Goal: Task Accomplishment & Management: Use online tool/utility

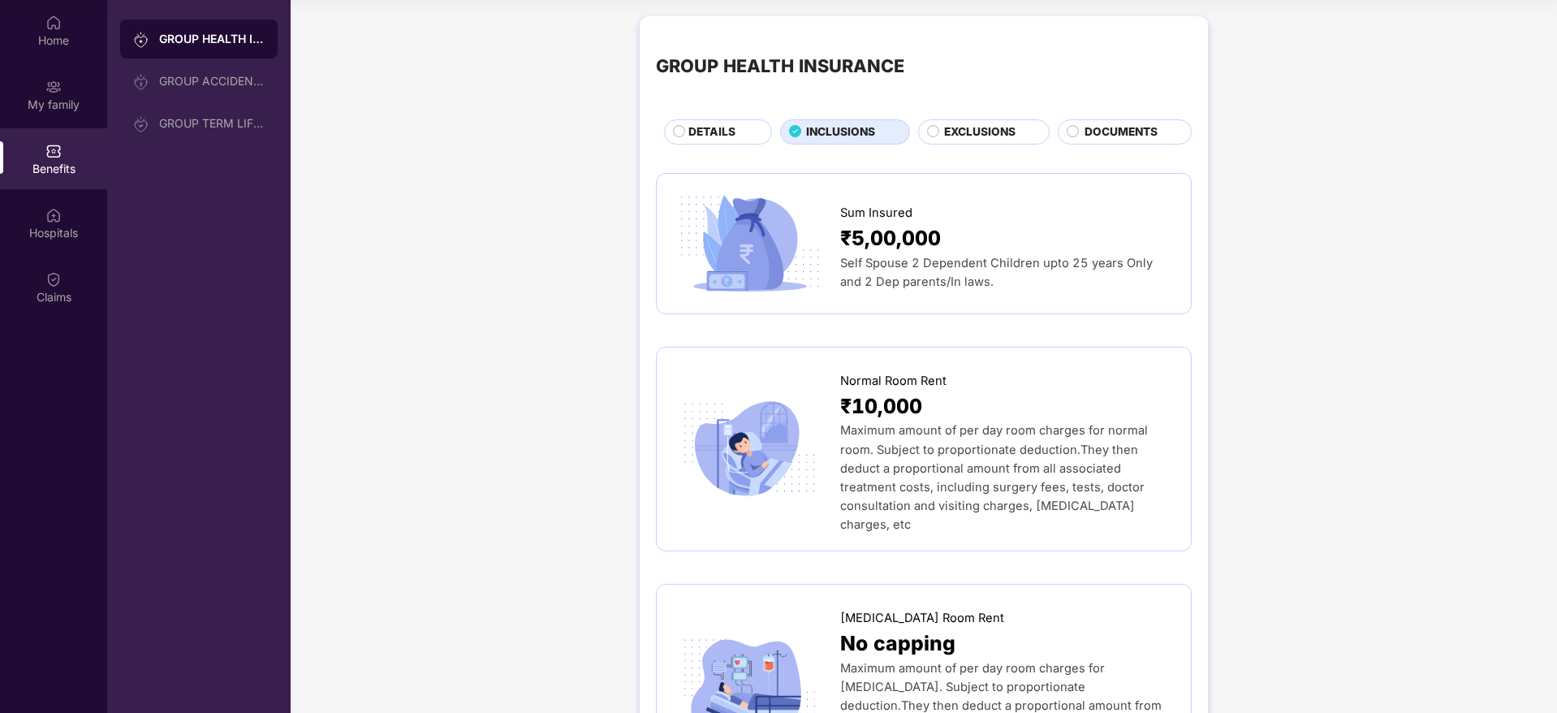
scroll to position [743, 0]
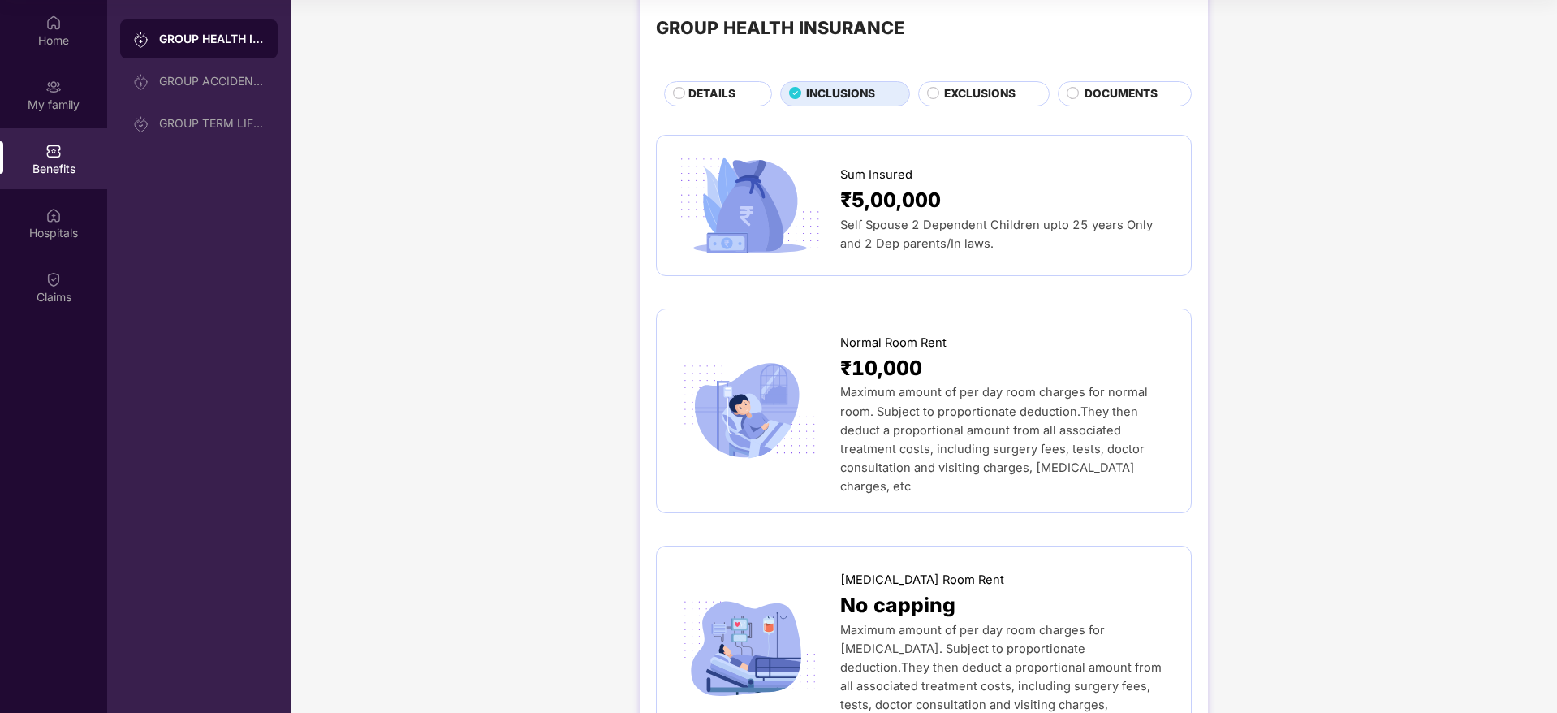
scroll to position [0, 0]
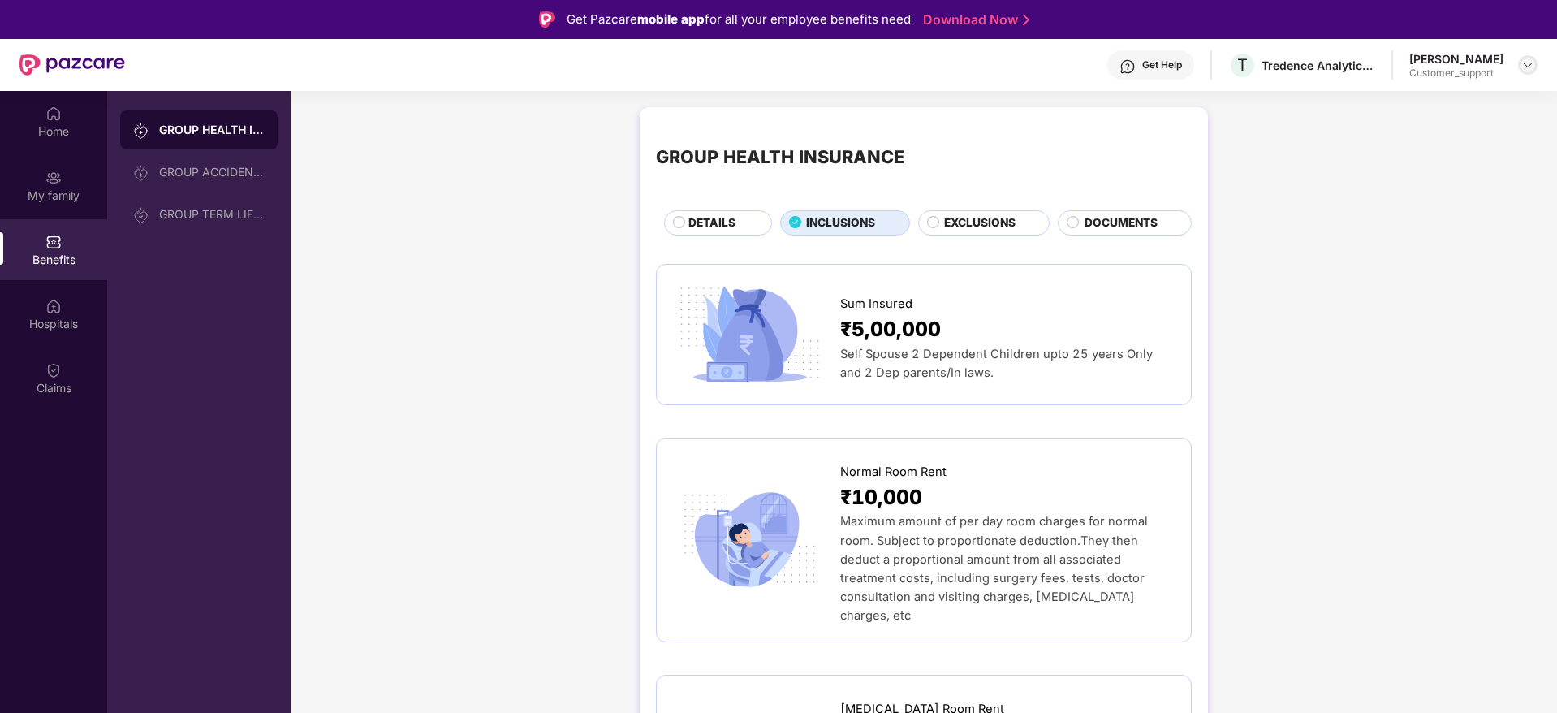
click at [1526, 56] on div at bounding box center [1527, 64] width 19 height 19
click at [1465, 100] on div "Switch to support view" at bounding box center [1451, 104] width 211 height 32
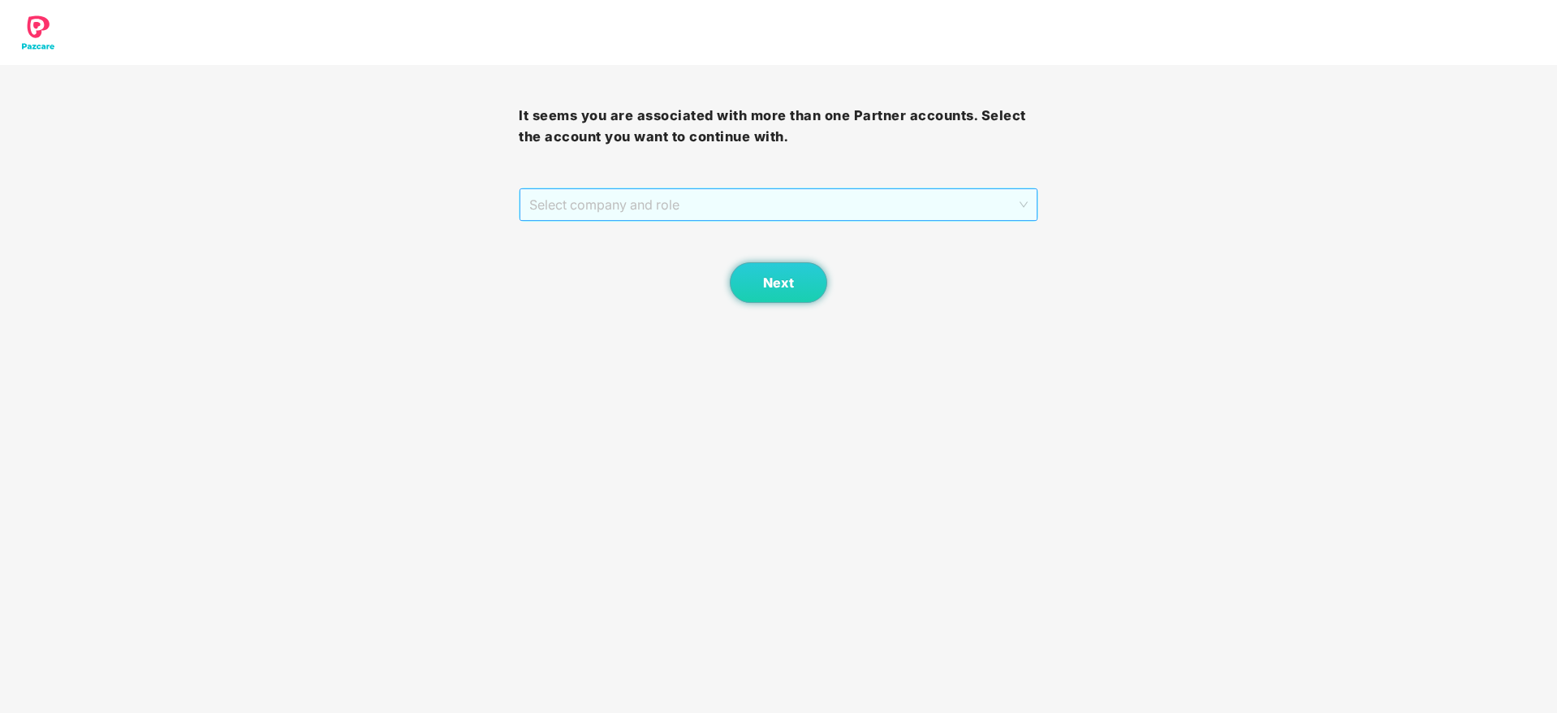
click at [758, 198] on span "Select company and role" at bounding box center [778, 204] width 498 height 31
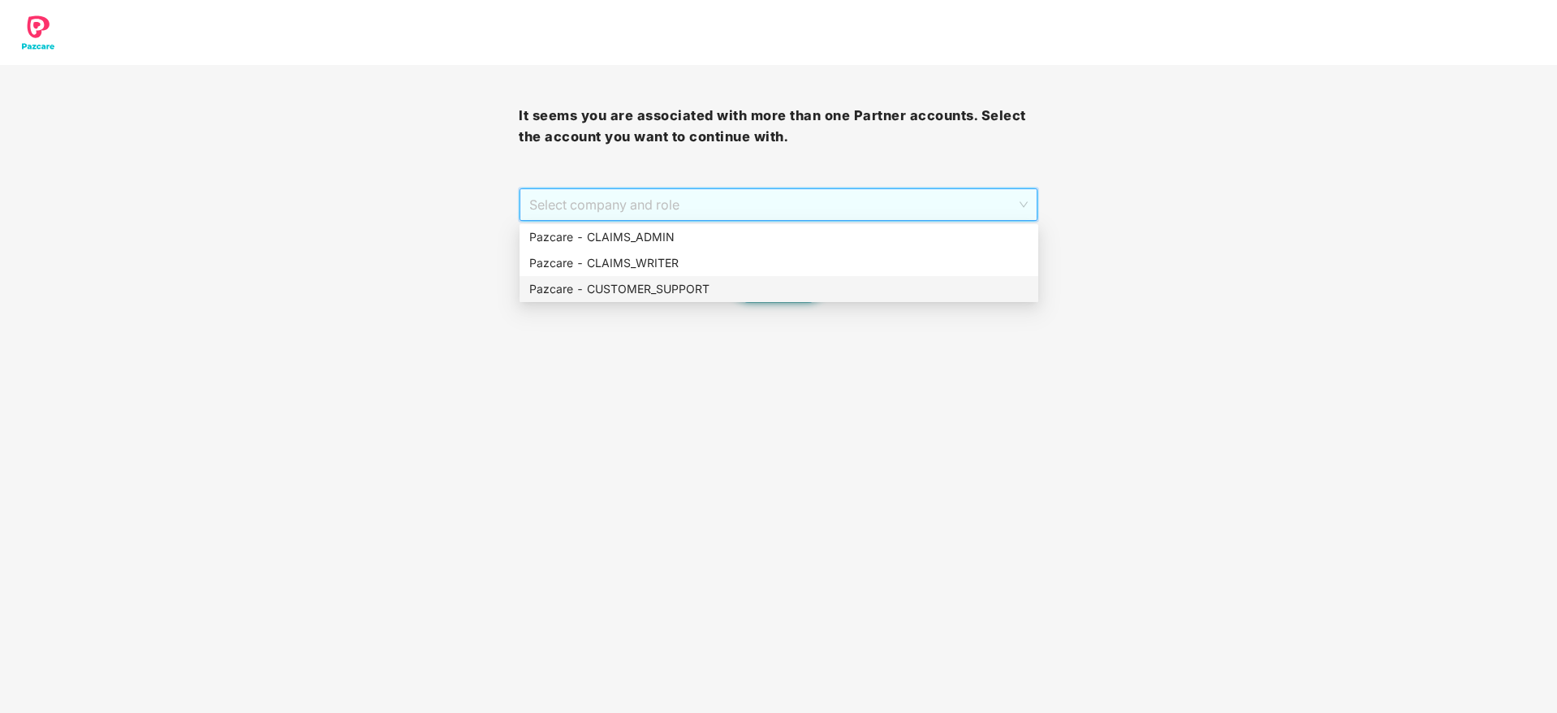
click at [755, 282] on div "Pazcare - CUSTOMER_SUPPORT" at bounding box center [778, 289] width 499 height 18
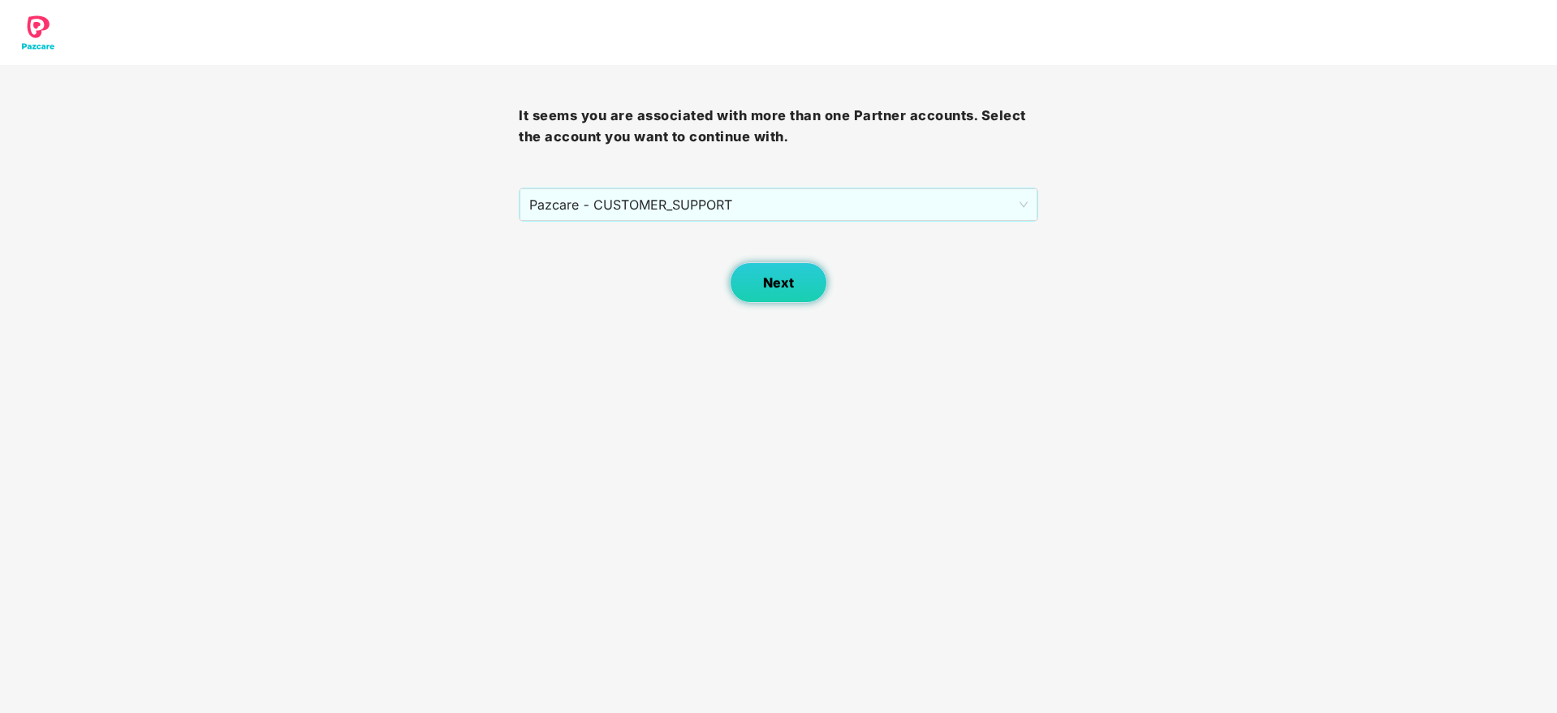
click at [777, 281] on span "Next" at bounding box center [778, 282] width 31 height 15
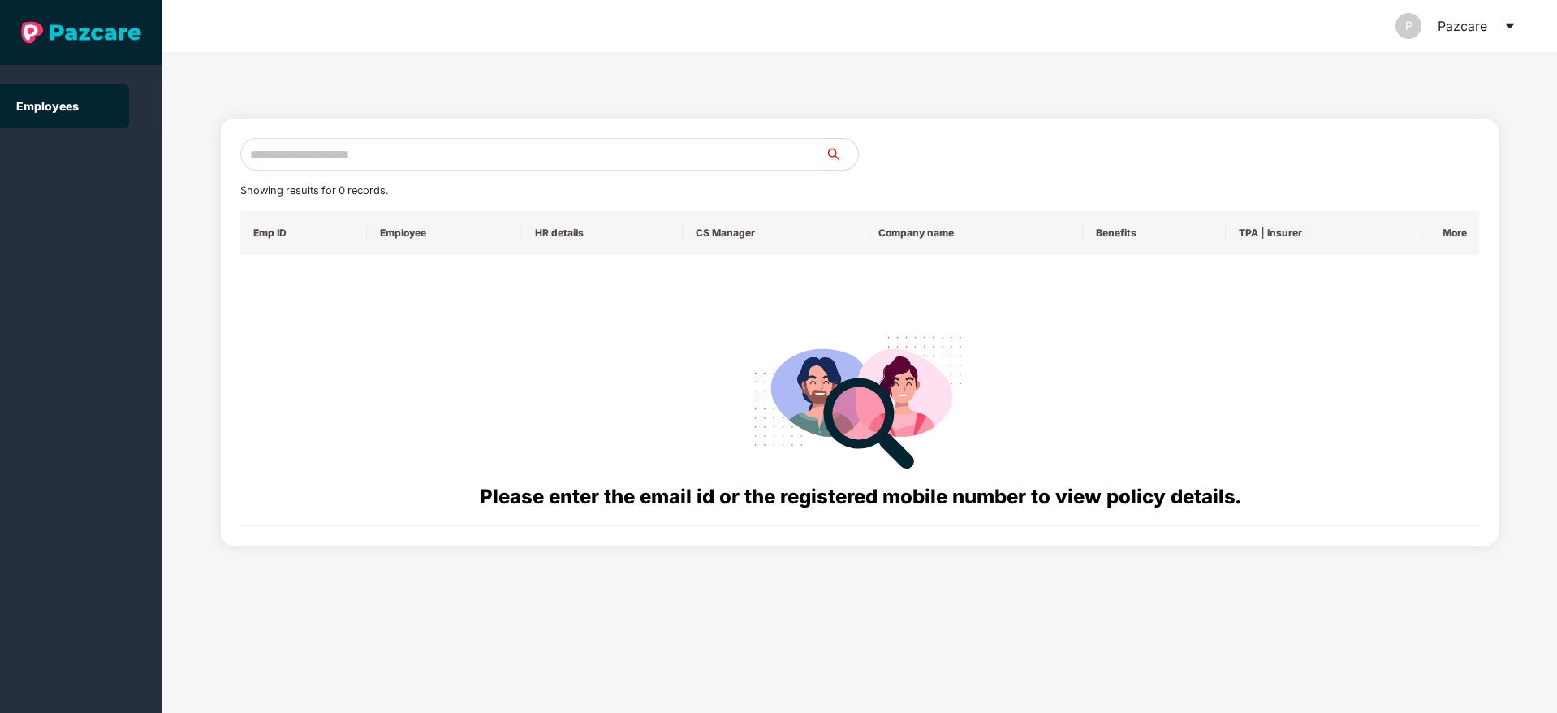
click at [673, 149] on input "text" at bounding box center [532, 154] width 585 height 32
paste input "**********"
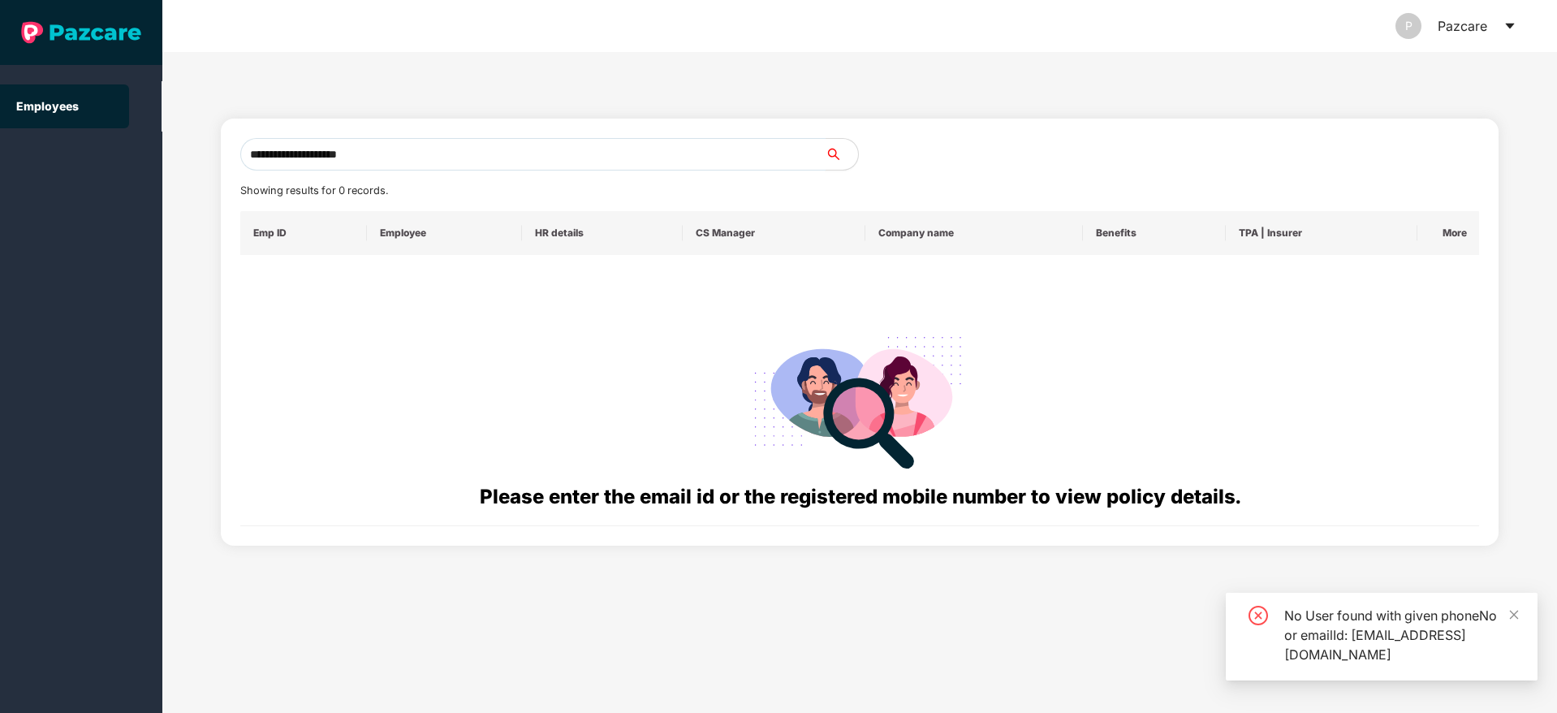
click at [246, 154] on input "**********" at bounding box center [532, 154] width 585 height 32
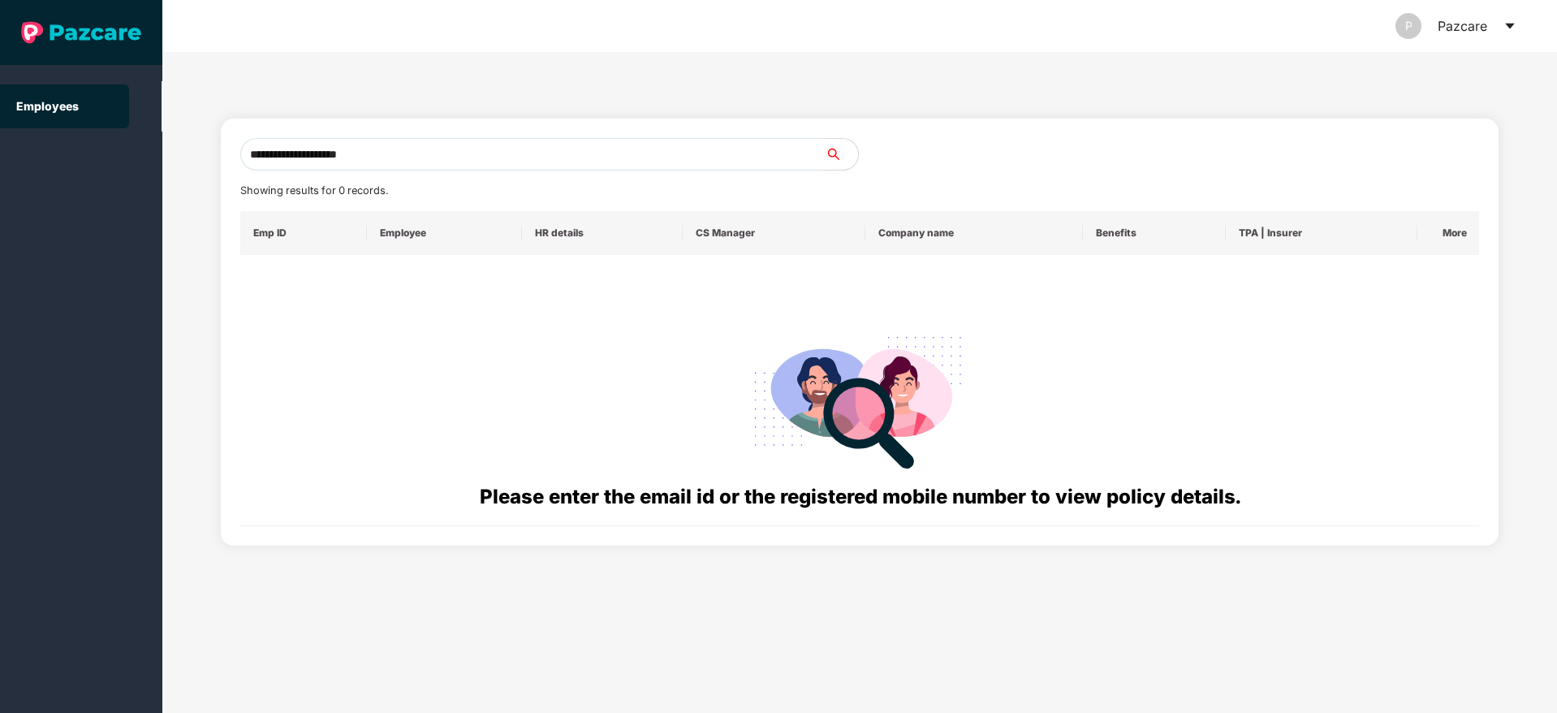
drag, startPoint x: 382, startPoint y: 154, endPoint x: 0, endPoint y: 12, distance: 407.8
click at [0, 12] on section "**********" at bounding box center [778, 356] width 1557 height 713
paste input "text"
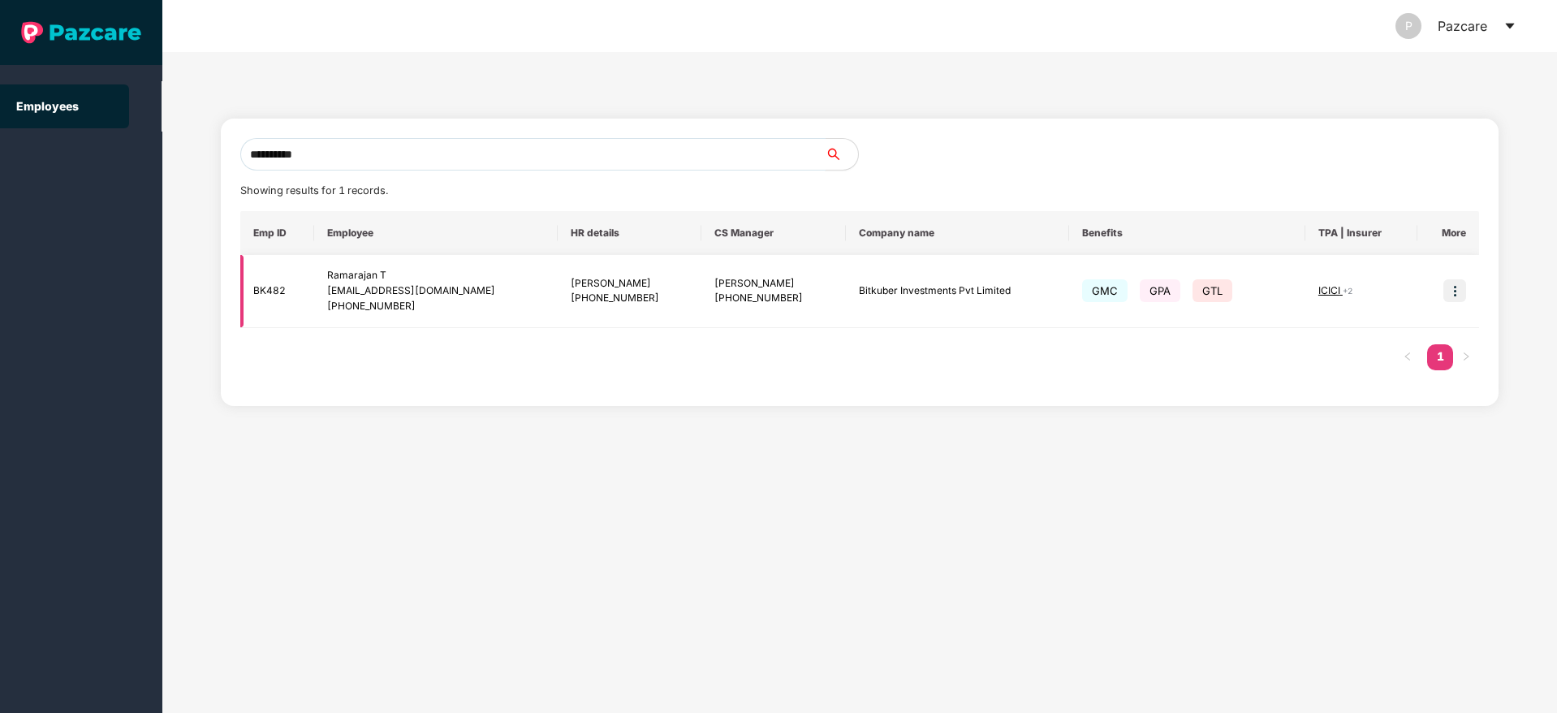
type input "**********"
click at [1460, 299] on img at bounding box center [1454, 290] width 23 height 23
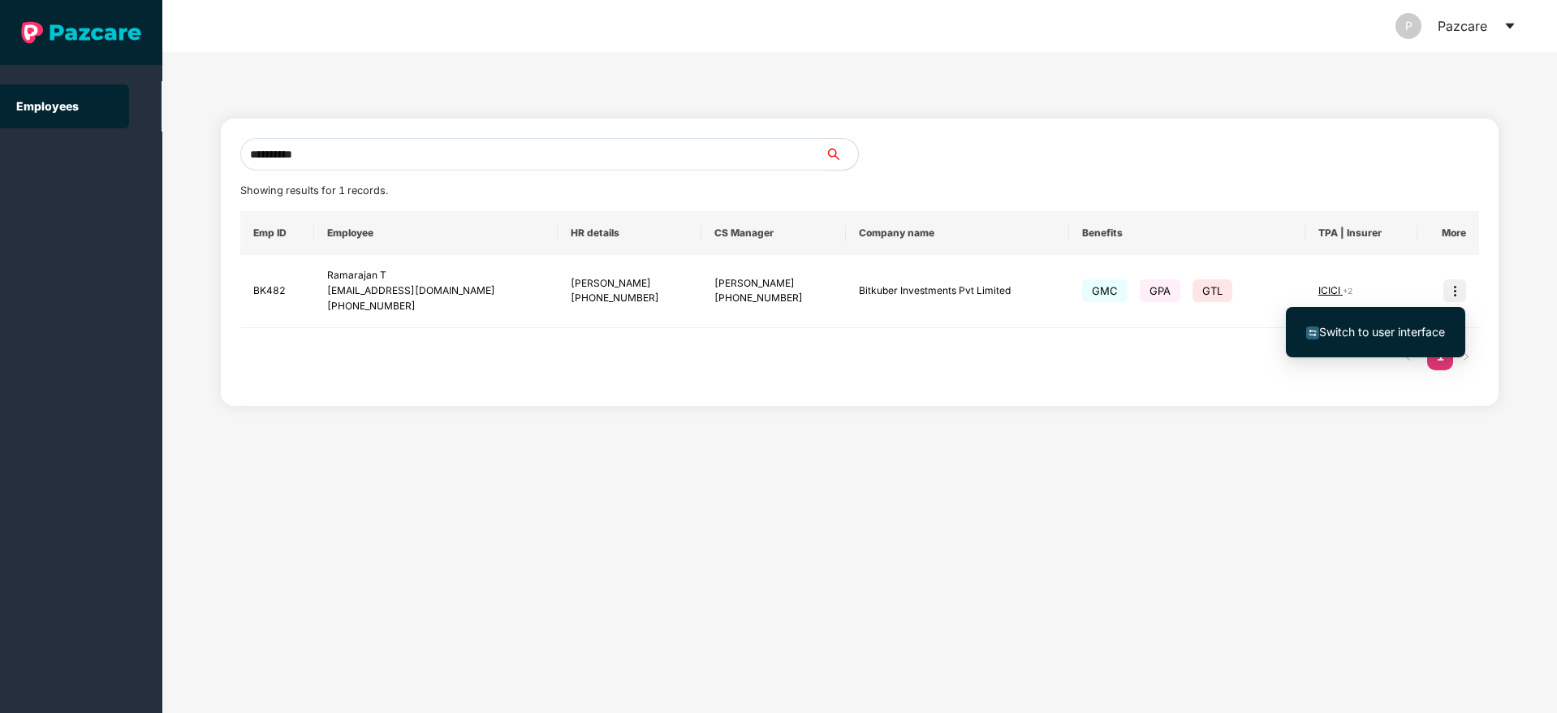
click at [1355, 313] on ul "Switch to user interface" at bounding box center [1375, 332] width 179 height 50
click at [1356, 334] on span "Switch to user interface" at bounding box center [1382, 332] width 126 height 14
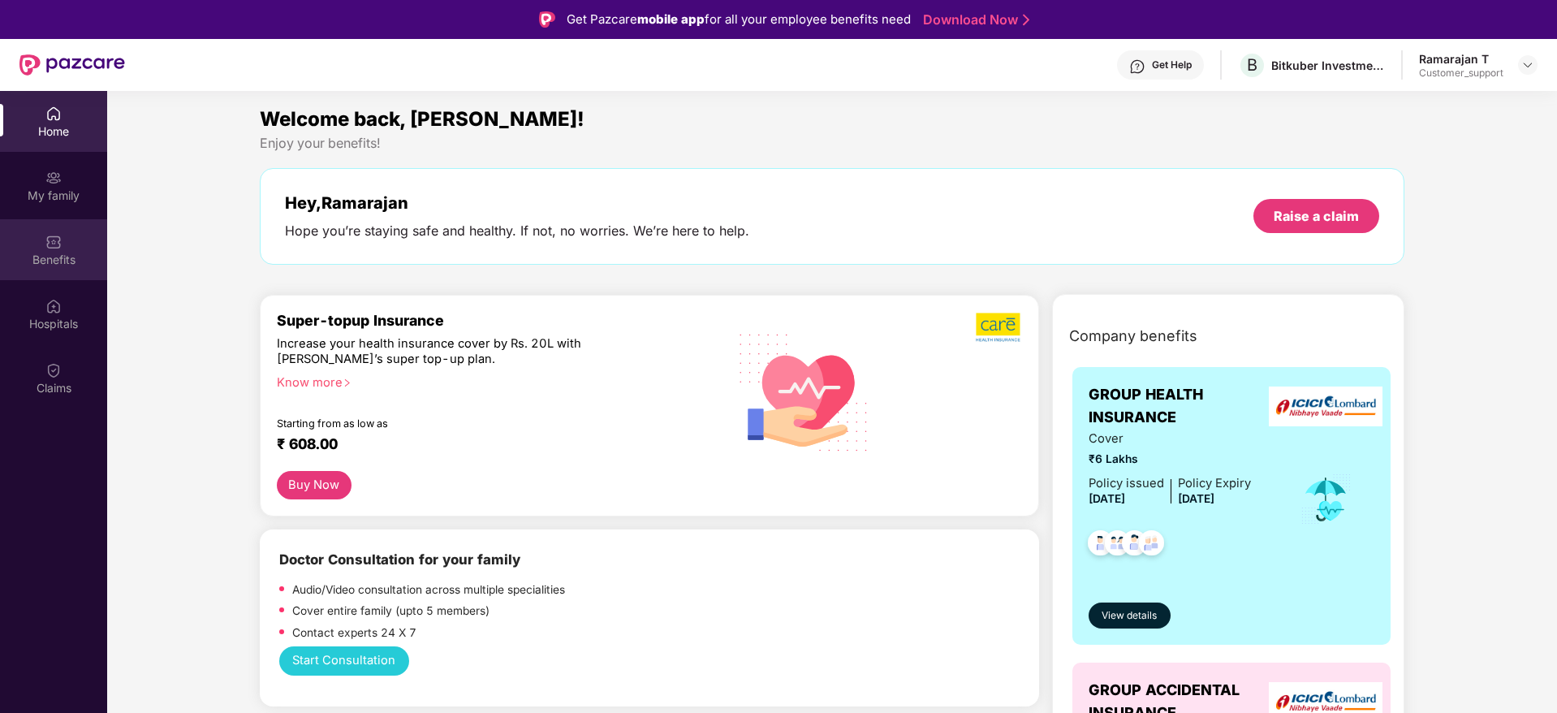
click at [37, 252] on div "Benefits" at bounding box center [53, 260] width 107 height 16
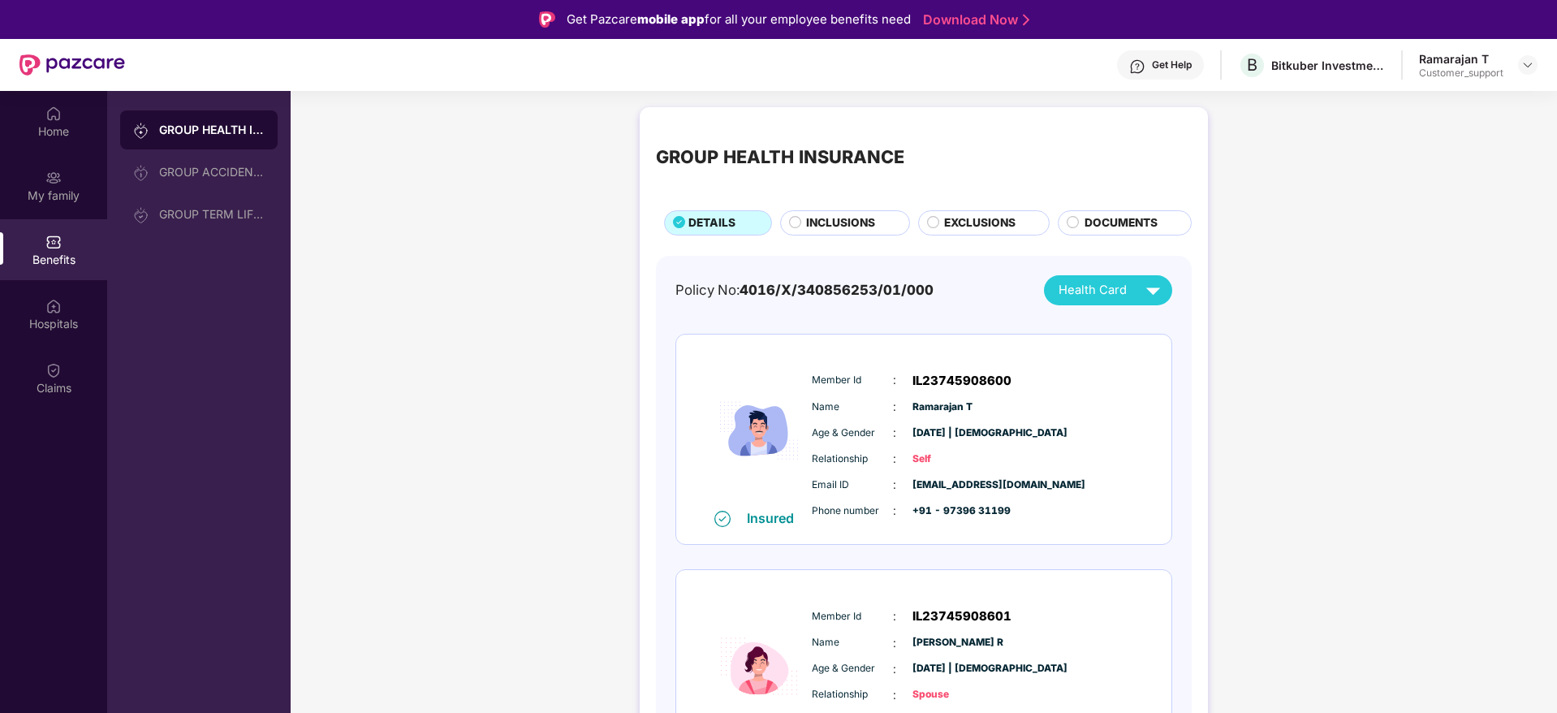
click at [851, 228] on span "INCLUSIONS" at bounding box center [840, 223] width 69 height 18
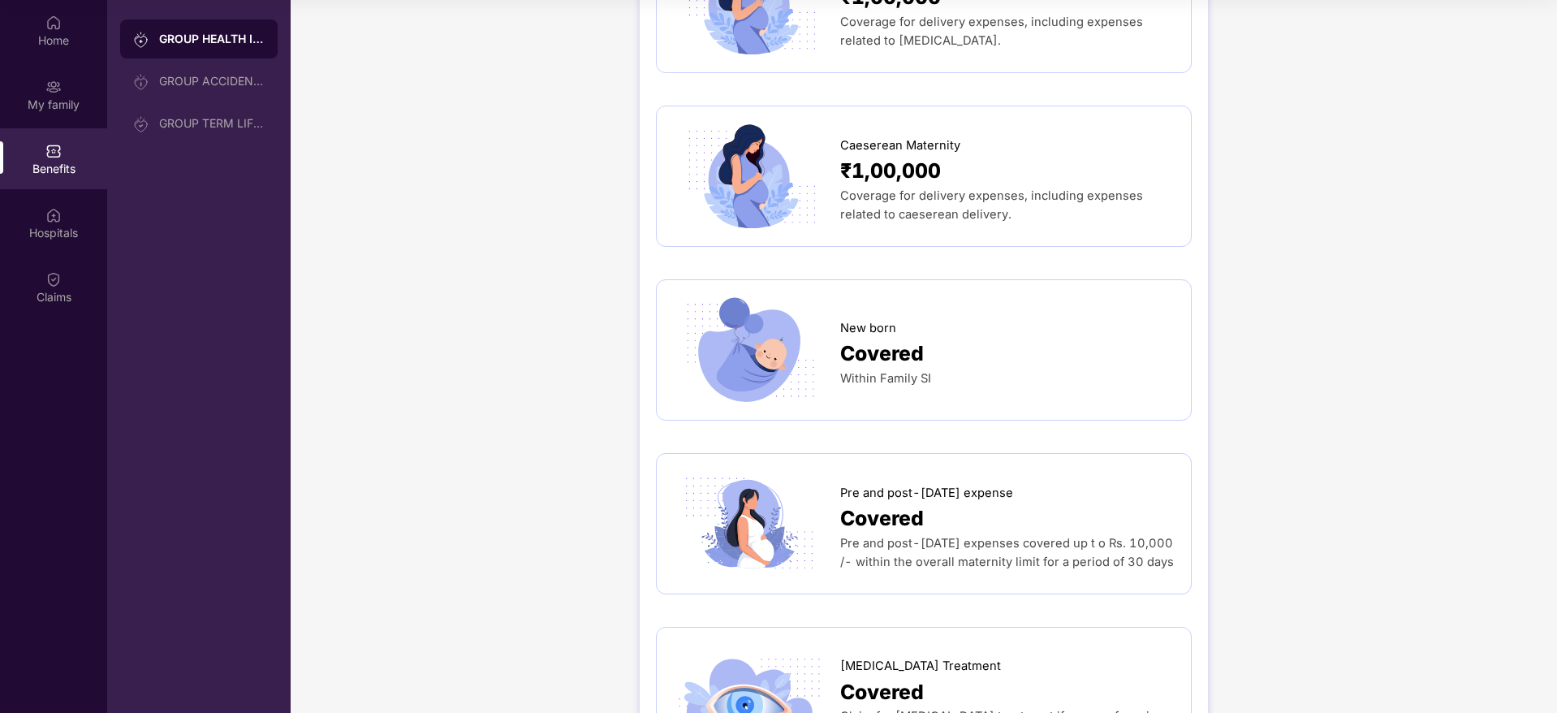
scroll to position [1976, 0]
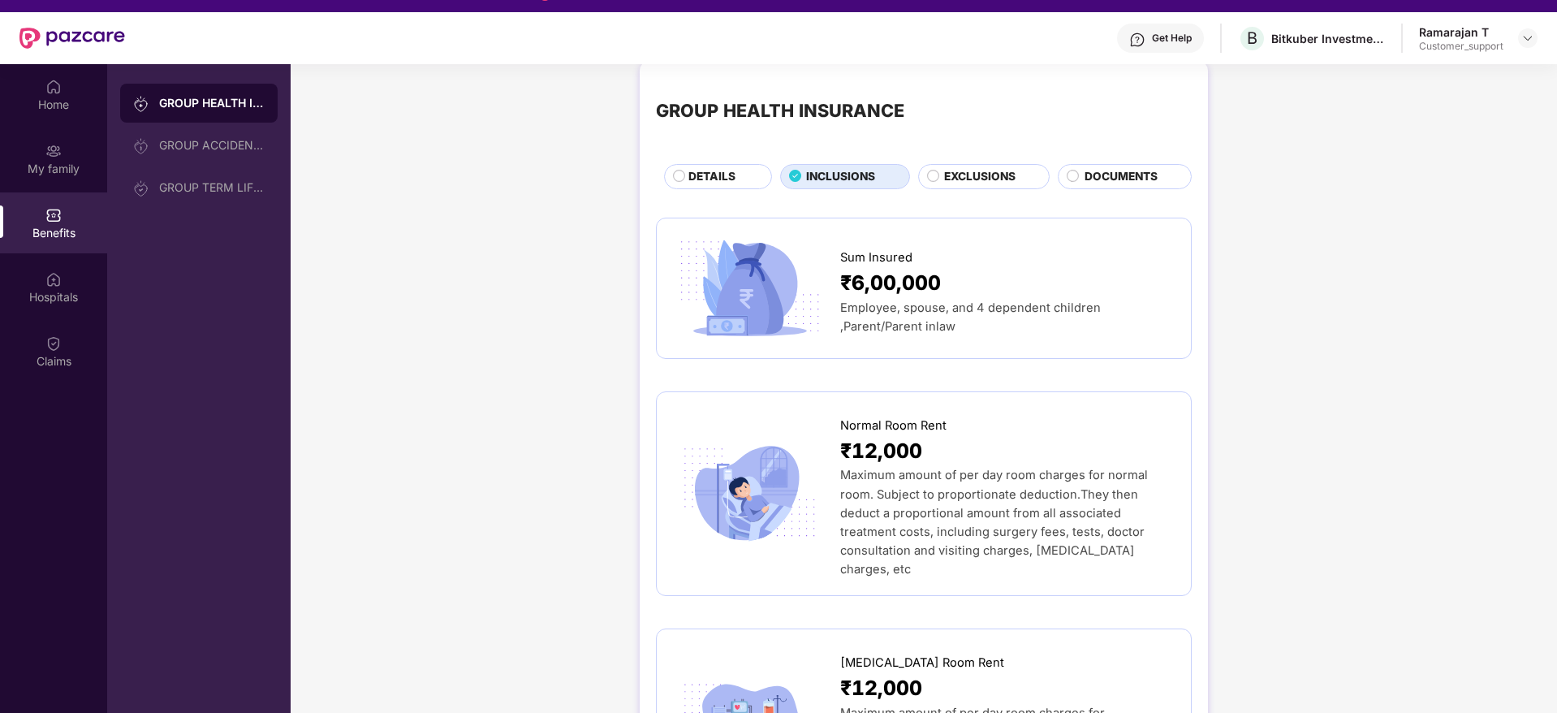
scroll to position [0, 0]
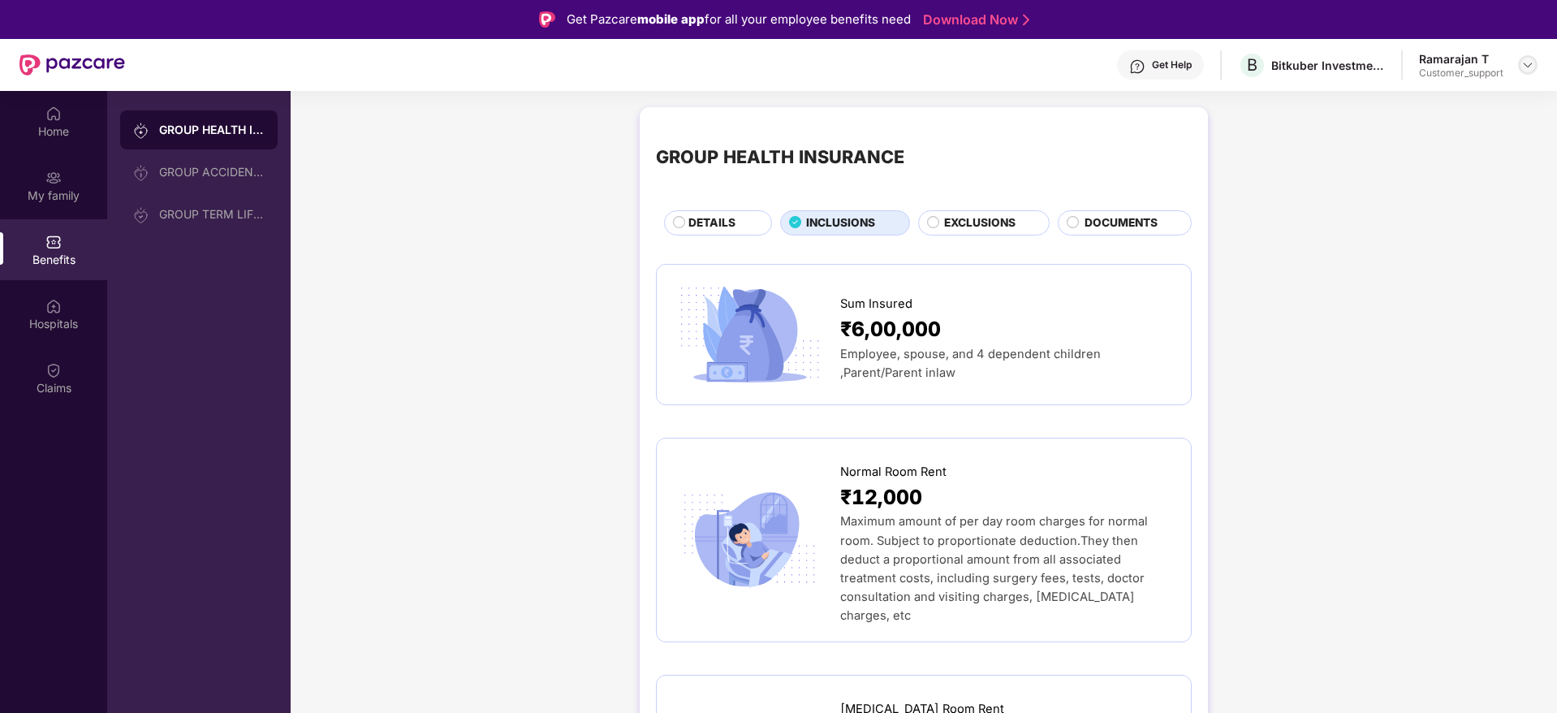
click at [1536, 64] on div at bounding box center [1527, 64] width 19 height 19
click at [1398, 116] on div "Switch to support view" at bounding box center [1451, 104] width 211 height 32
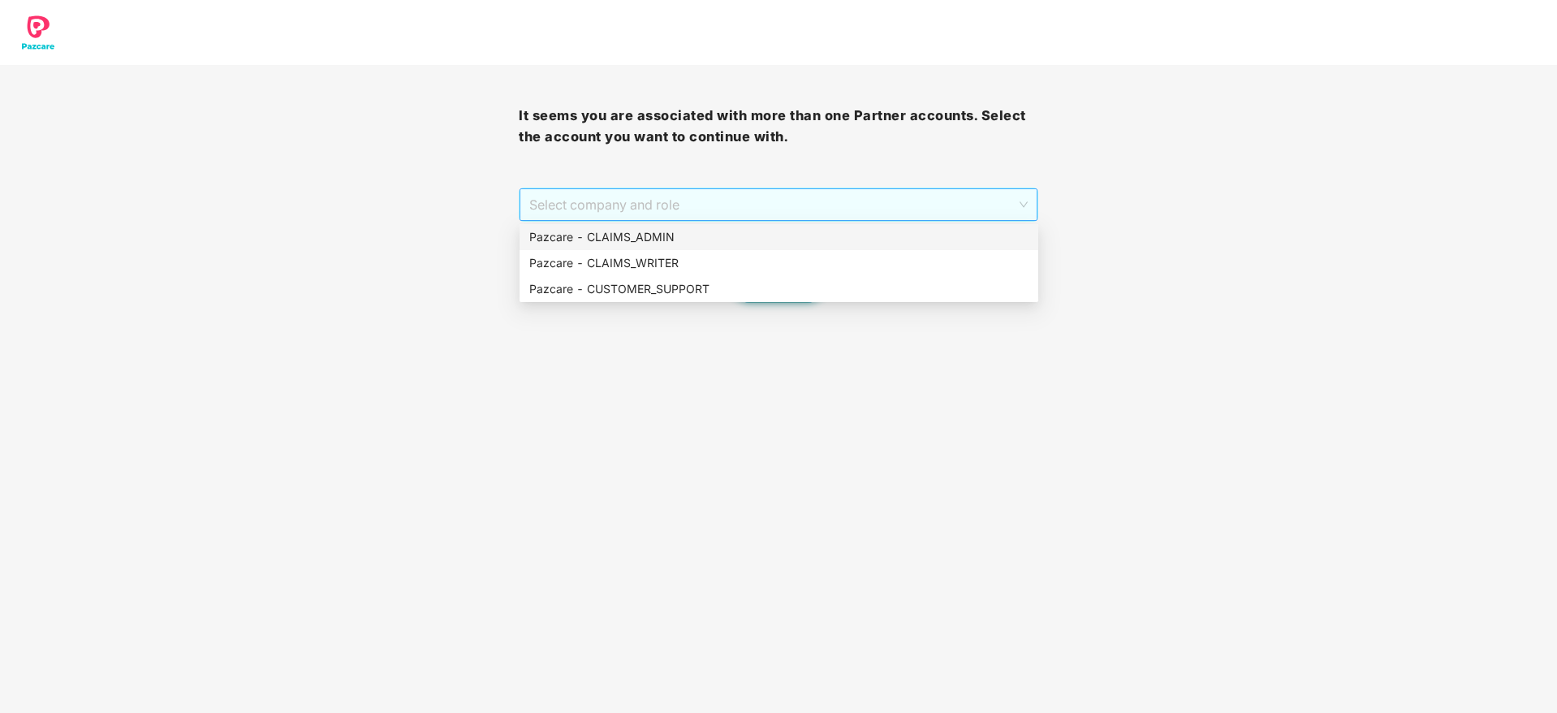
click at [769, 202] on span "Select company and role" at bounding box center [778, 204] width 498 height 31
click at [723, 250] on div "Pazcare - CLAIMS_WRITER" at bounding box center [778, 263] width 519 height 26
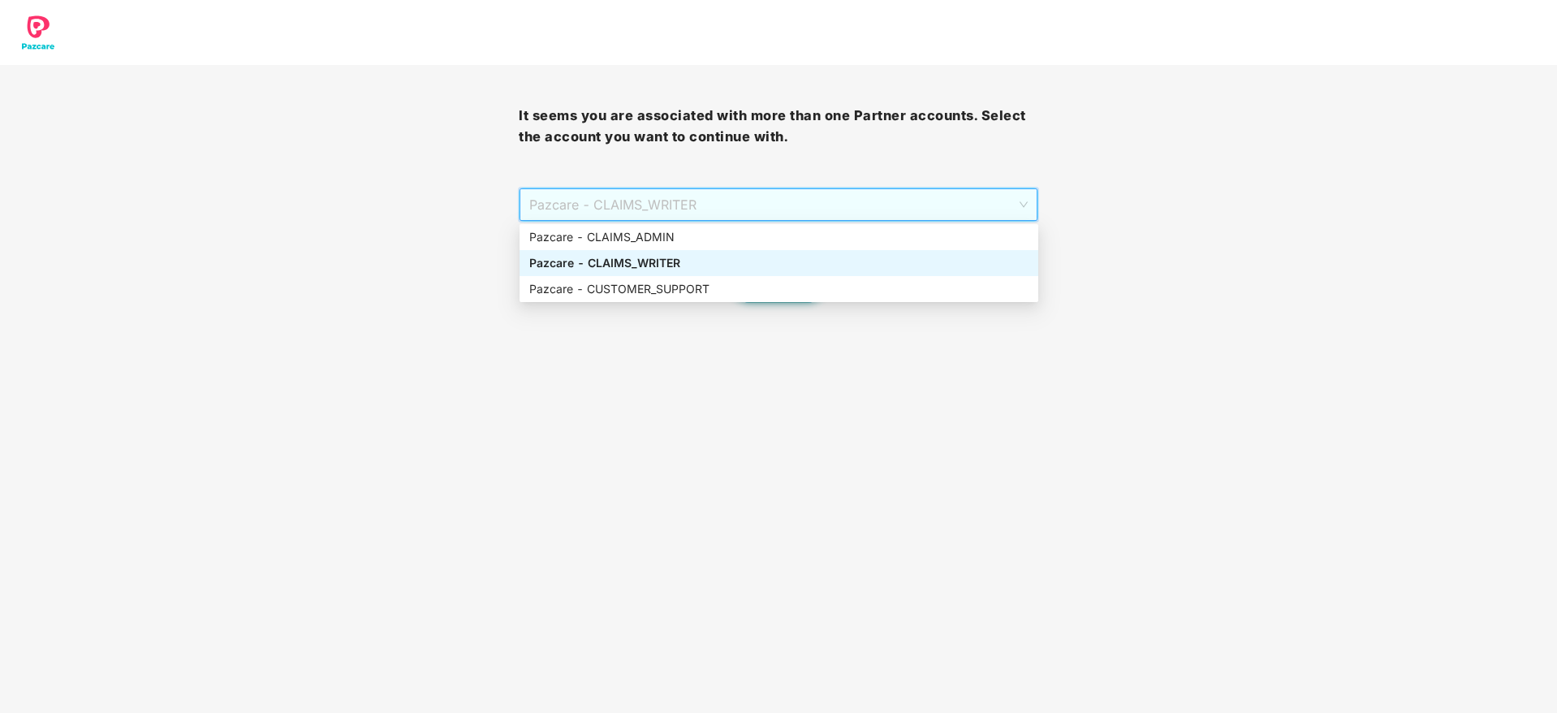
drag, startPoint x: 720, startPoint y: 196, endPoint x: 680, endPoint y: 249, distance: 66.1
click at [680, 249] on body "It seems you are associated with more than one Partner accounts. Select the acc…" at bounding box center [778, 356] width 1557 height 713
click at [679, 244] on div "Pazcare - CLAIMS_ADMIN" at bounding box center [778, 237] width 499 height 18
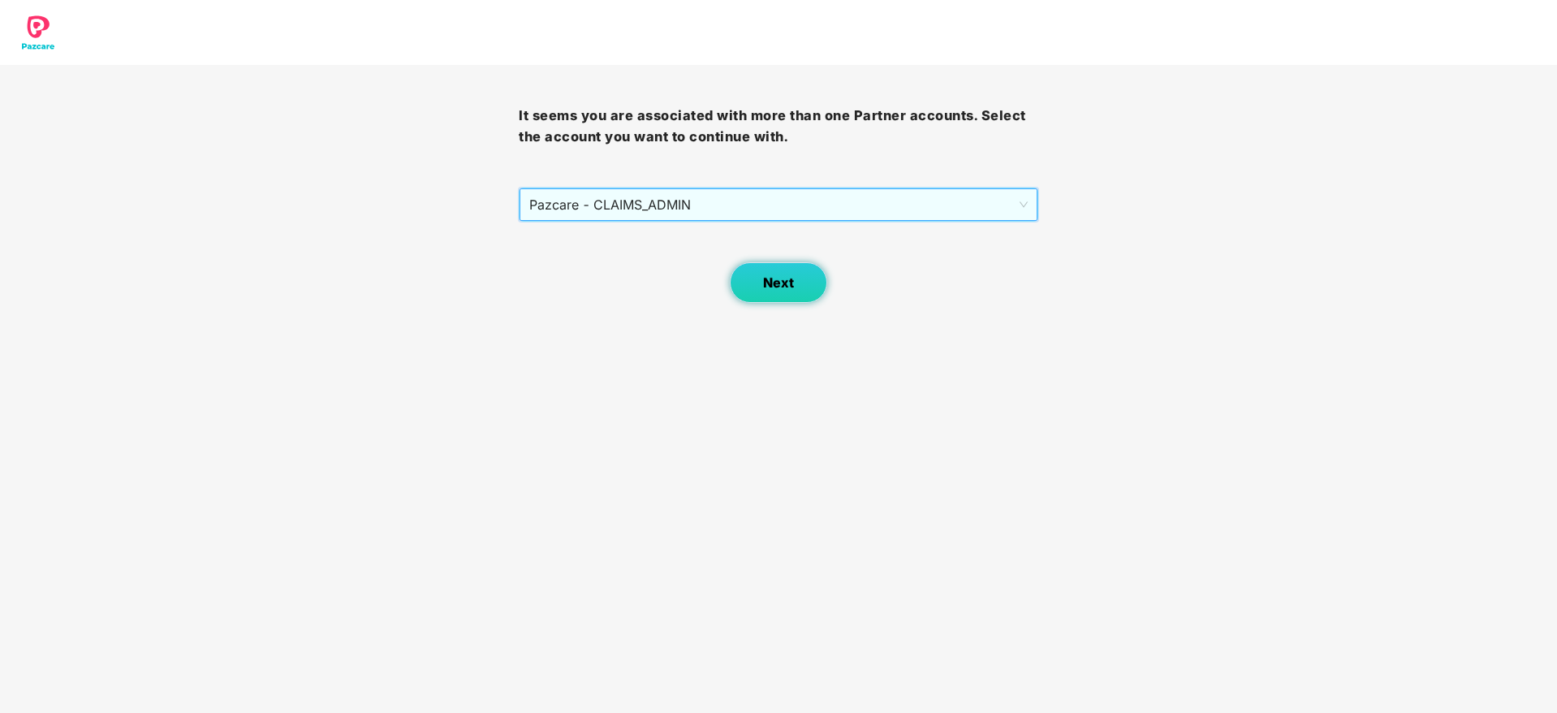
click at [764, 290] on span "Next" at bounding box center [778, 282] width 31 height 15
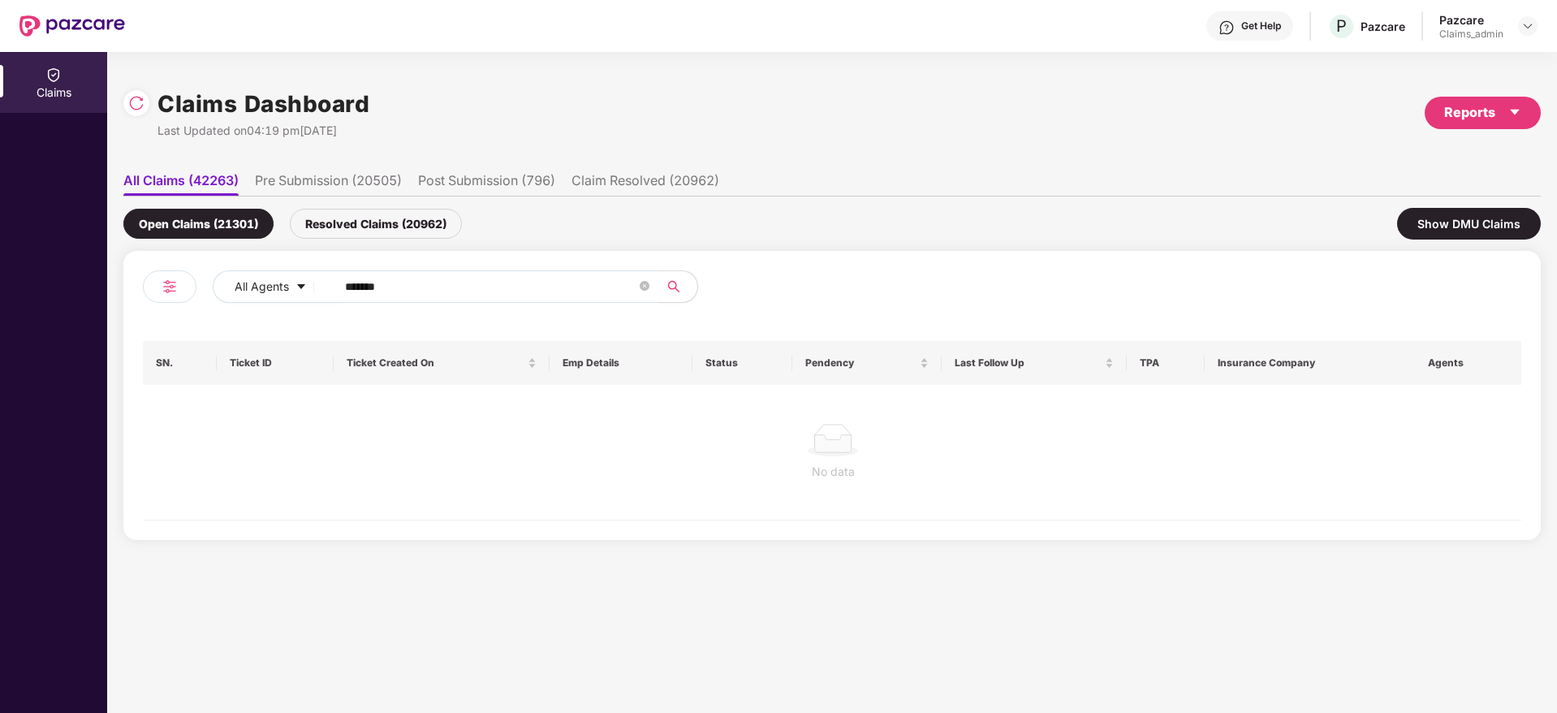
drag, startPoint x: 424, startPoint y: 285, endPoint x: 295, endPoint y: 304, distance: 131.3
click at [295, 304] on div "All Agents ******" at bounding box center [487, 292] width 689 height 45
paste input "text"
type input "******"
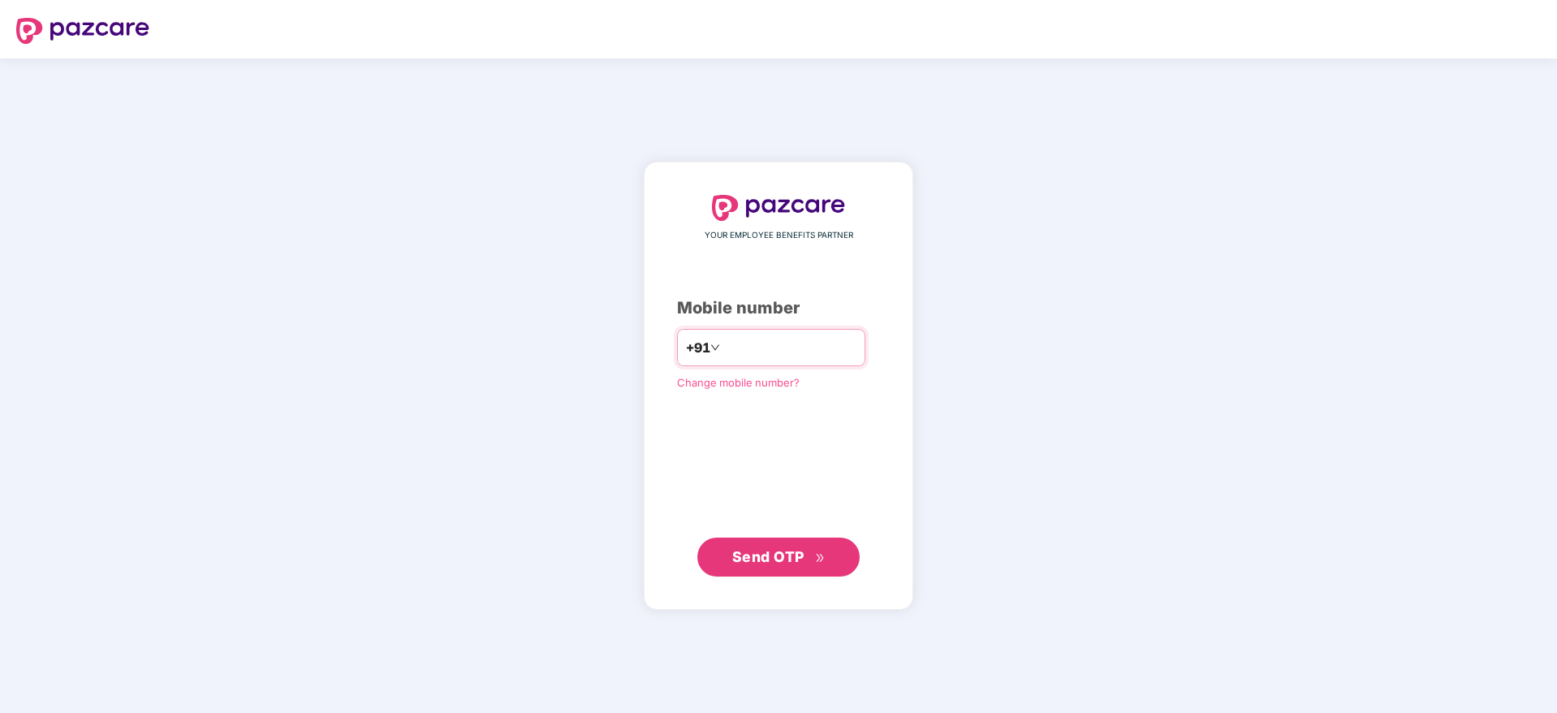
click at [746, 348] on input "number" at bounding box center [789, 347] width 133 height 26
type input "**********"
click at [773, 559] on span "Send OTP" at bounding box center [768, 556] width 72 height 17
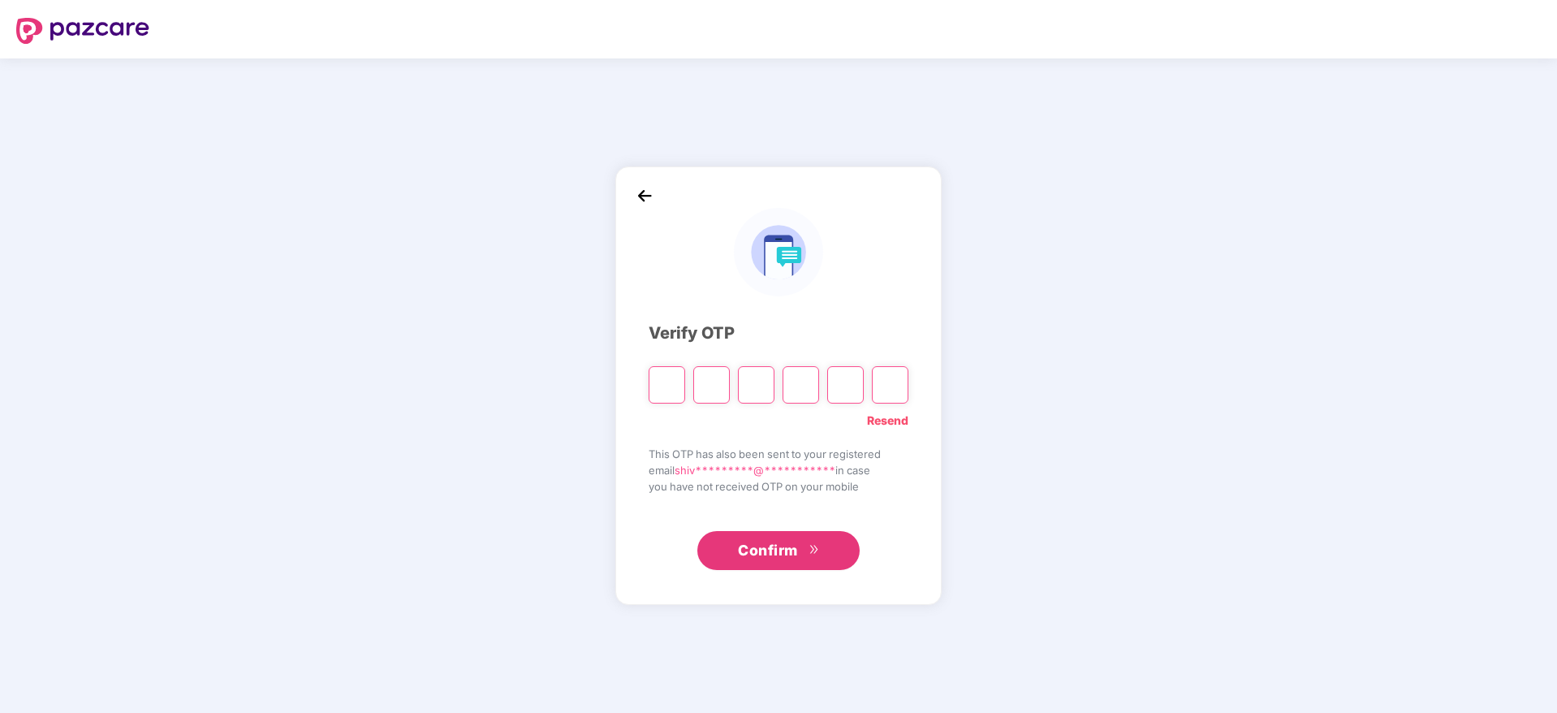
click at [889, 420] on link "Resend" at bounding box center [887, 420] width 41 height 18
click at [671, 396] on input "Please enter verification code. Digit 1" at bounding box center [666, 384] width 37 height 37
type input "*"
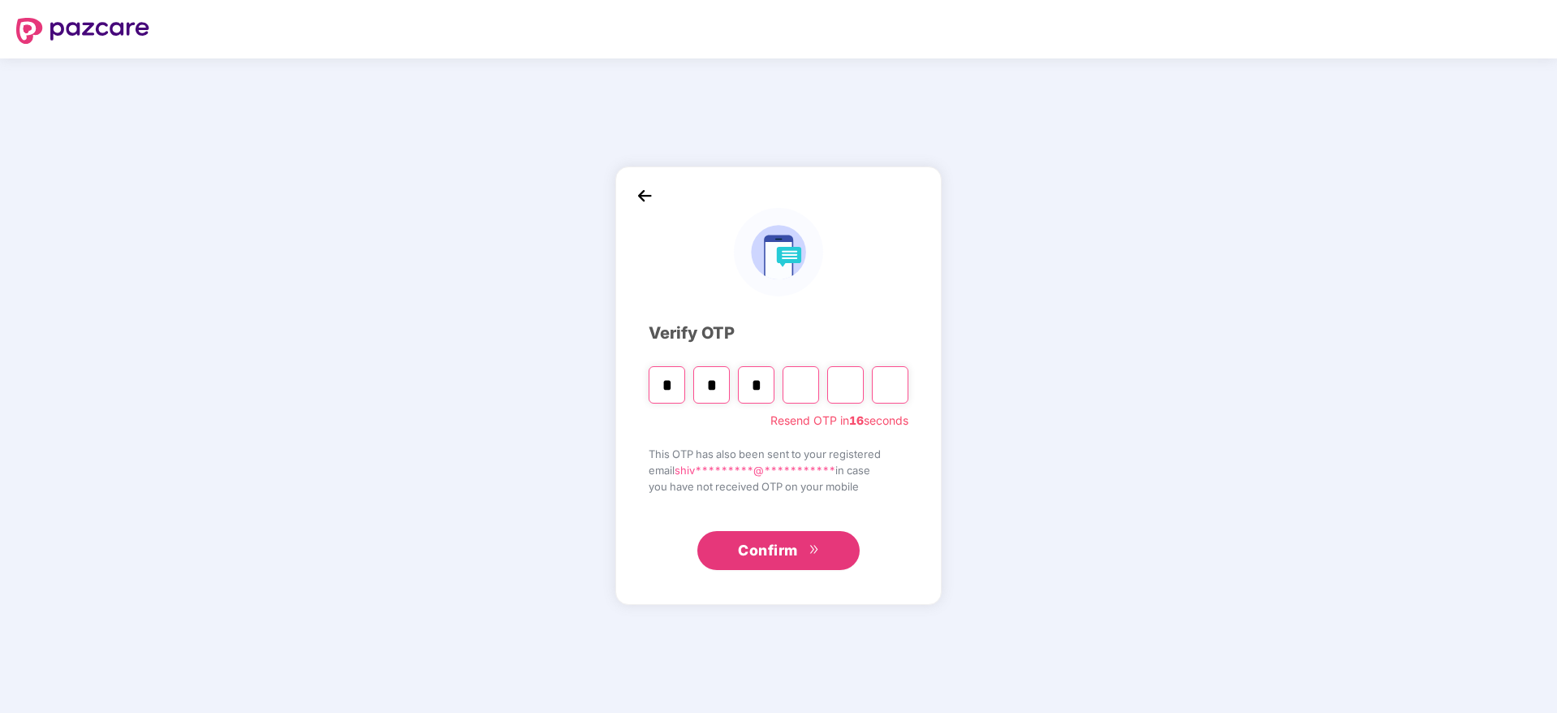
type input "*"
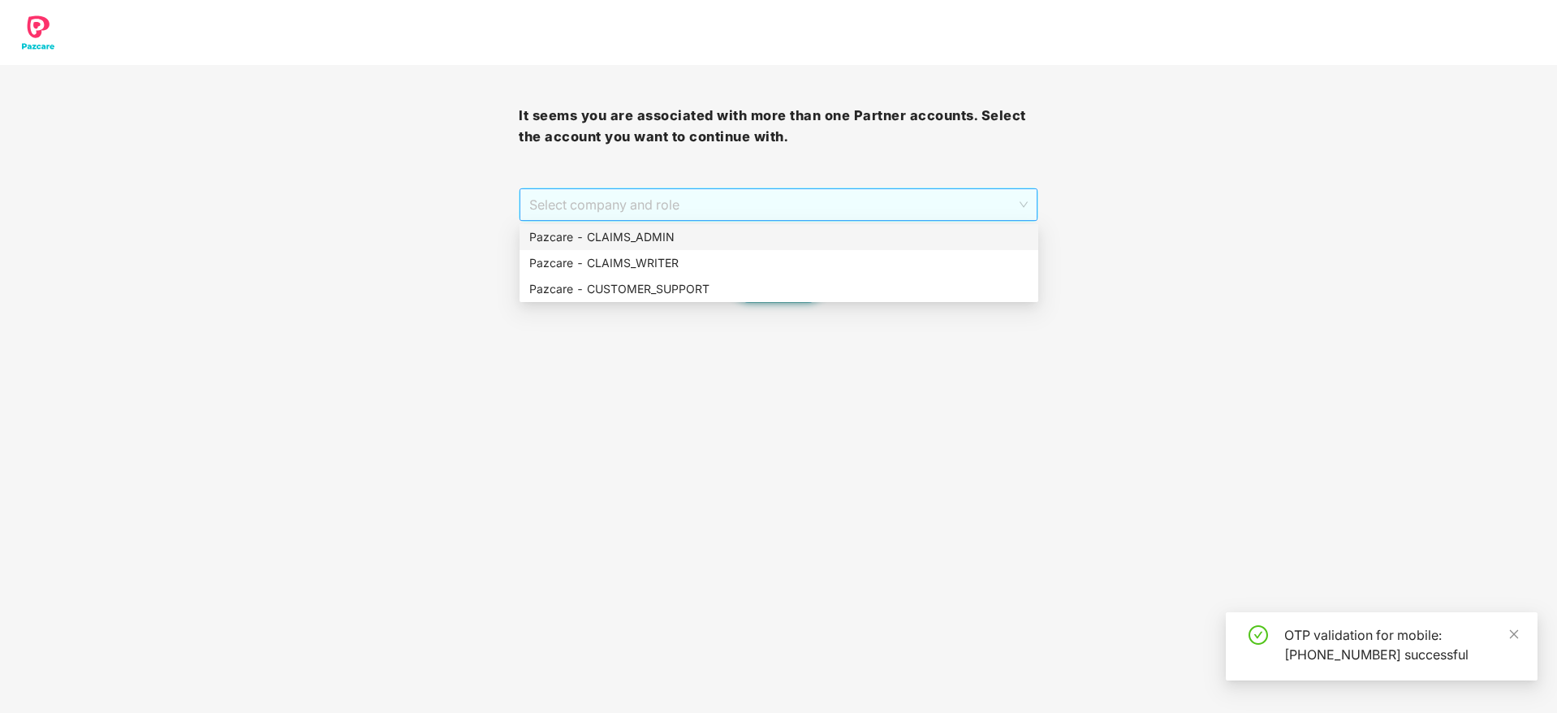
click at [635, 189] on span "Select company and role" at bounding box center [778, 204] width 498 height 31
click at [641, 236] on div "Pazcare - CLAIMS_ADMIN" at bounding box center [778, 237] width 499 height 18
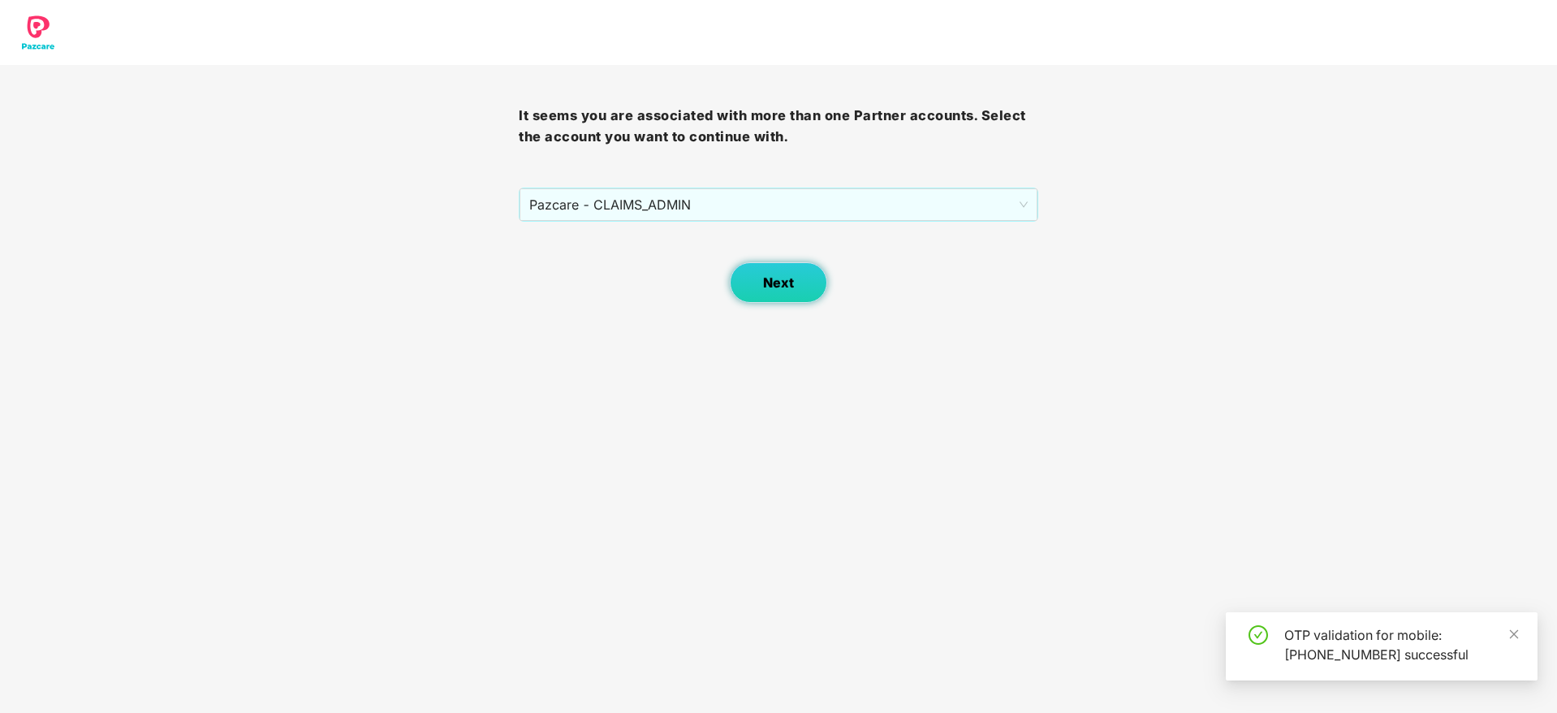
drag, startPoint x: 783, startPoint y: 311, endPoint x: 779, endPoint y: 300, distance: 11.3
click at [779, 300] on body "It seems you are associated with more than one Partner accounts. Select the acc…" at bounding box center [778, 356] width 1557 height 713
click at [779, 300] on button "Next" at bounding box center [778, 282] width 97 height 41
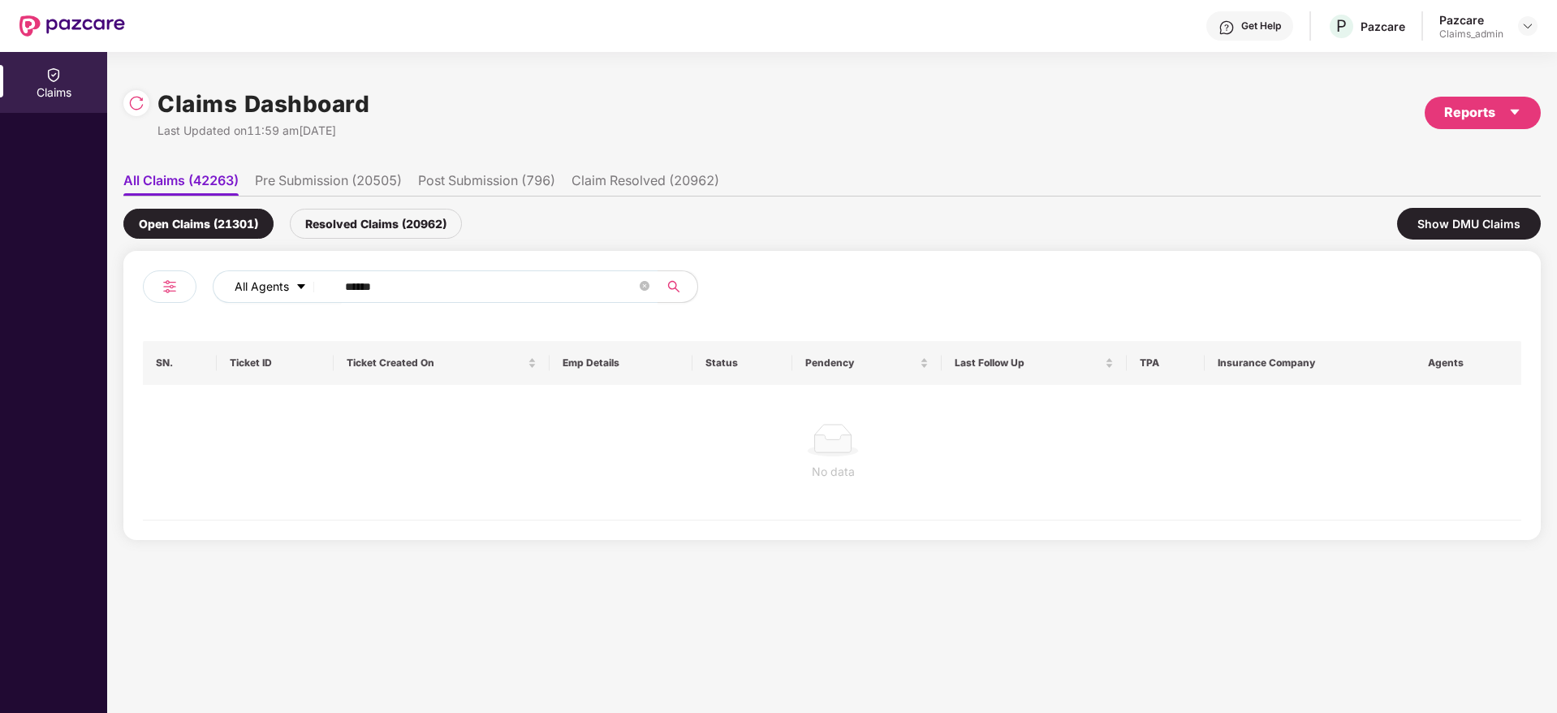
drag, startPoint x: 424, startPoint y: 271, endPoint x: 291, endPoint y: 297, distance: 134.8
click at [291, 297] on div "All Agents ******" at bounding box center [626, 286] width 827 height 32
drag, startPoint x: 403, startPoint y: 282, endPoint x: 296, endPoint y: 281, distance: 107.1
click at [296, 281] on div "All Agents ******" at bounding box center [626, 286] width 827 height 32
click at [374, 221] on div "Resolved Claims (20962)" at bounding box center [376, 224] width 172 height 30
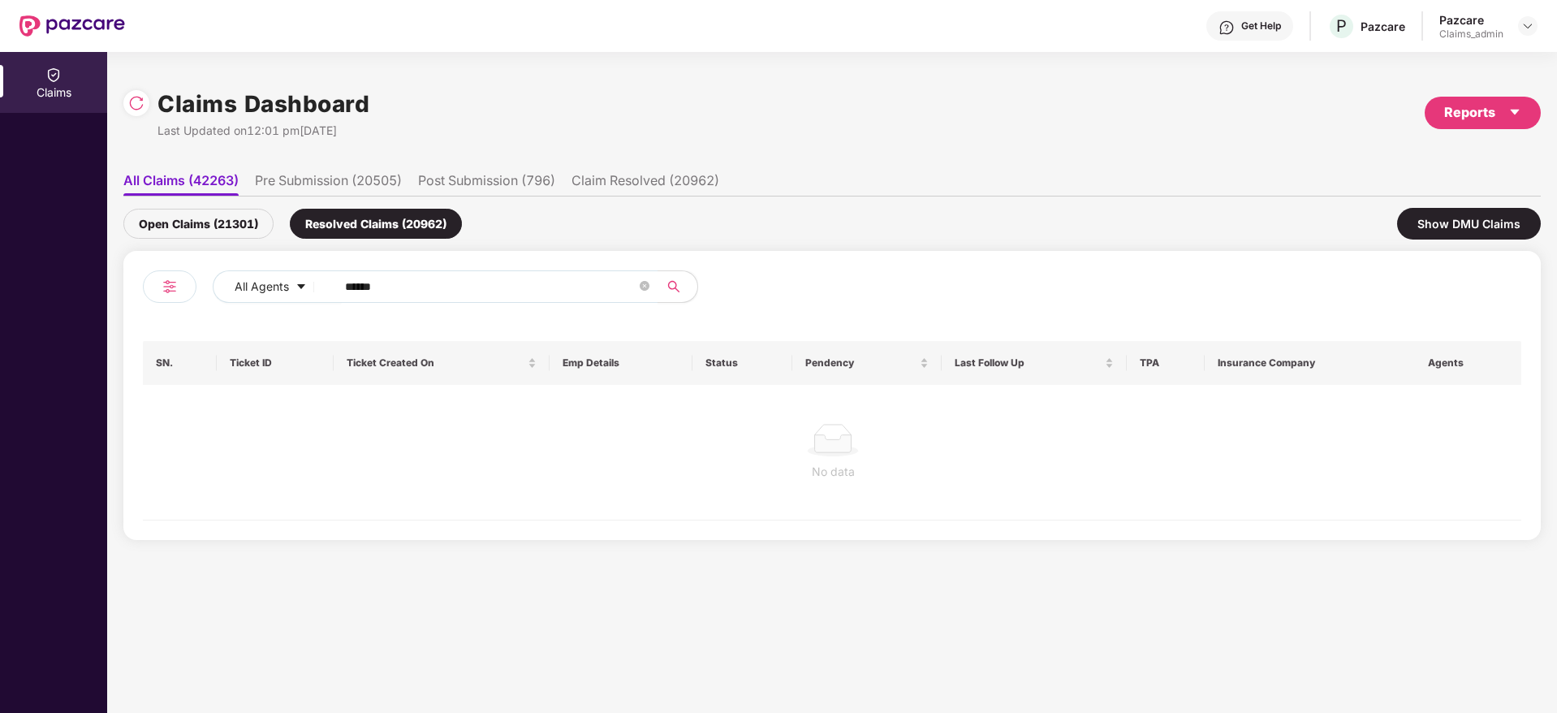
click at [216, 218] on div "Open Claims (21301)" at bounding box center [198, 224] width 150 height 30
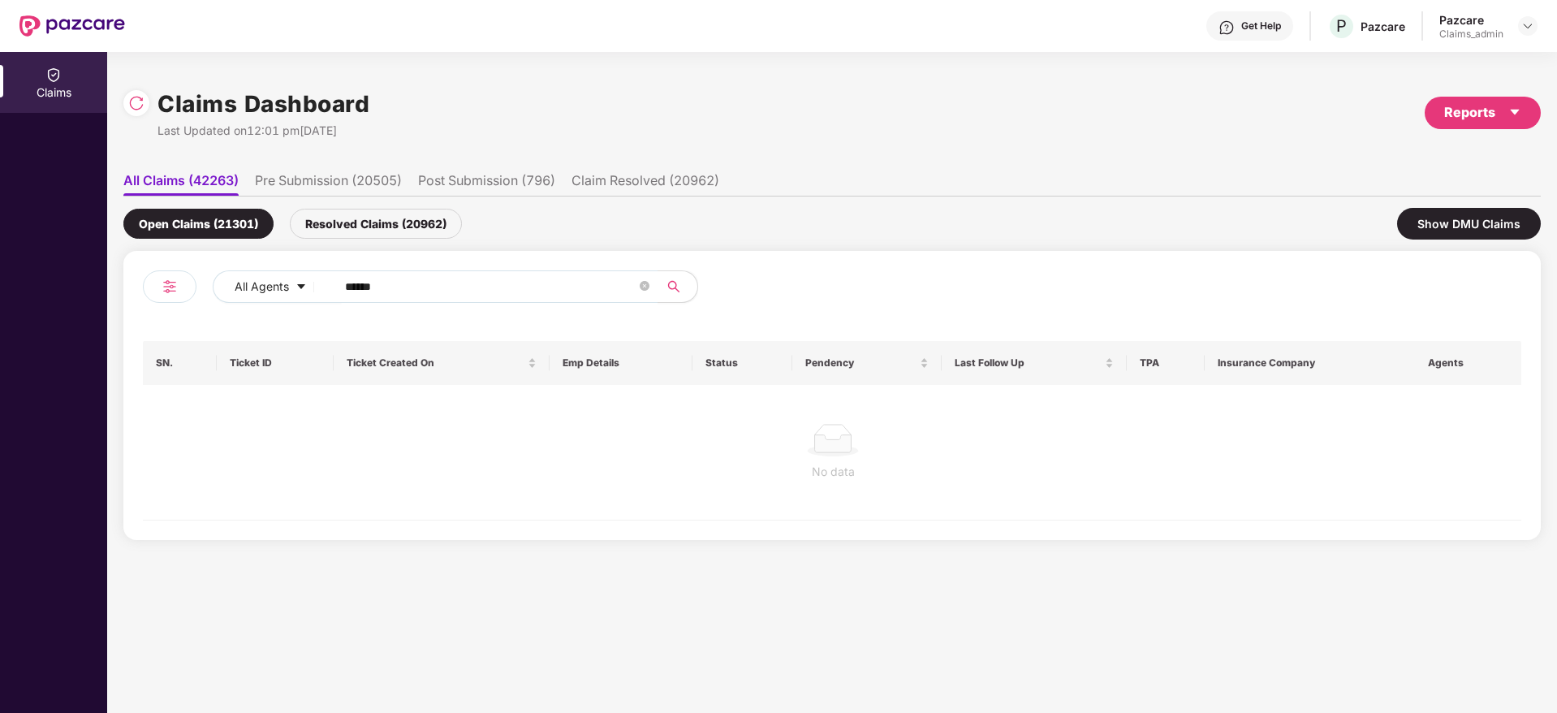
click at [703, 588] on div "Claims Dashboard Last Updated on 12:01 pm, 10 Sep 2025 Reports All Claims (4226…" at bounding box center [831, 382] width 1449 height 661
drag, startPoint x: 401, startPoint y: 282, endPoint x: 264, endPoint y: 263, distance: 138.4
click at [264, 263] on div "All Agents ****** SN. Ticket ID Ticket Created On Emp Details Status Pendency L…" at bounding box center [831, 395] width 1417 height 289
click at [323, 219] on div "Resolved Claims (20962)" at bounding box center [376, 224] width 172 height 30
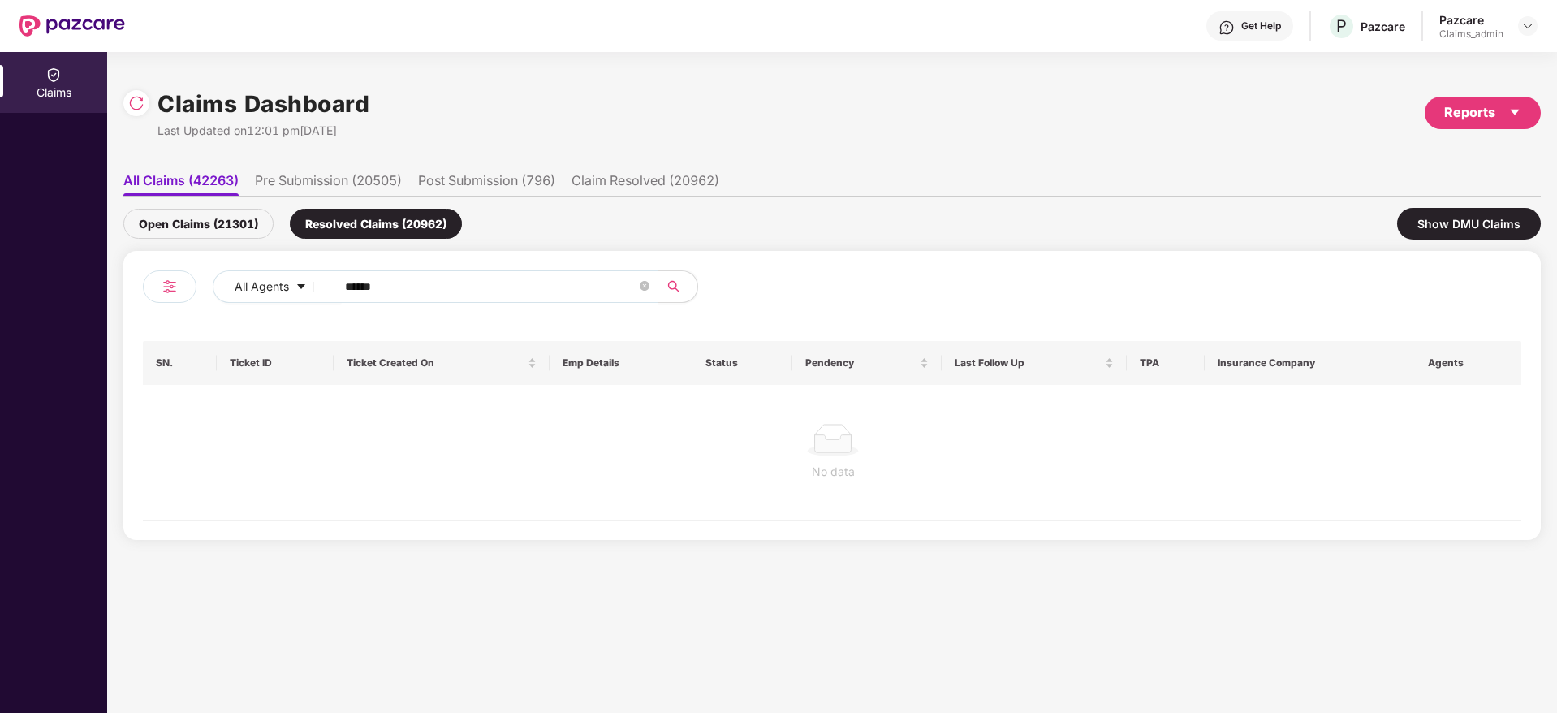
click at [315, 176] on li "Pre Submission (20505)" at bounding box center [328, 184] width 147 height 24
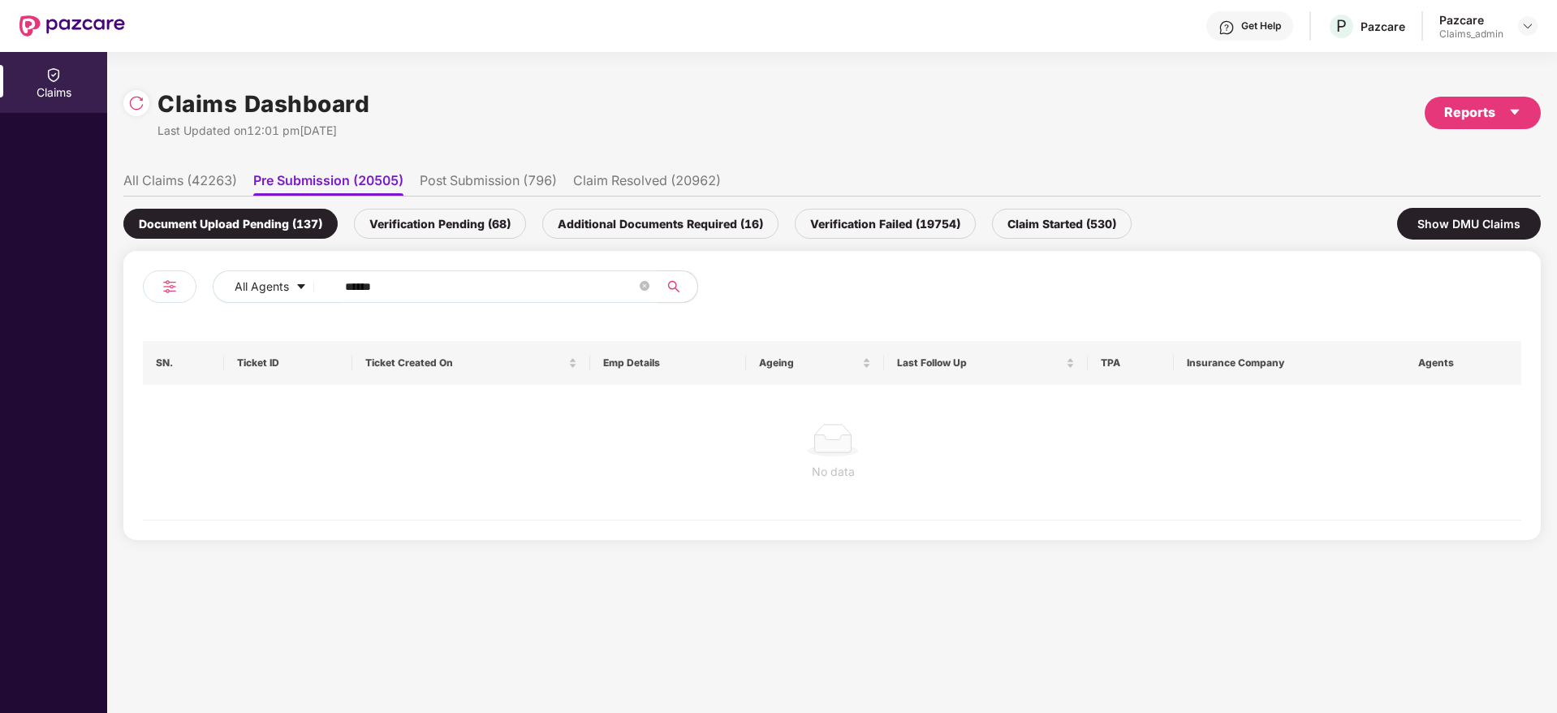
click at [193, 177] on li "All Claims (42263)" at bounding box center [180, 184] width 114 height 24
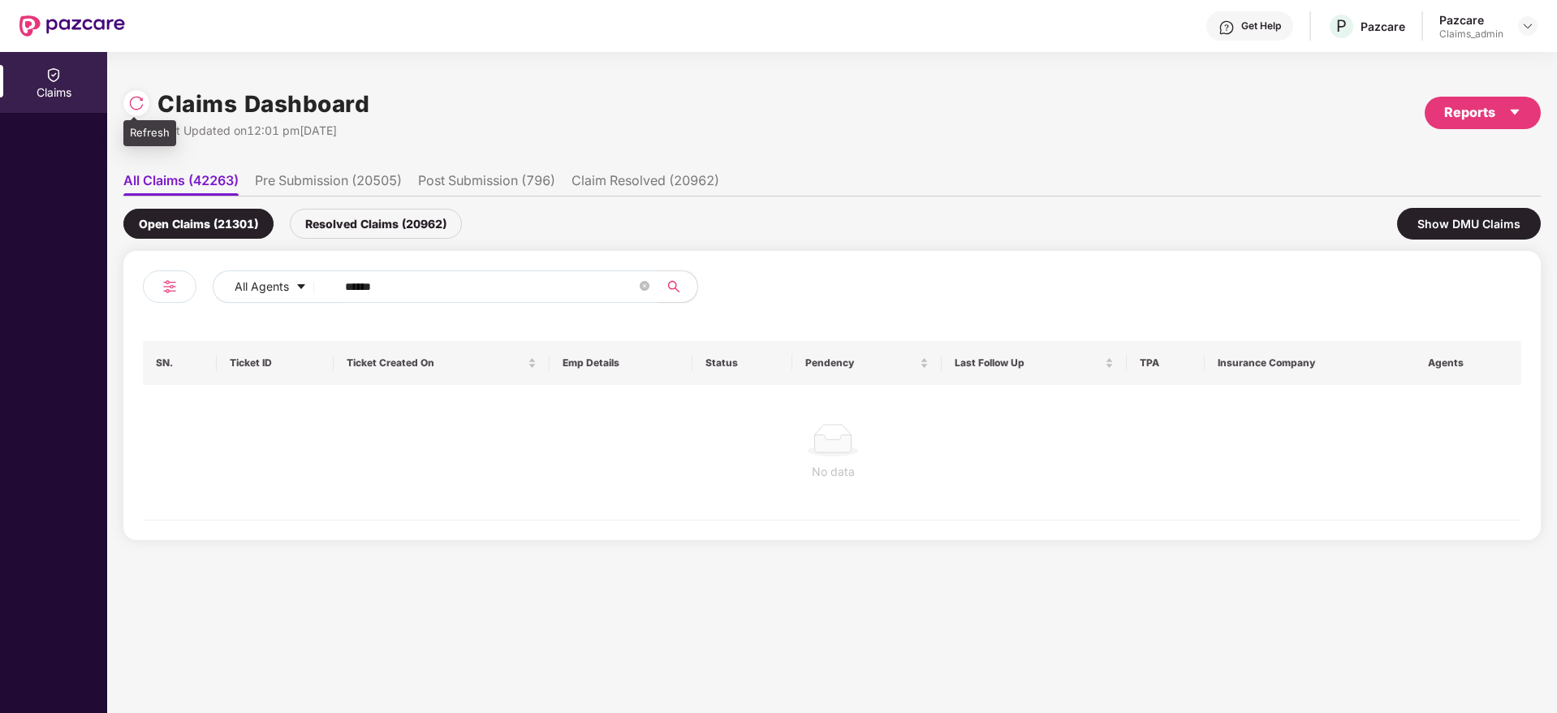
click at [133, 98] on img at bounding box center [136, 103] width 16 height 16
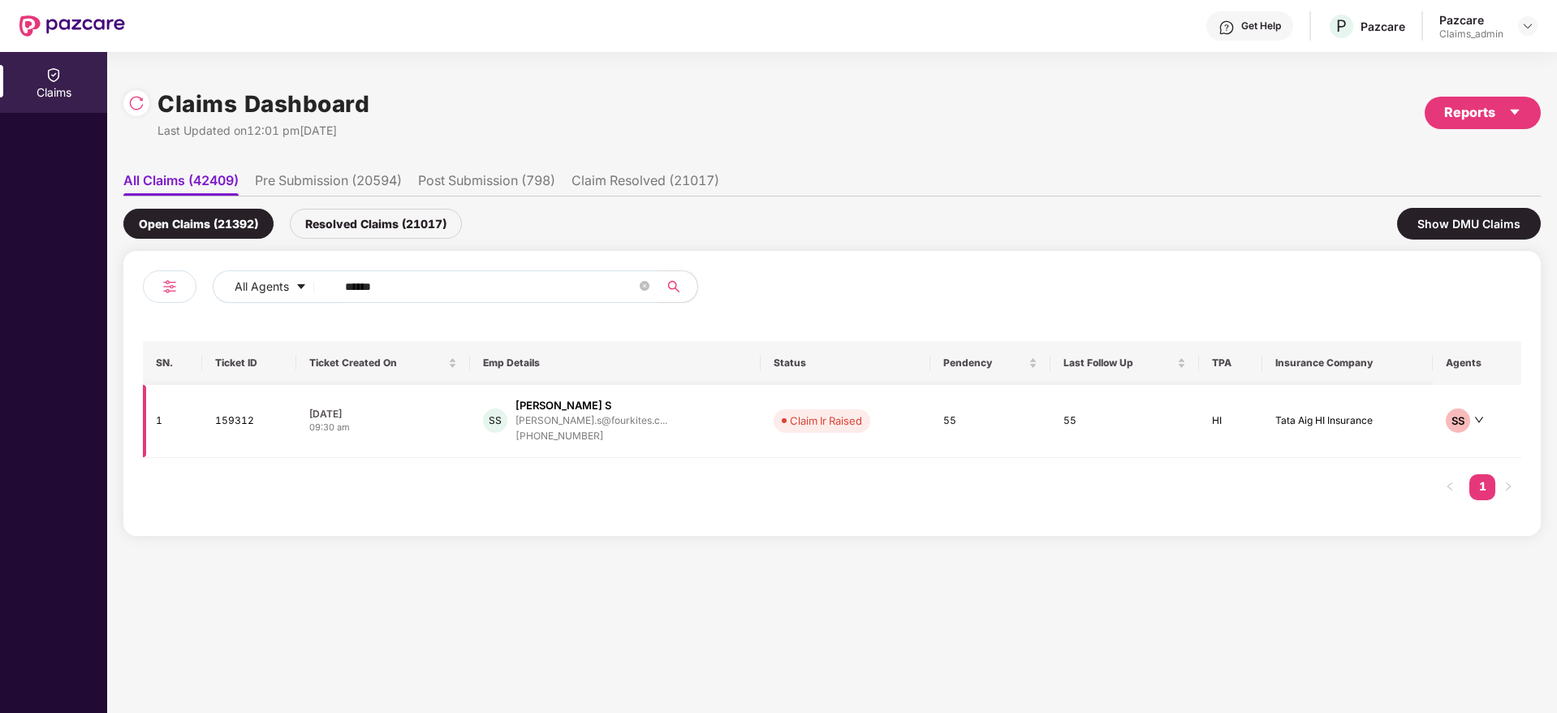
click at [566, 404] on div "Sangeeta S" at bounding box center [563, 405] width 96 height 15
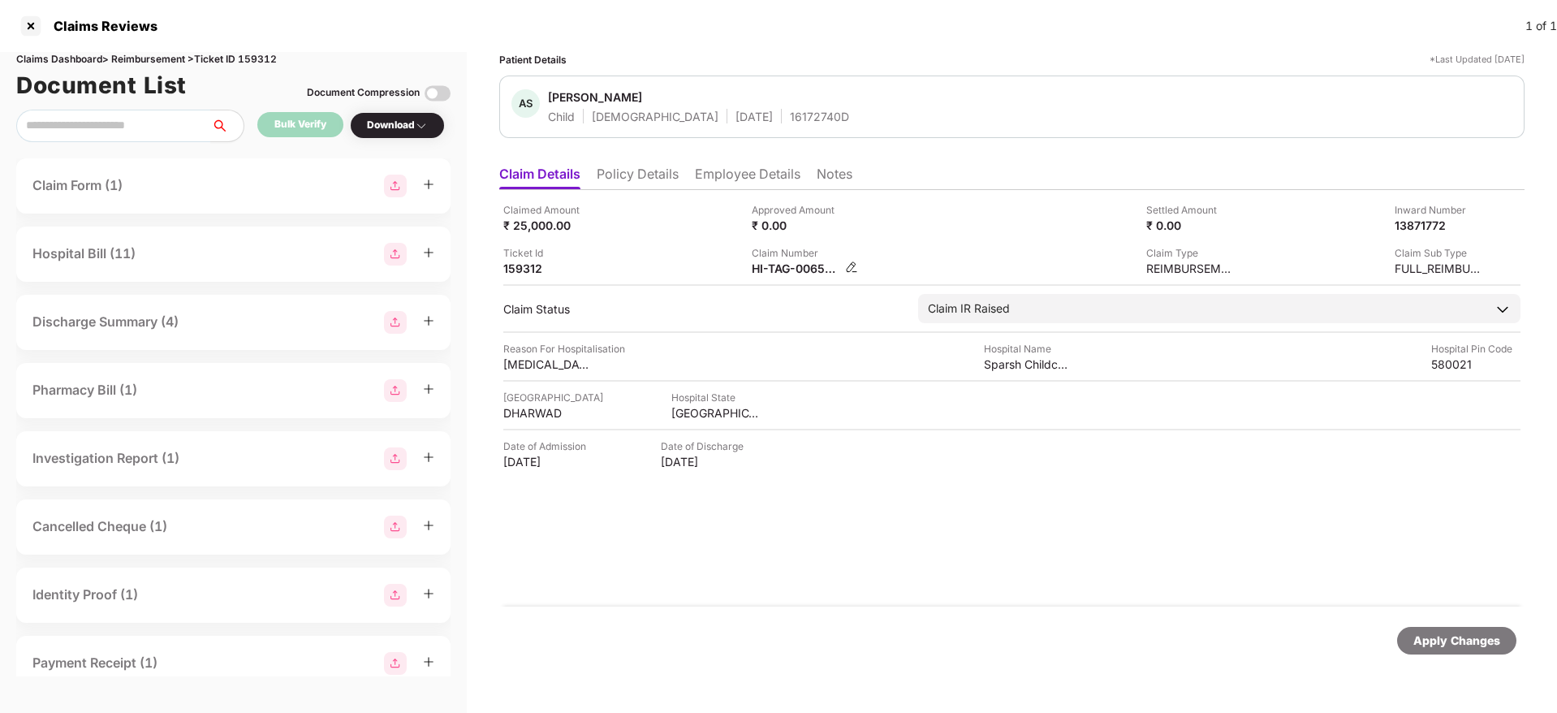
click at [852, 267] on img at bounding box center [851, 267] width 13 height 13
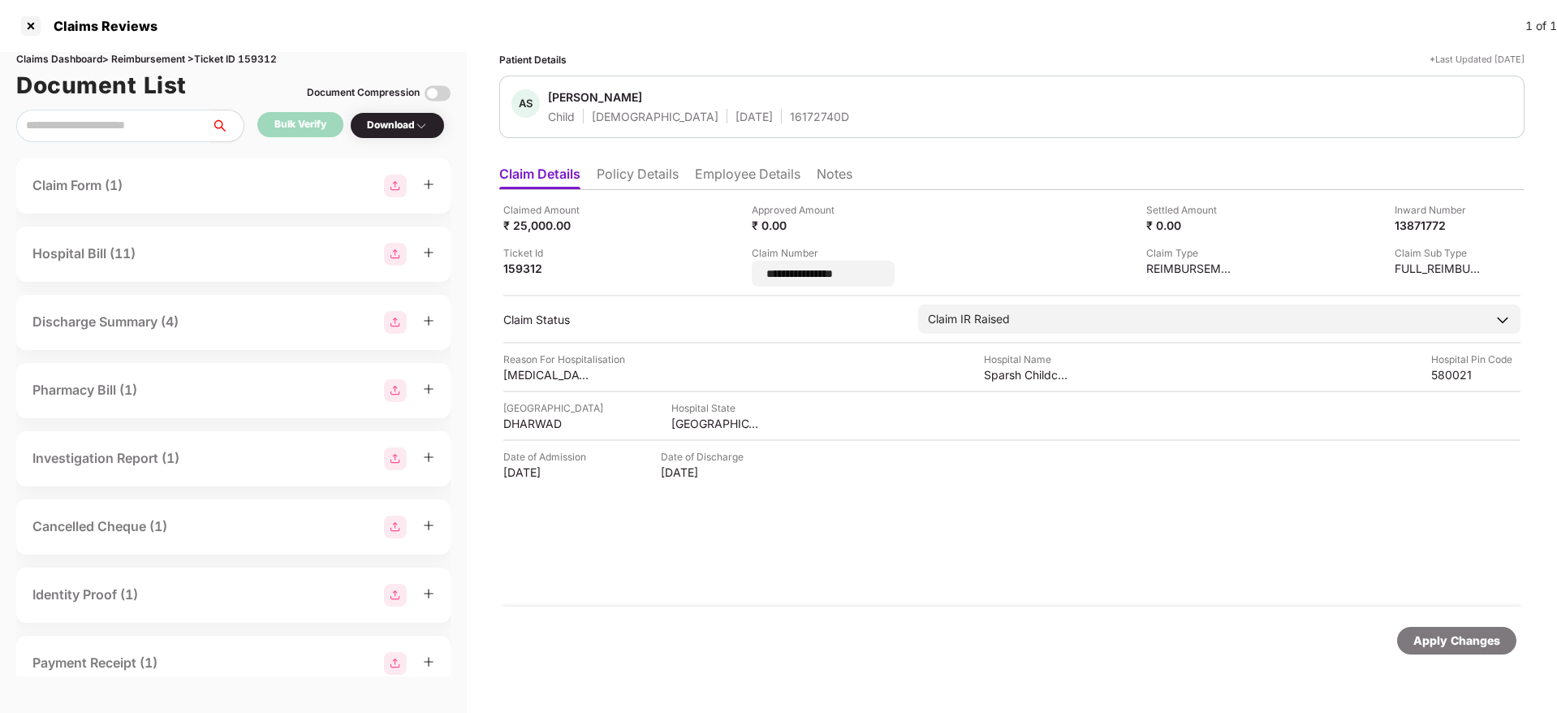
drag, startPoint x: 878, startPoint y: 274, endPoint x: 758, endPoint y: 257, distance: 121.3
click at [758, 257] on div "**********" at bounding box center [823, 265] width 143 height 41
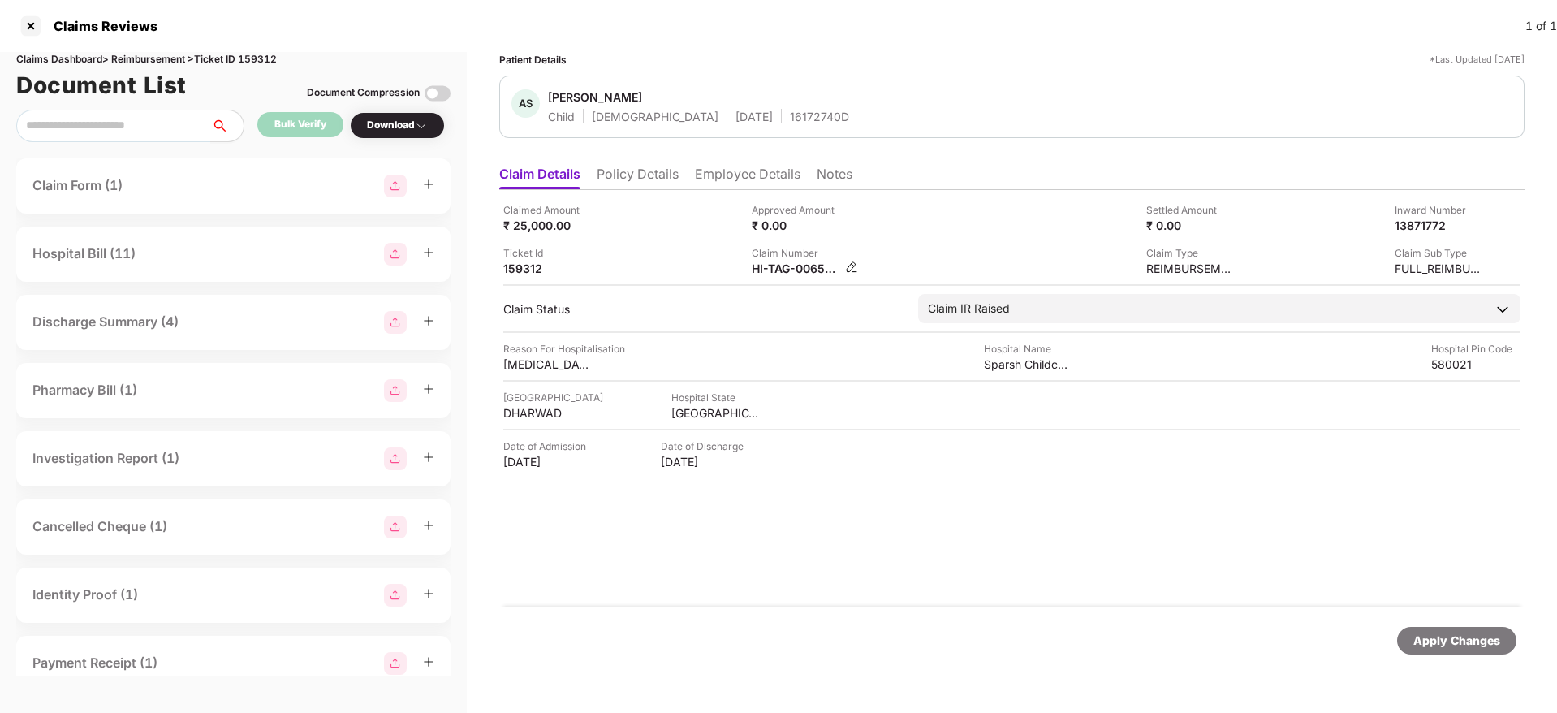
click at [855, 267] on img at bounding box center [851, 267] width 13 height 13
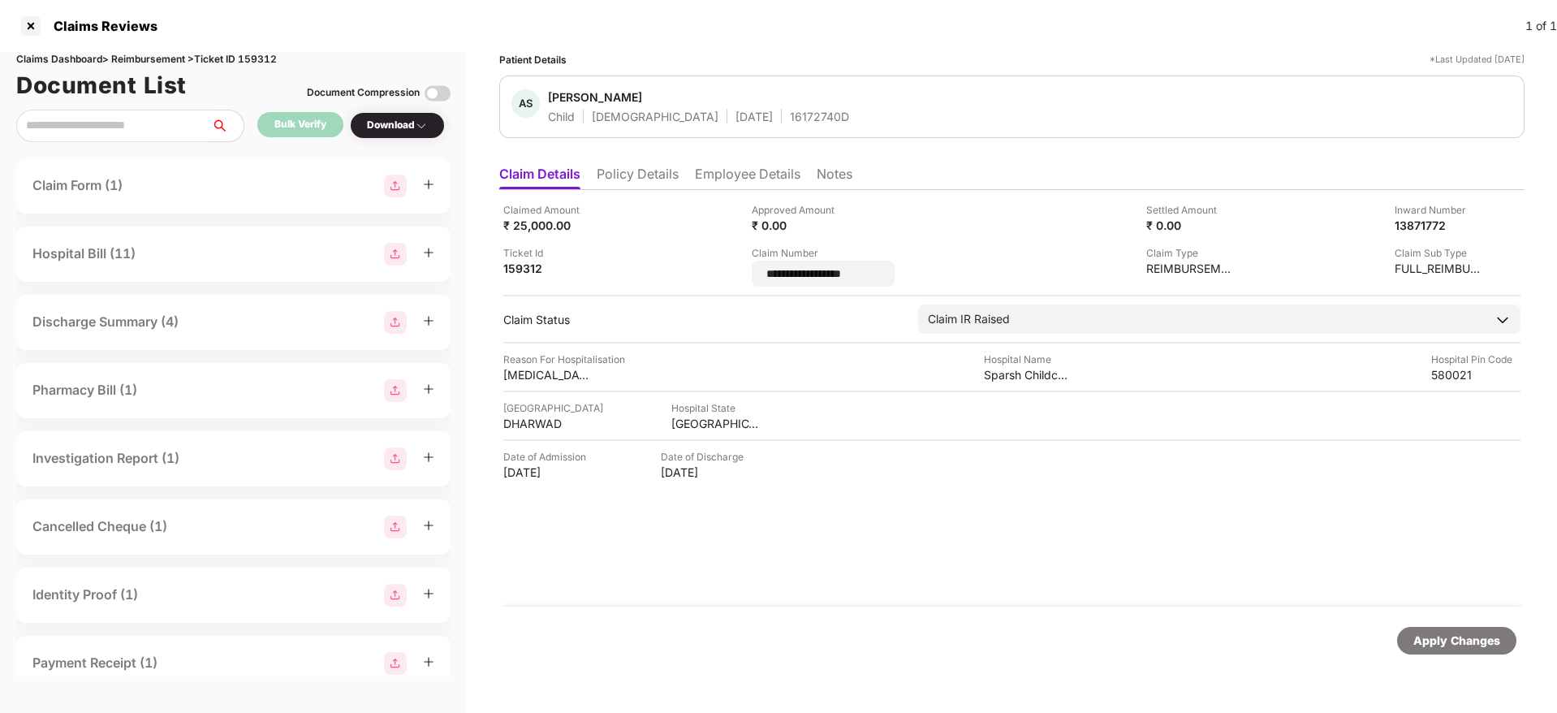
type input "**********"
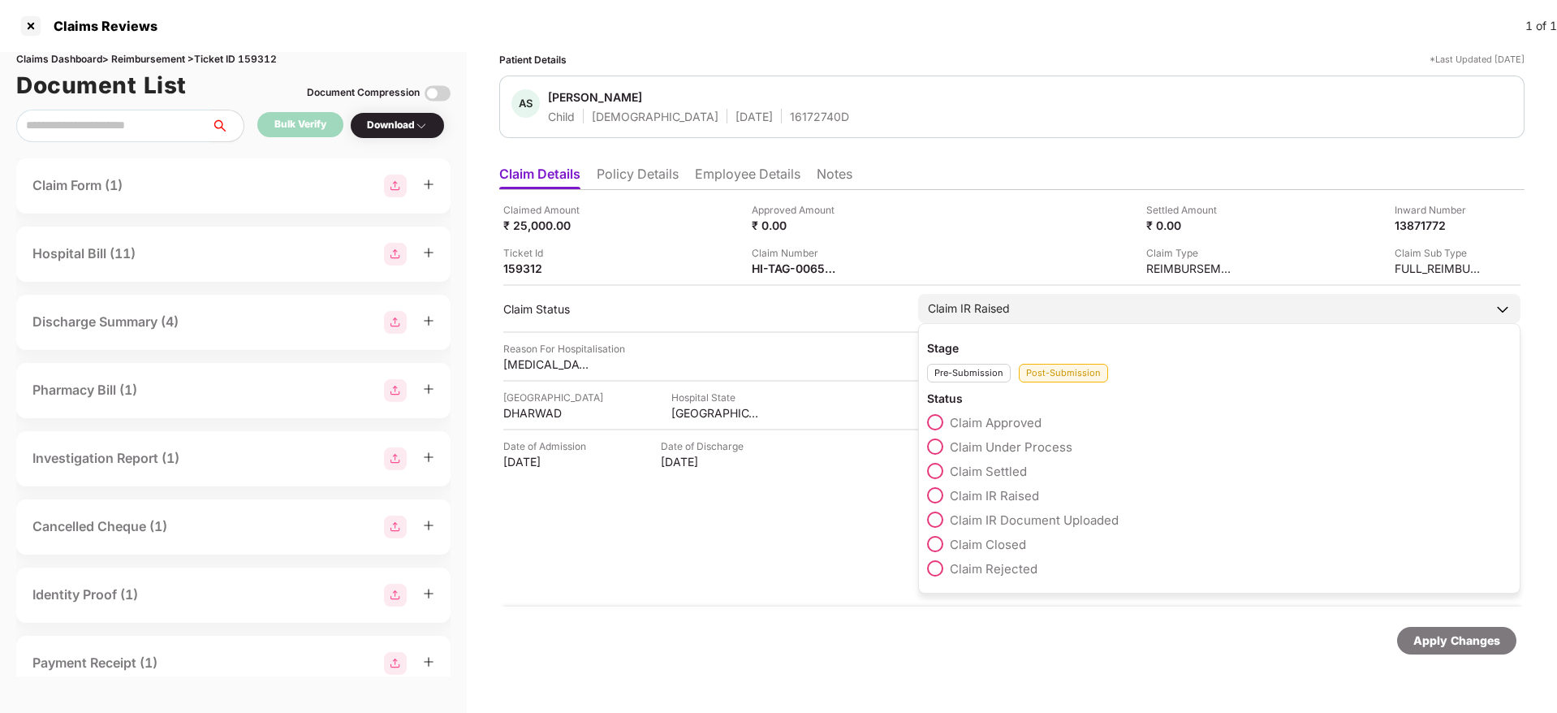
click at [934, 466] on div "Claim Approved Claim Under Process Claim Settled Claim IR Raised Claim IR Docum…" at bounding box center [1219, 499] width 584 height 170
click at [934, 450] on span at bounding box center [935, 446] width 16 height 16
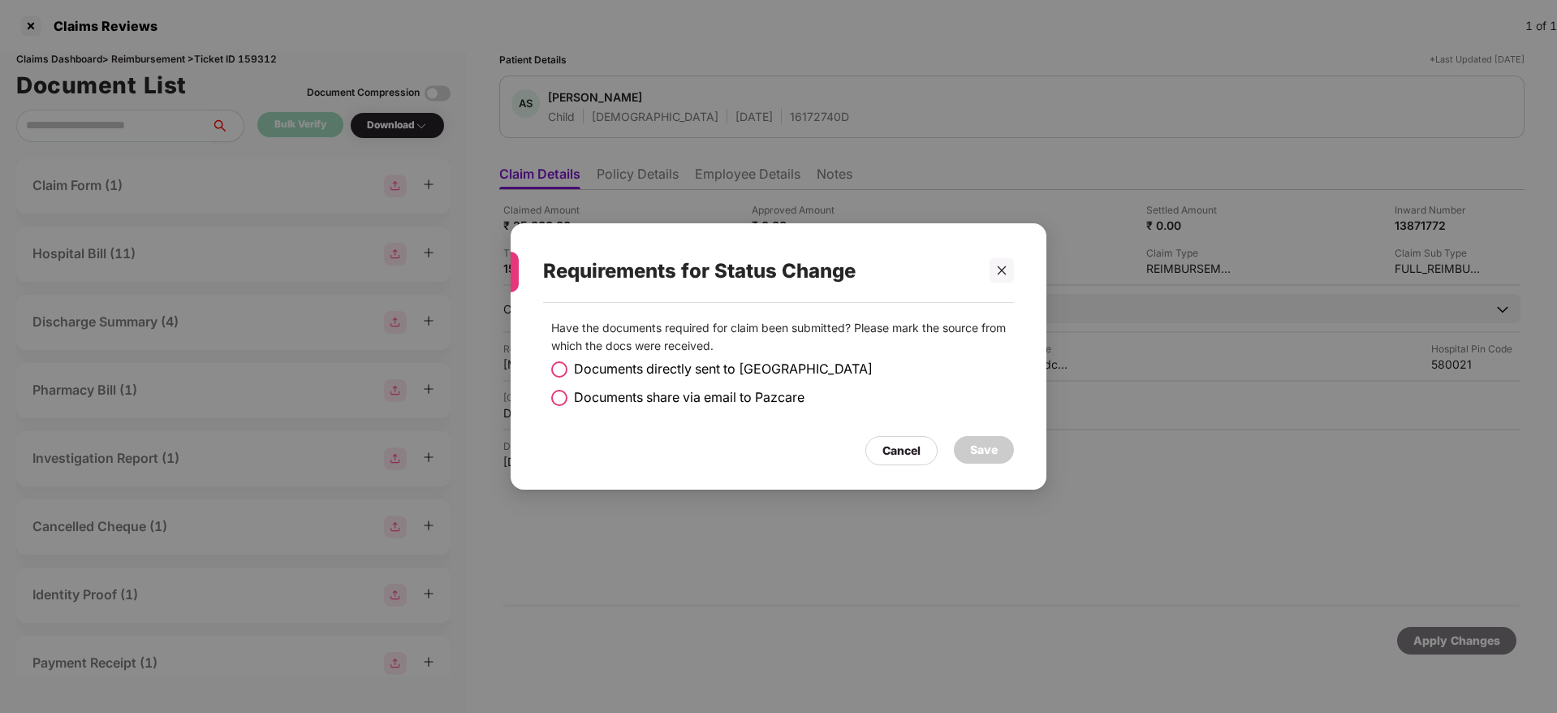
click at [564, 396] on span at bounding box center [559, 398] width 16 height 16
click at [989, 457] on div "Save" at bounding box center [984, 450] width 28 height 18
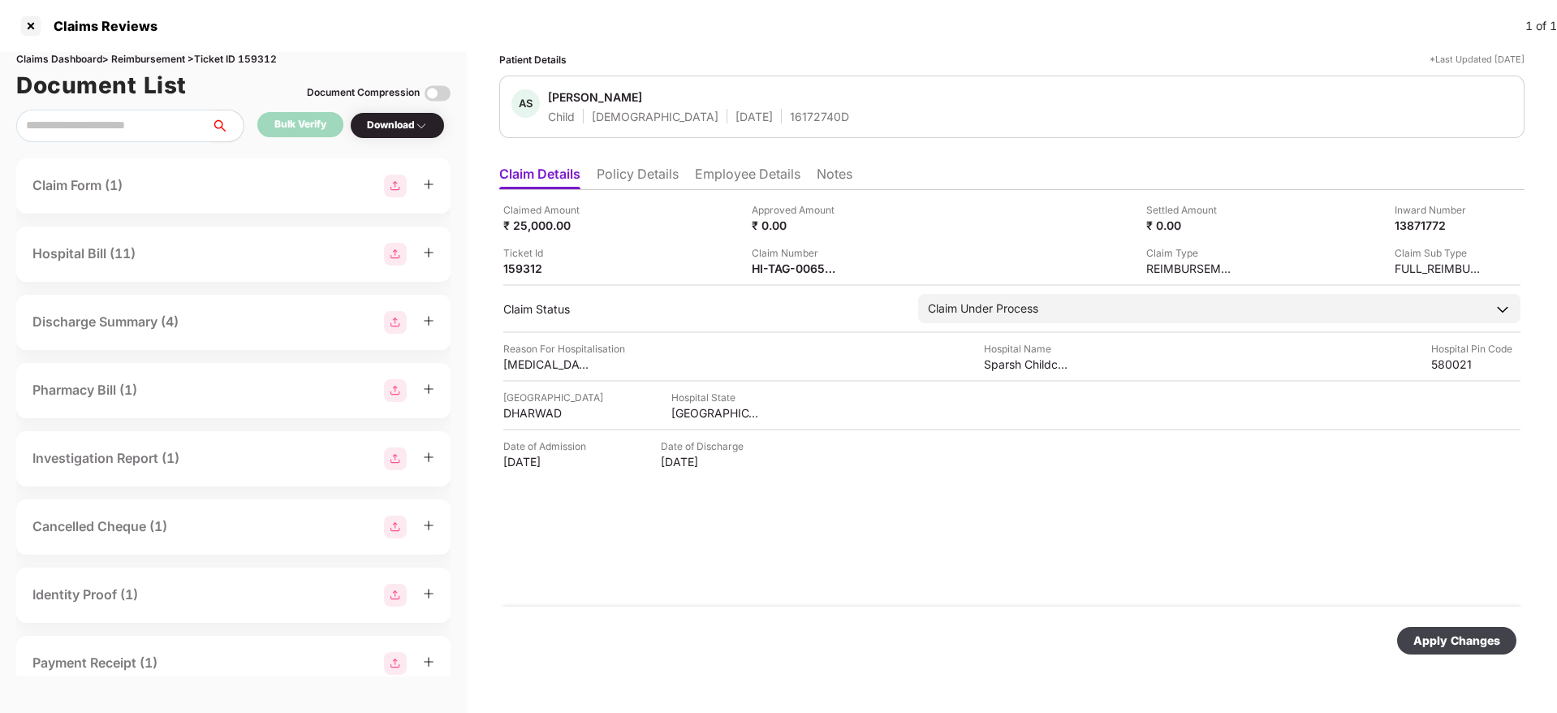
click at [1433, 646] on div "Apply Changes" at bounding box center [1456, 640] width 87 height 18
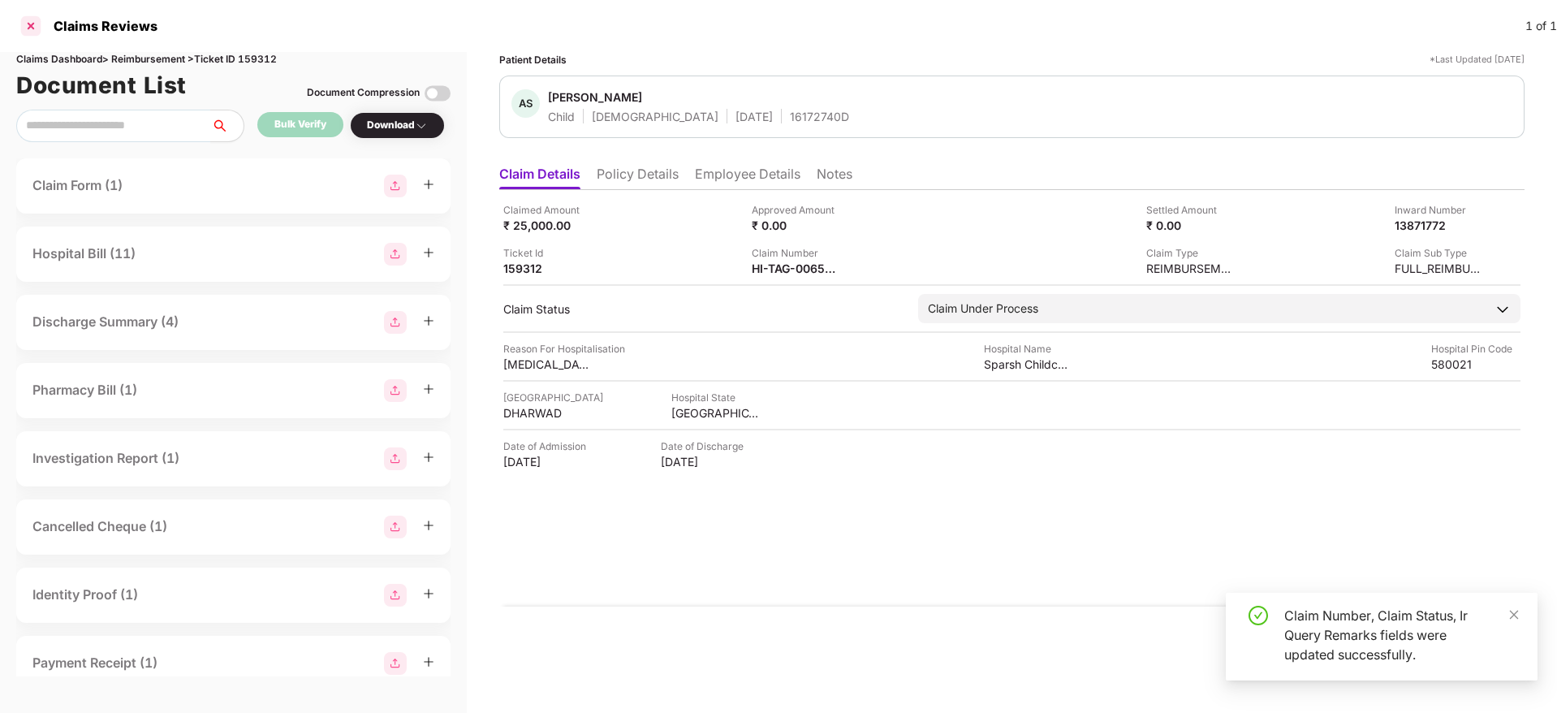
click at [37, 27] on div at bounding box center [31, 26] width 26 height 26
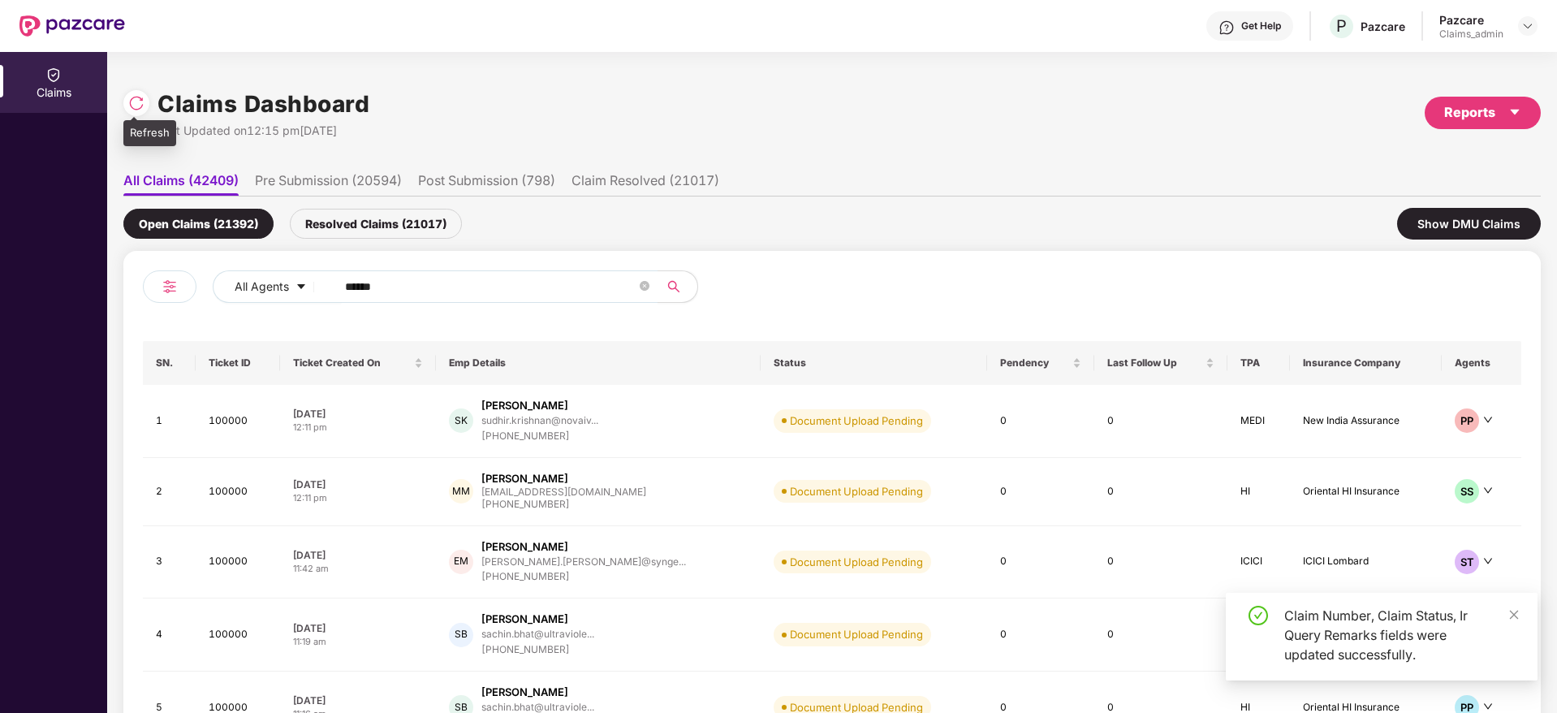
click at [138, 97] on img at bounding box center [136, 103] width 16 height 16
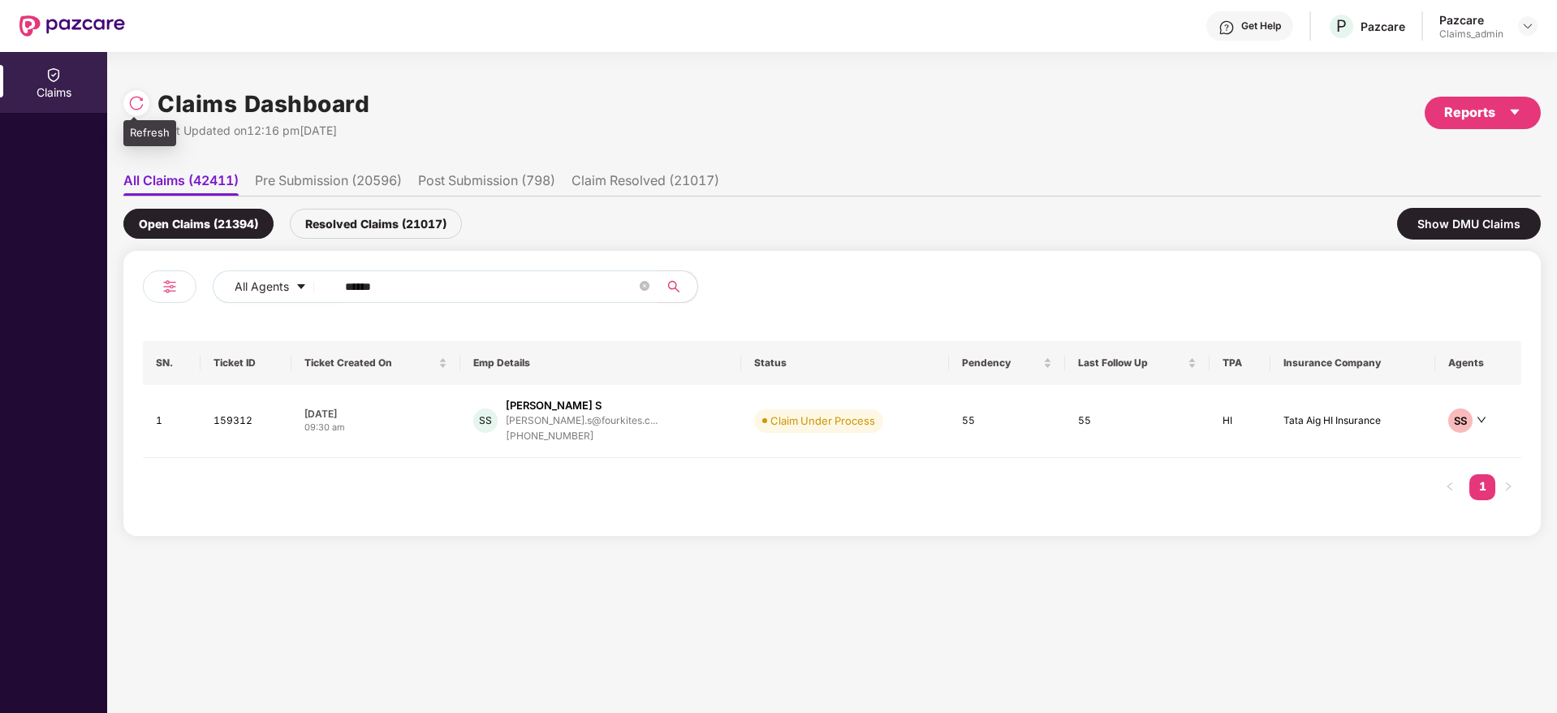
click at [129, 97] on img at bounding box center [136, 103] width 16 height 16
drag, startPoint x: 421, startPoint y: 286, endPoint x: 326, endPoint y: 291, distance: 95.0
click at [326, 291] on span "******" at bounding box center [491, 286] width 333 height 32
paste input "text"
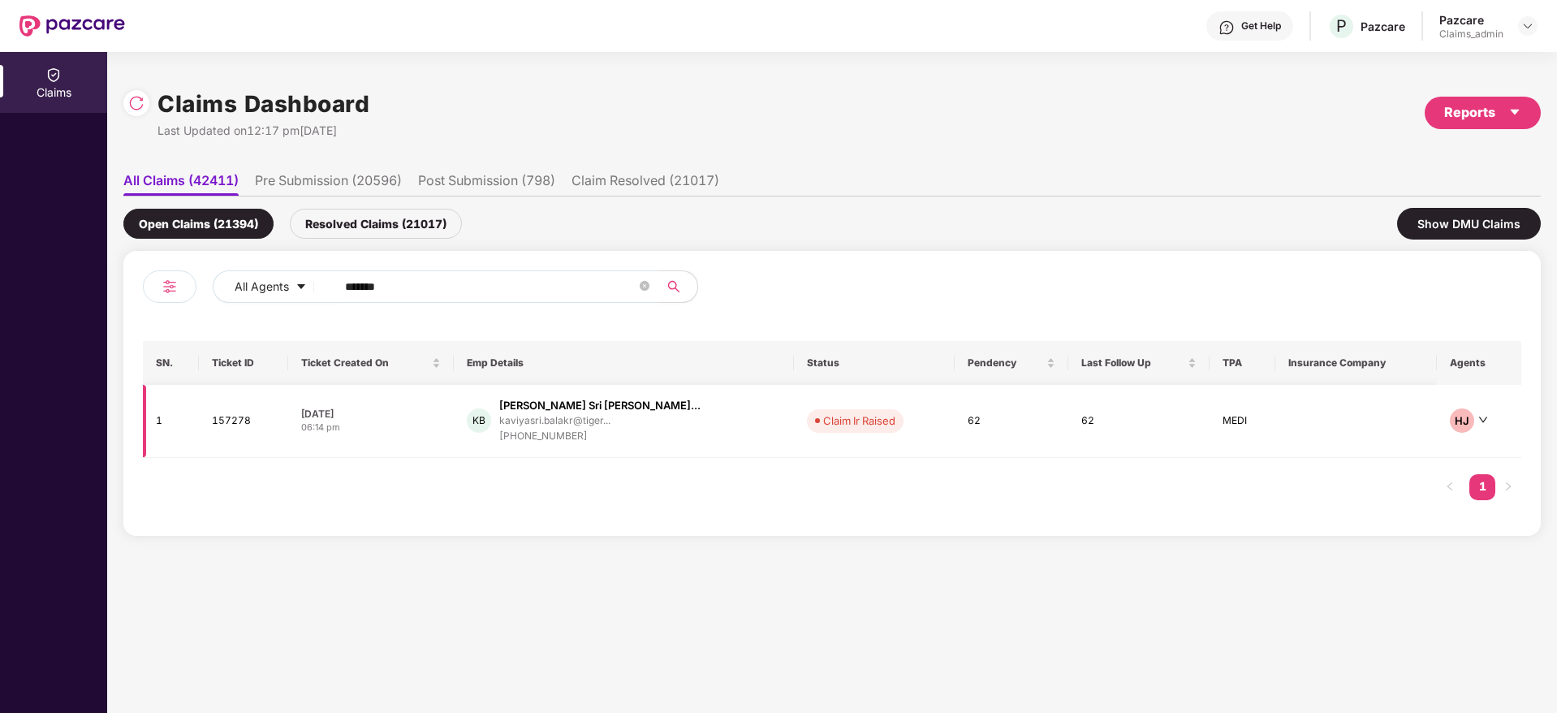
type input "******"
click at [548, 435] on div "+919489537142" at bounding box center [599, 436] width 201 height 15
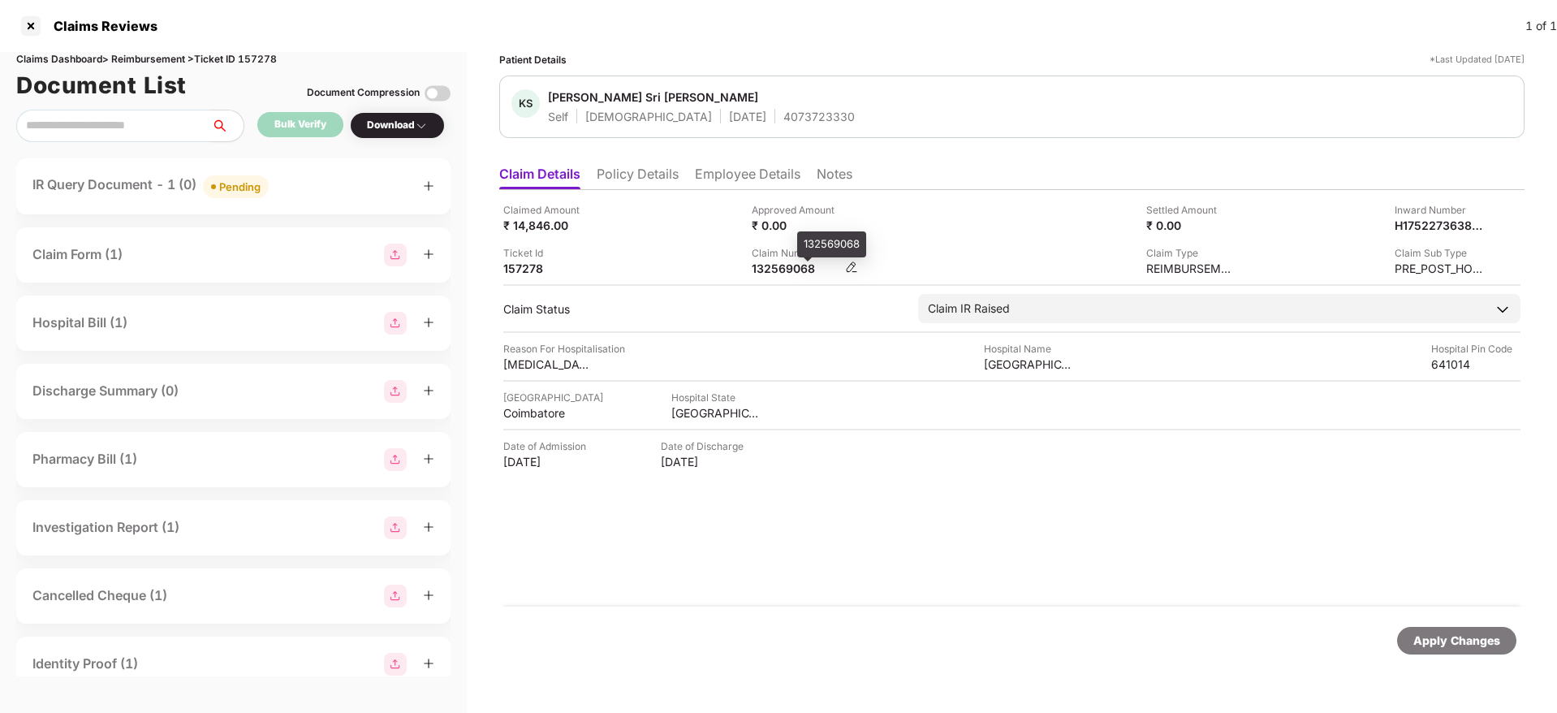
click at [782, 274] on div "132569068" at bounding box center [796, 268] width 89 height 15
copy div "132569068"
click at [29, 33] on div at bounding box center [31, 26] width 26 height 26
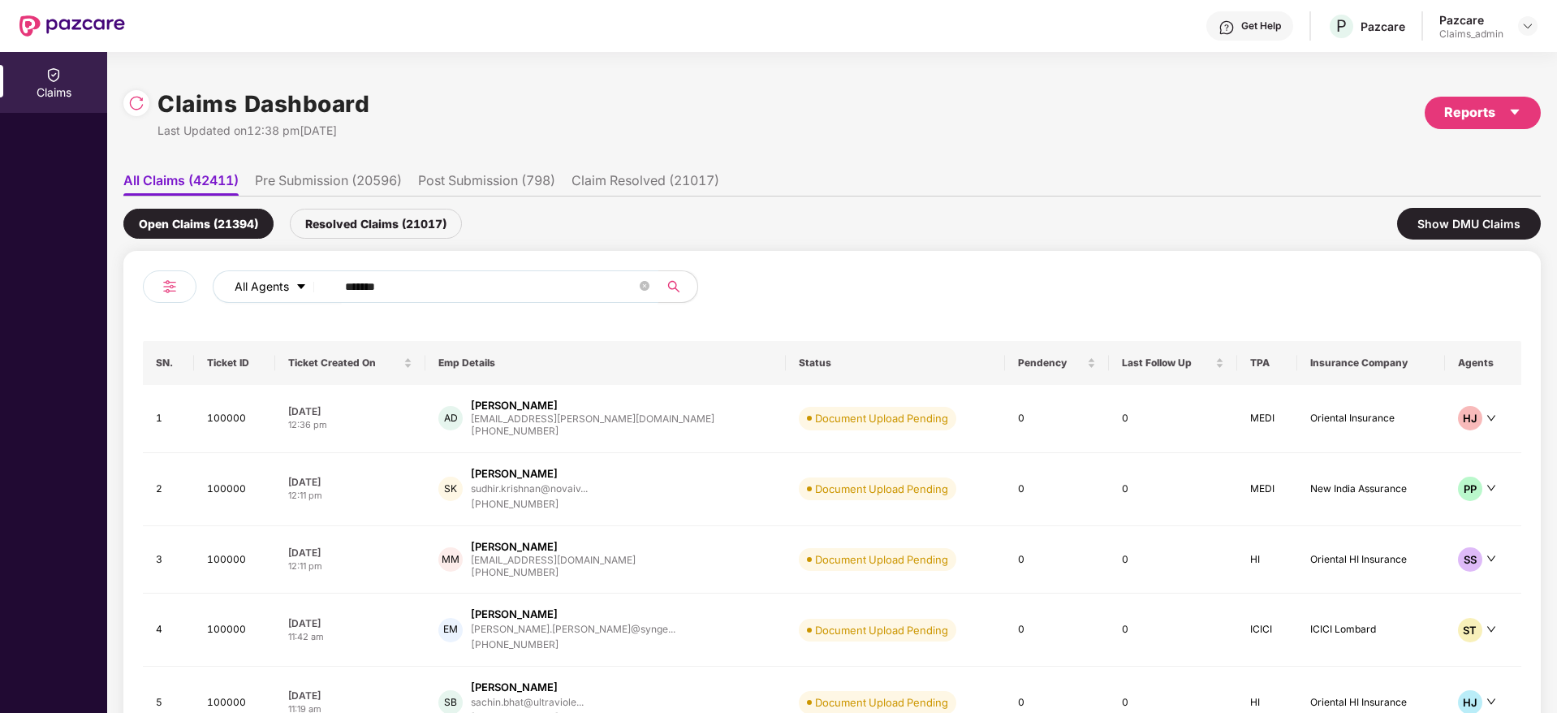
drag, startPoint x: 442, startPoint y: 286, endPoint x: 282, endPoint y: 291, distance: 159.1
click at [282, 291] on div "All Agents ******" at bounding box center [626, 286] width 827 height 32
paste input "text"
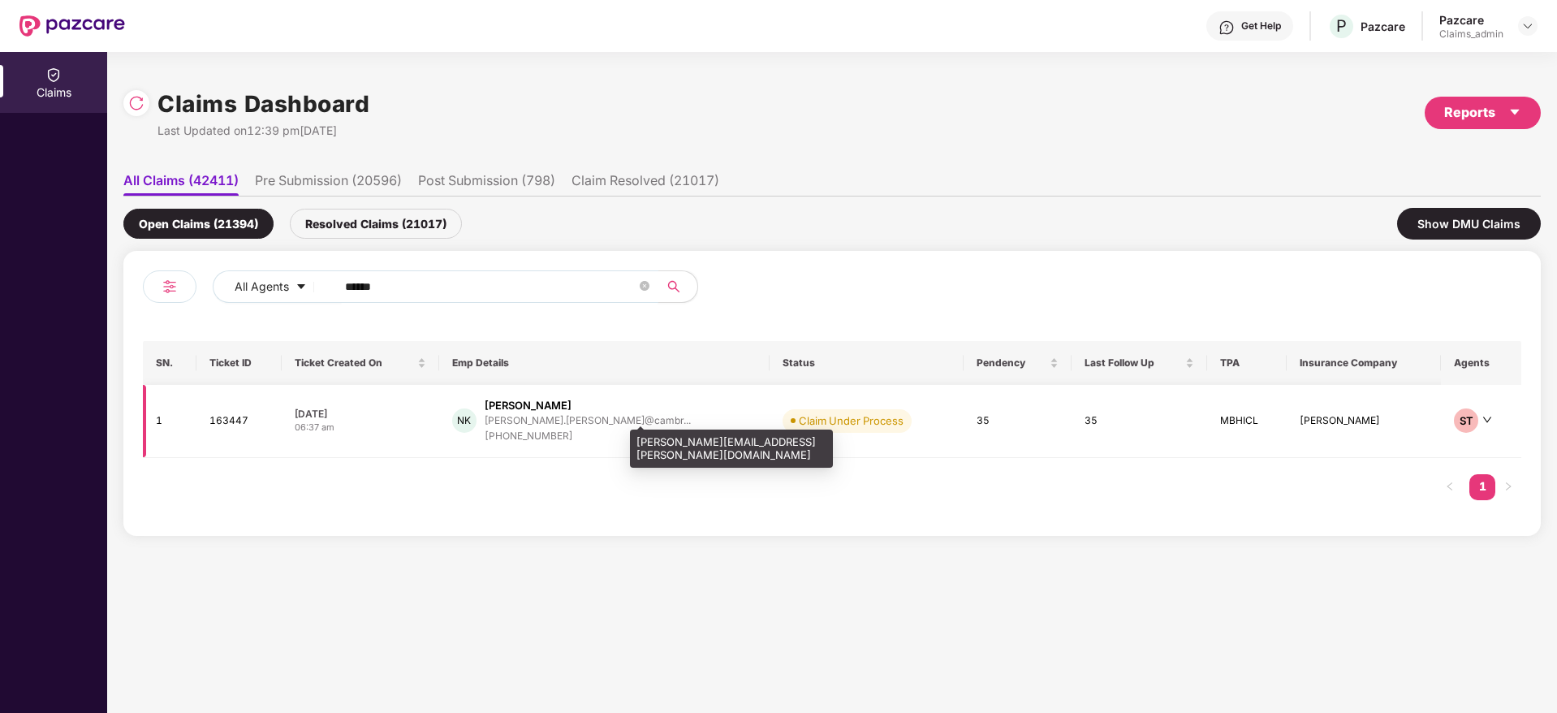
type input "******"
click at [579, 425] on div "navita.khetarpal@cambr..." at bounding box center [588, 420] width 206 height 11
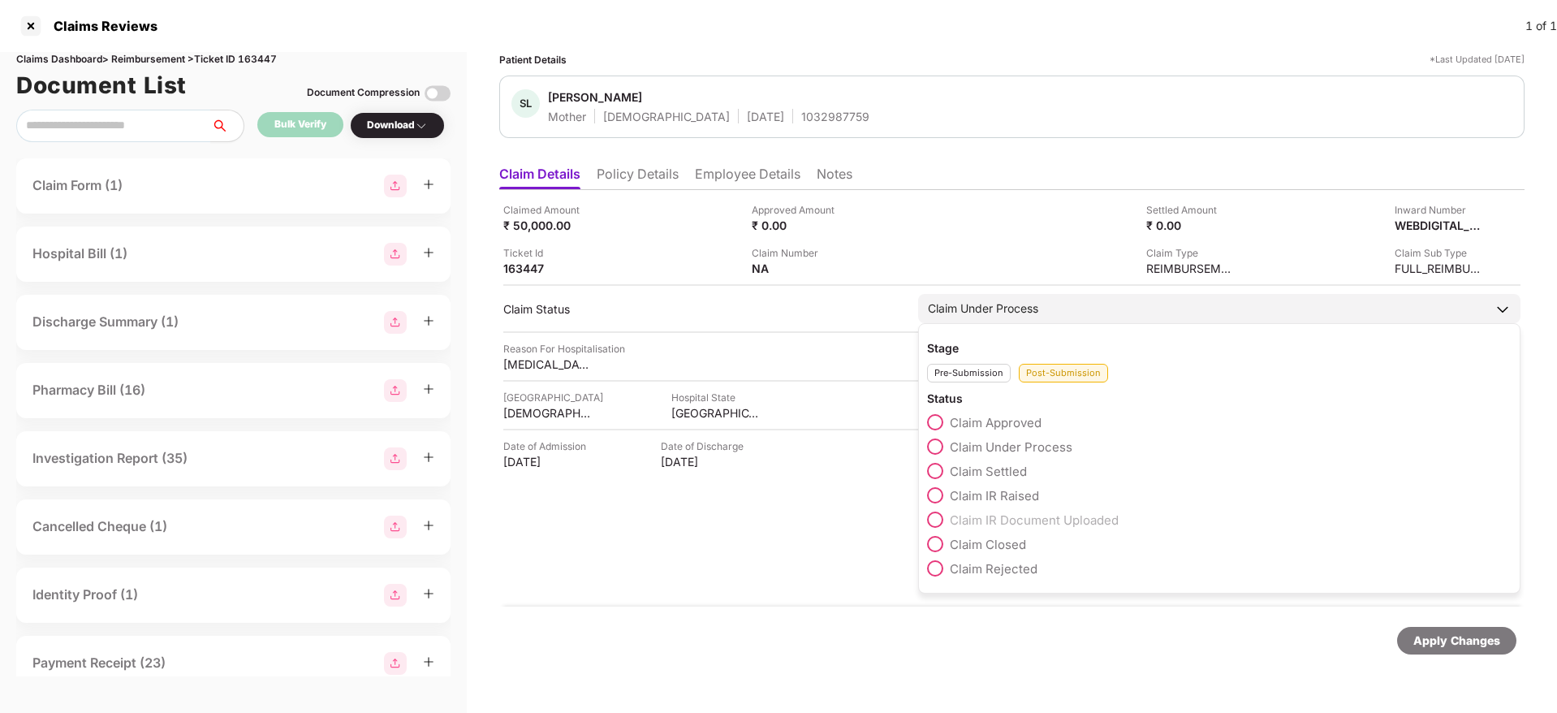
click at [935, 547] on span at bounding box center [935, 544] width 16 height 16
click at [937, 566] on span at bounding box center [935, 568] width 16 height 16
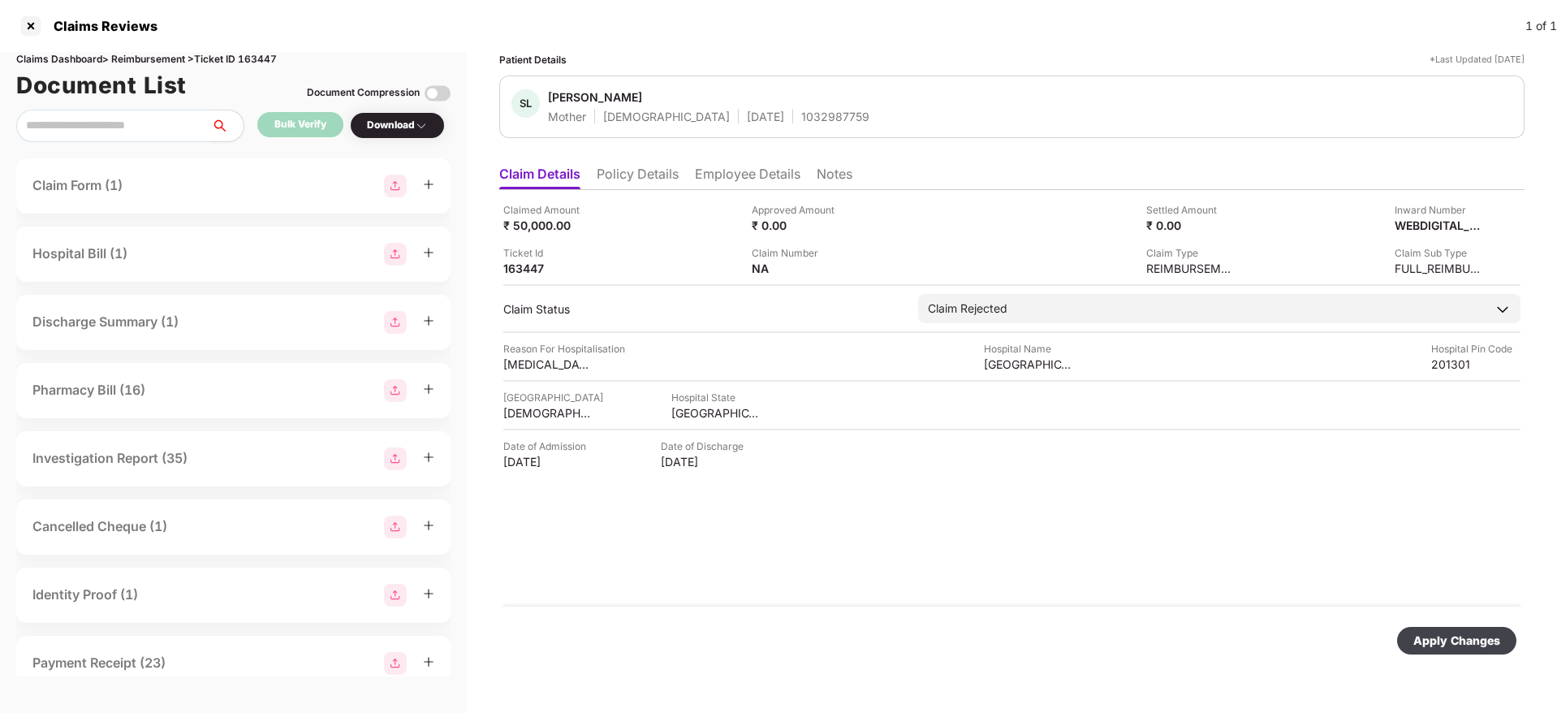
click at [1441, 646] on div "Apply Changes" at bounding box center [1456, 640] width 87 height 18
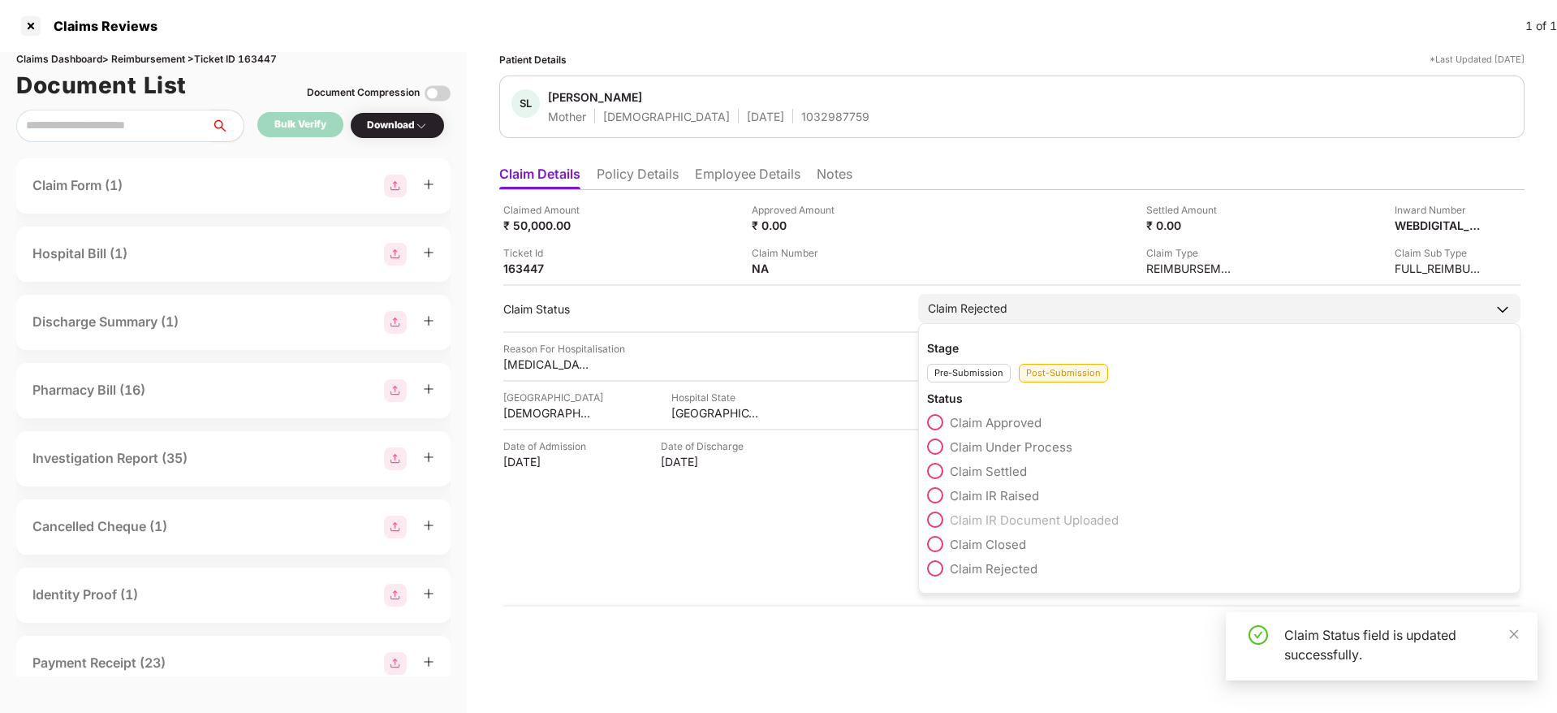
click at [967, 307] on div "Claim Rejected" at bounding box center [968, 308] width 80 height 18
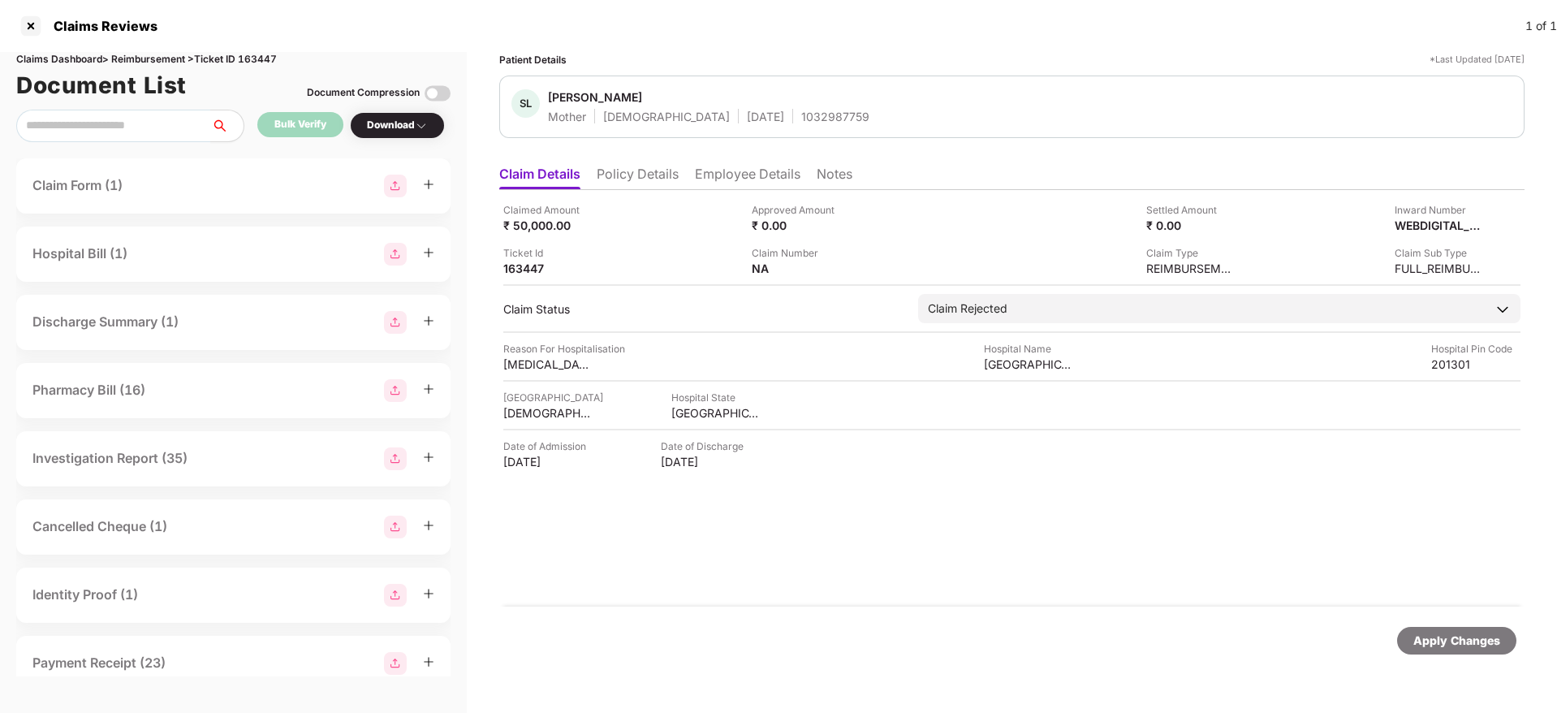
click at [1047, 406] on div "Hospital City GAUTAM BUDDHA NAGAR Hospital State UTTAR PRADESH" at bounding box center [1011, 405] width 1017 height 31
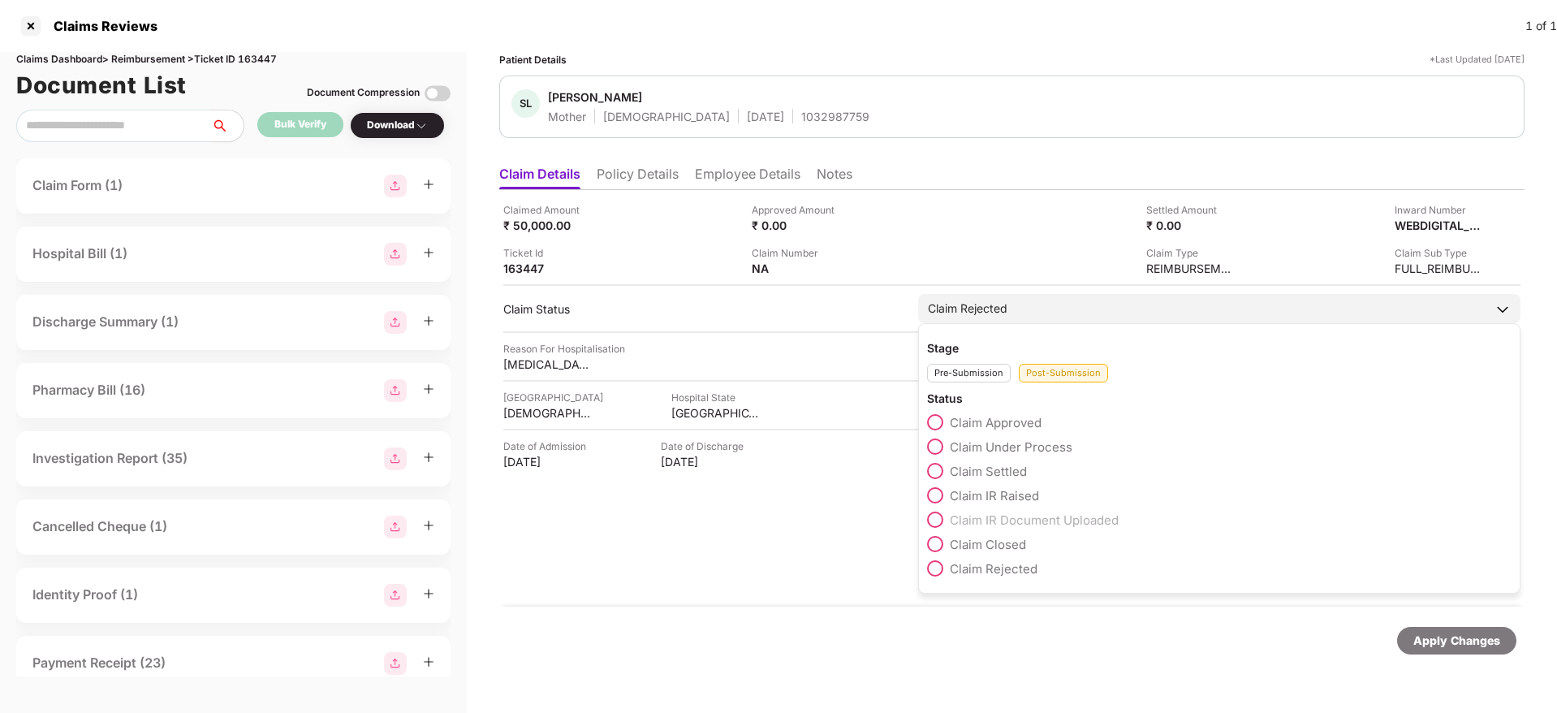
click at [937, 447] on span at bounding box center [935, 446] width 16 height 16
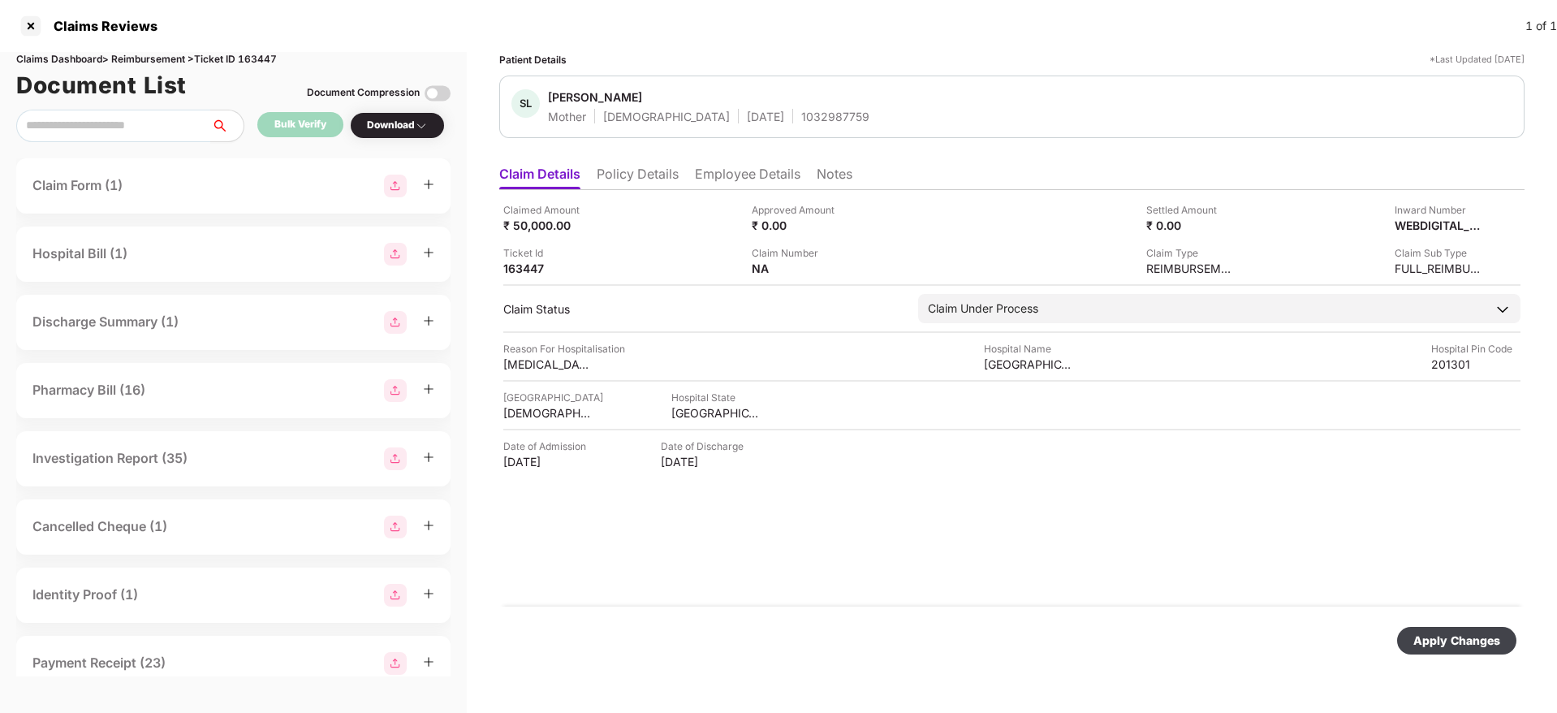
click at [1448, 634] on div "Apply Changes" at bounding box center [1456, 640] width 87 height 18
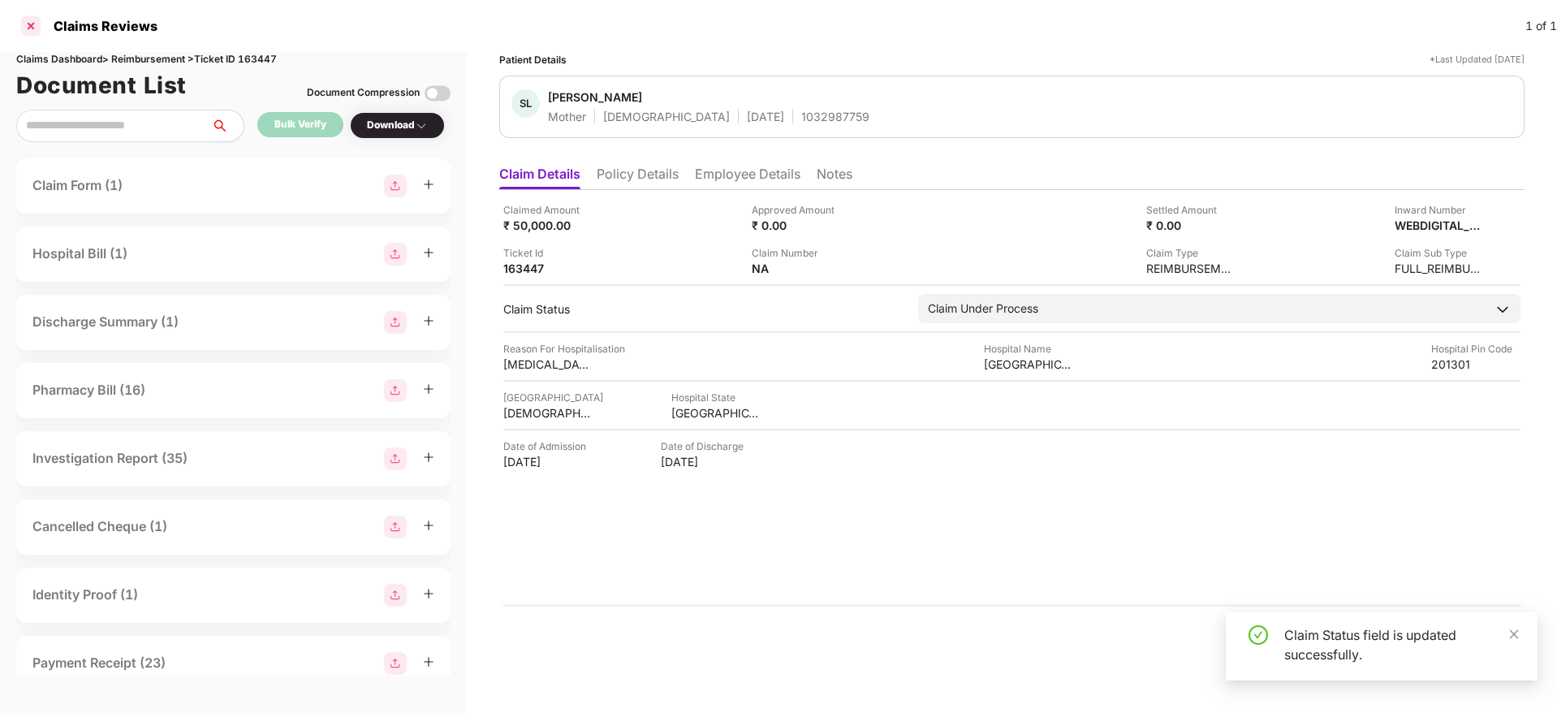
click at [33, 24] on div at bounding box center [31, 26] width 26 height 26
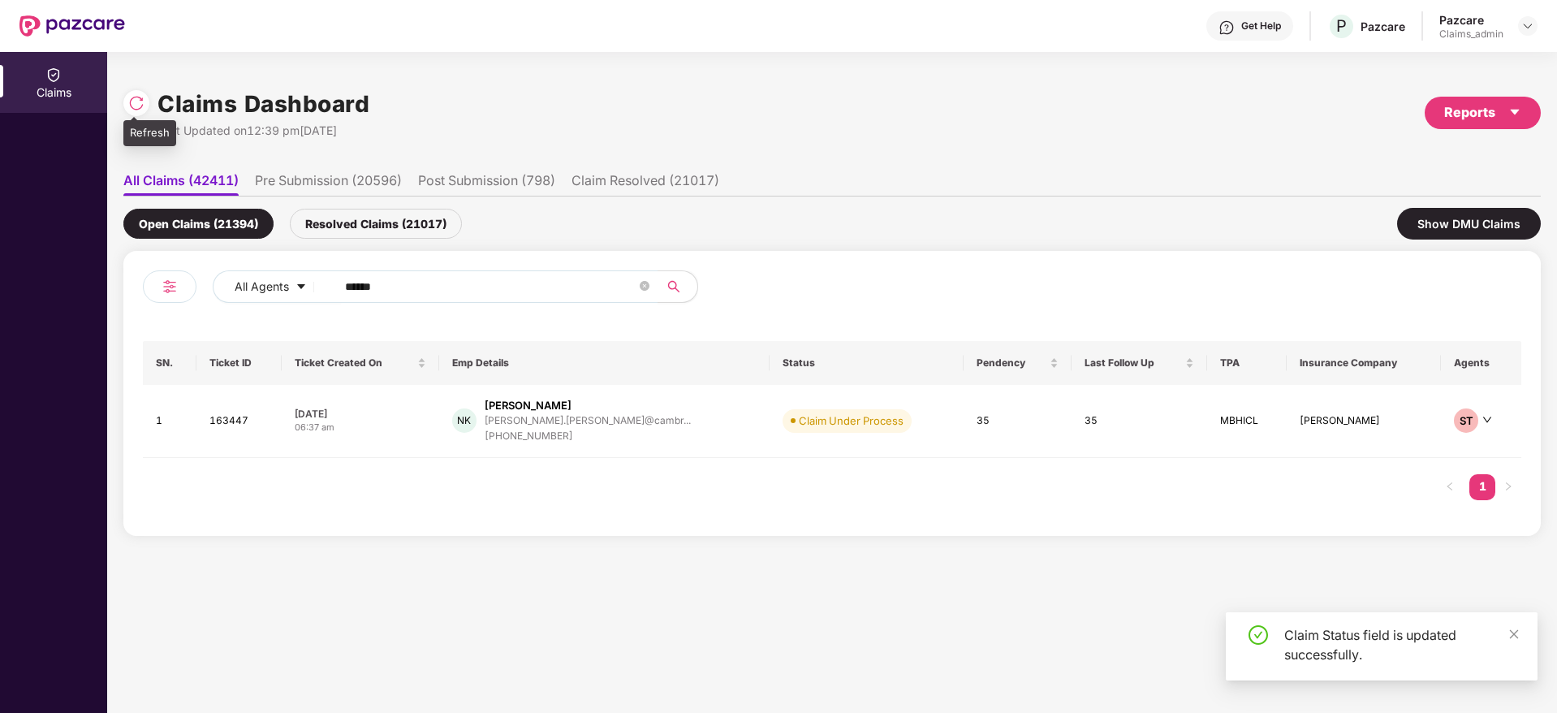
click at [131, 105] on img at bounding box center [136, 103] width 16 height 16
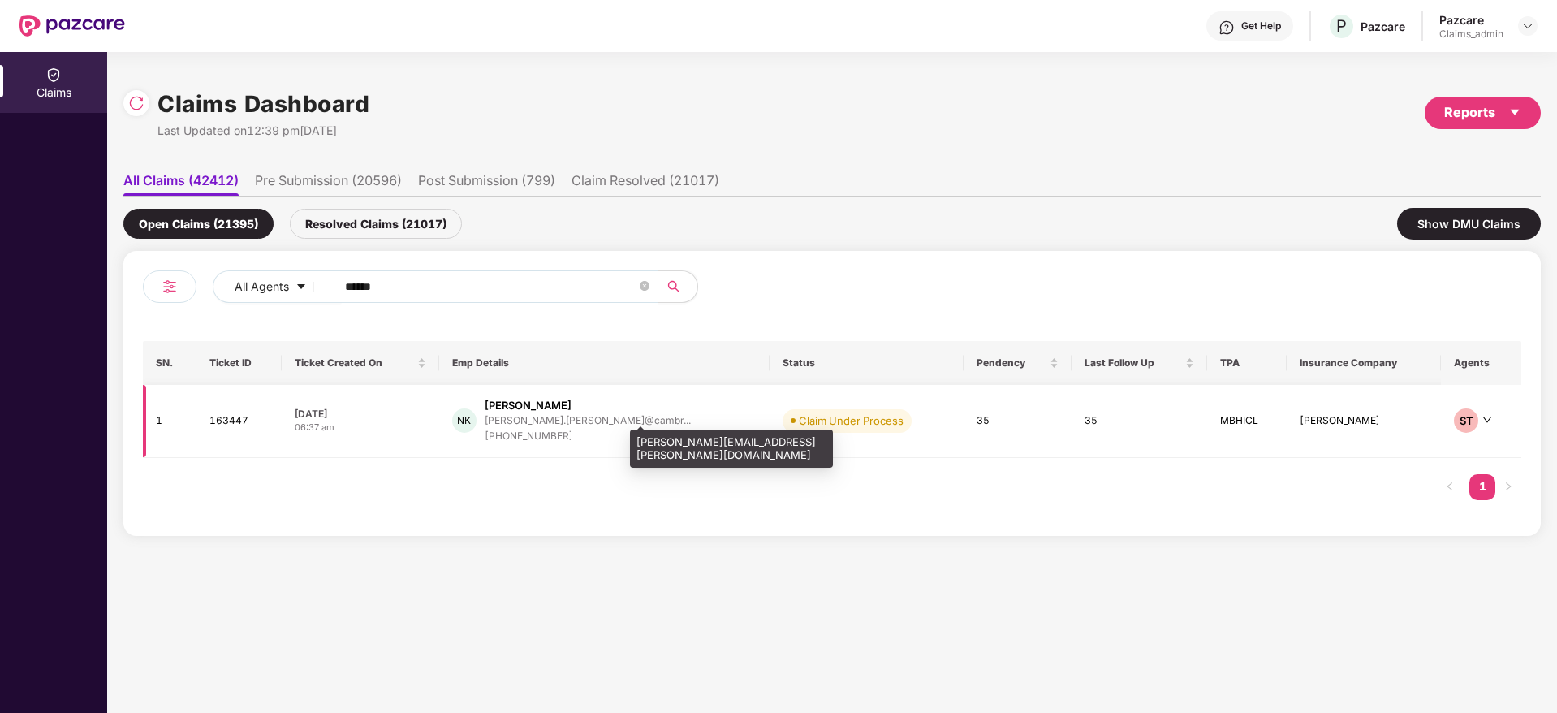
click at [538, 418] on div "navita.khetarpal@cambr..." at bounding box center [588, 420] width 206 height 11
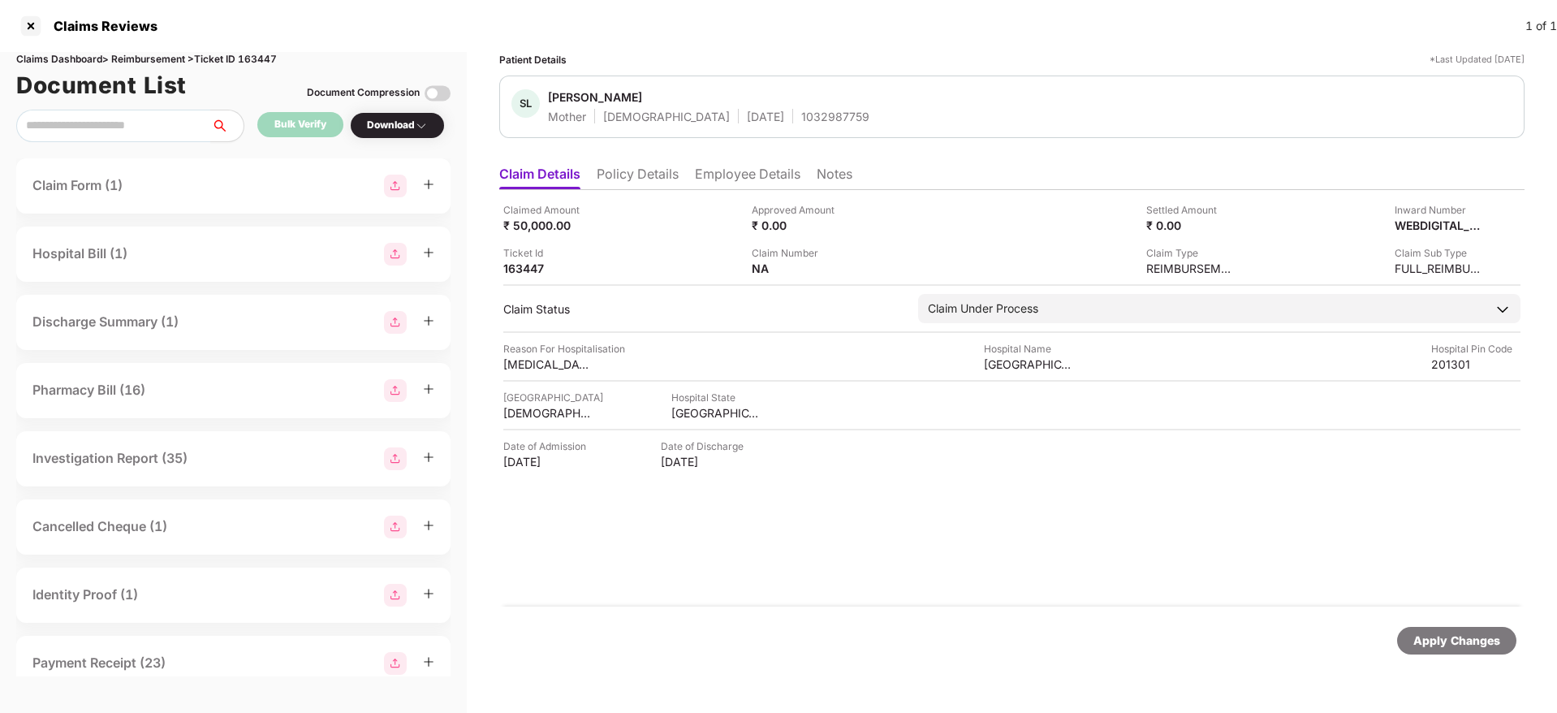
click at [822, 174] on li "Notes" at bounding box center [834, 178] width 36 height 24
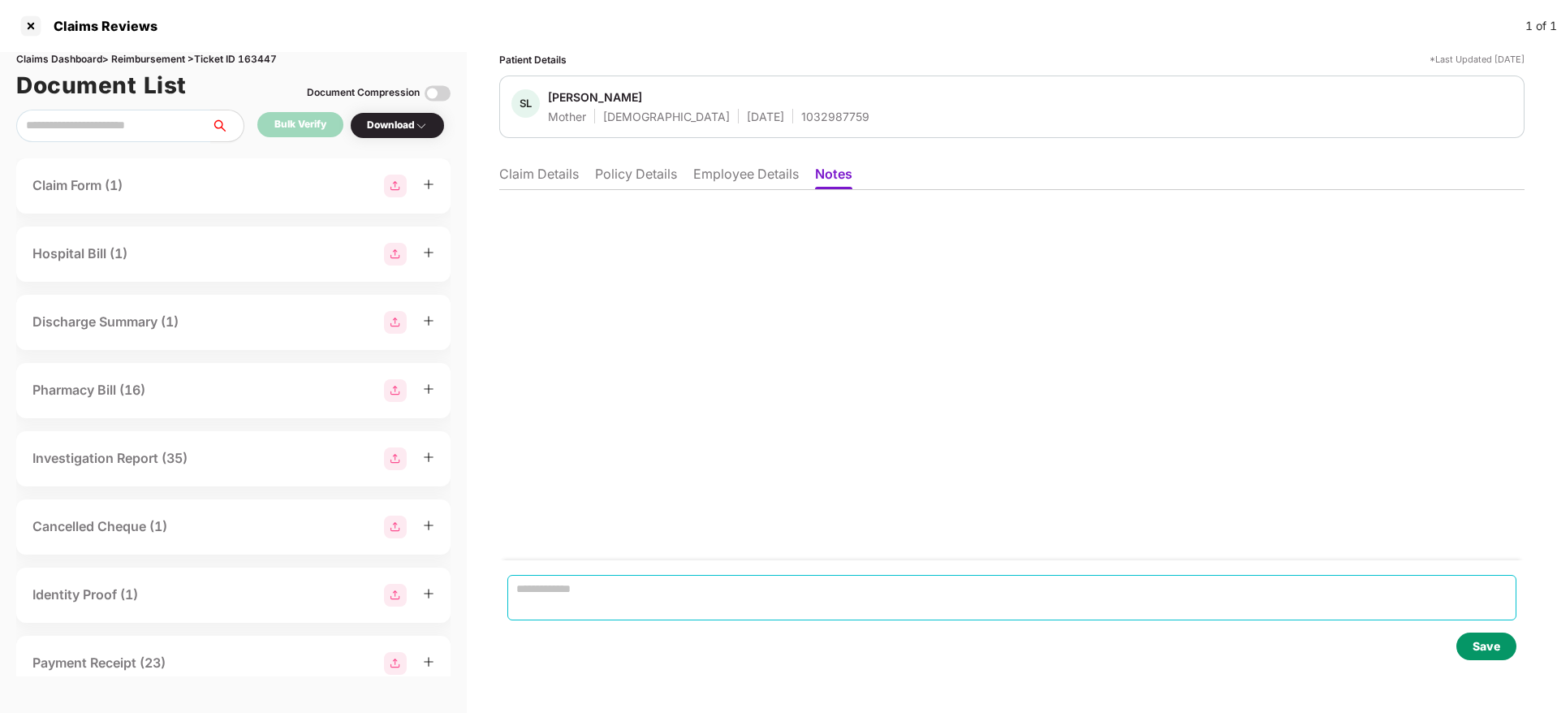
click at [620, 595] on textarea at bounding box center [1011, 597] width 1009 height 45
type textarea "**********"
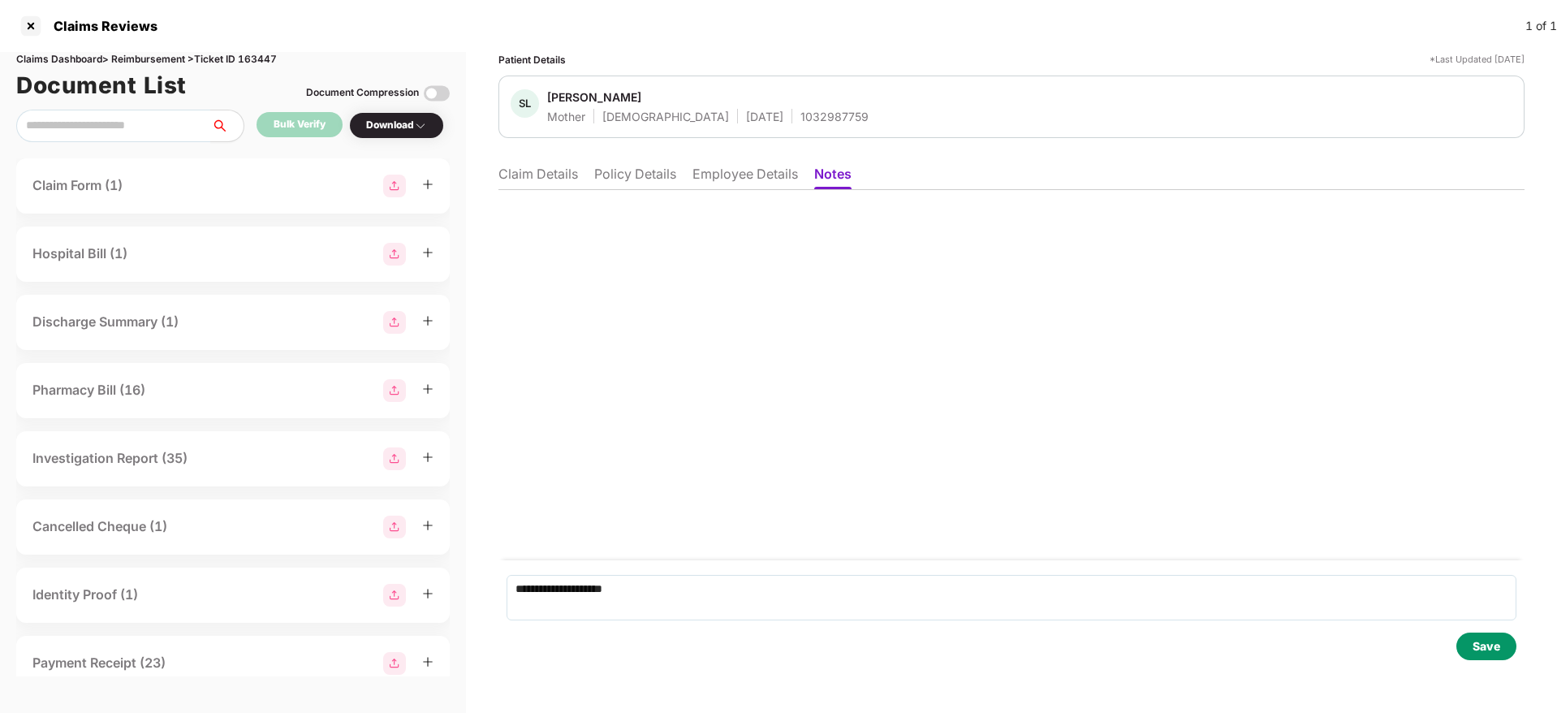
click at [1483, 642] on div "Save" at bounding box center [1486, 646] width 28 height 18
click at [28, 27] on div at bounding box center [31, 26] width 26 height 26
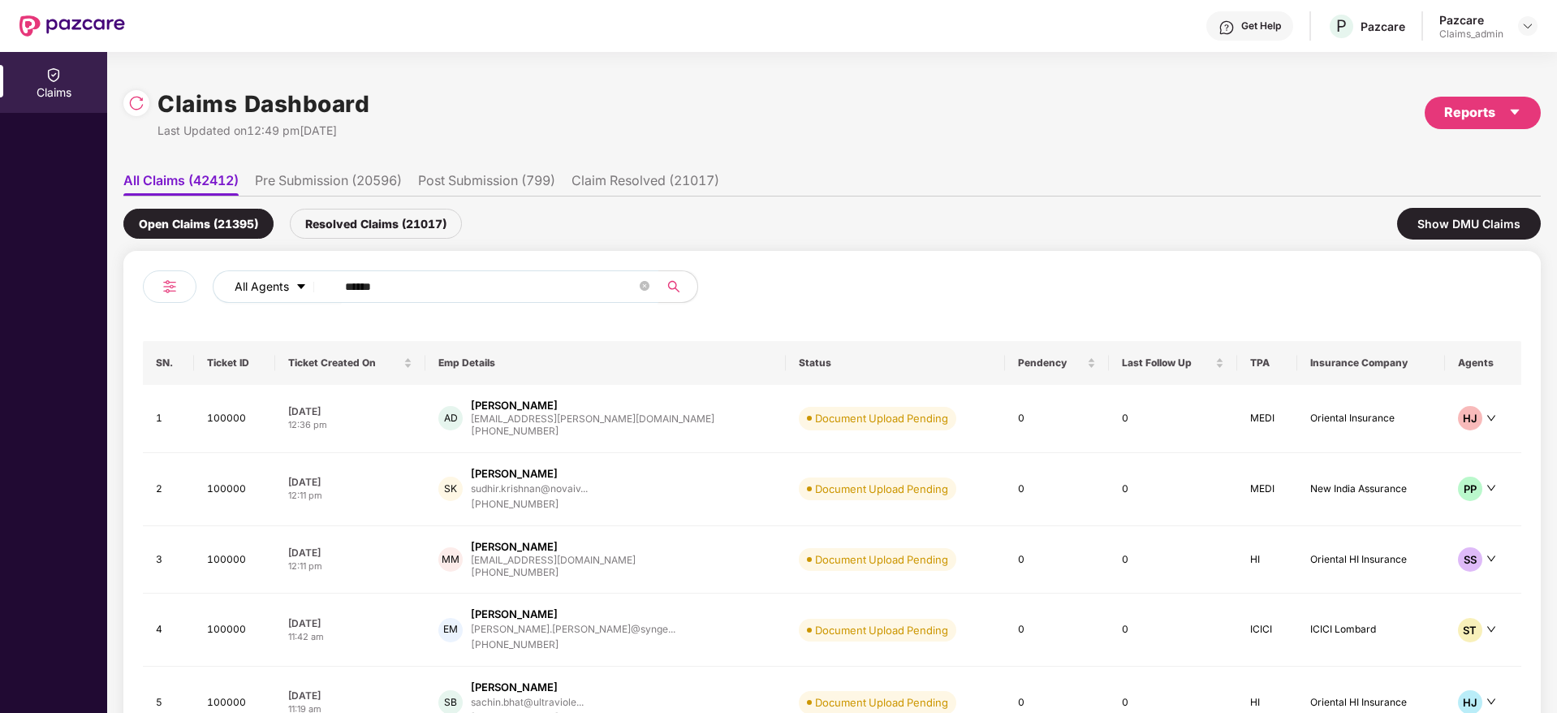
drag, startPoint x: 433, startPoint y: 291, endPoint x: 253, endPoint y: 281, distance: 180.5
click at [253, 281] on div "All Agents ******" at bounding box center [626, 286] width 827 height 32
paste input "text"
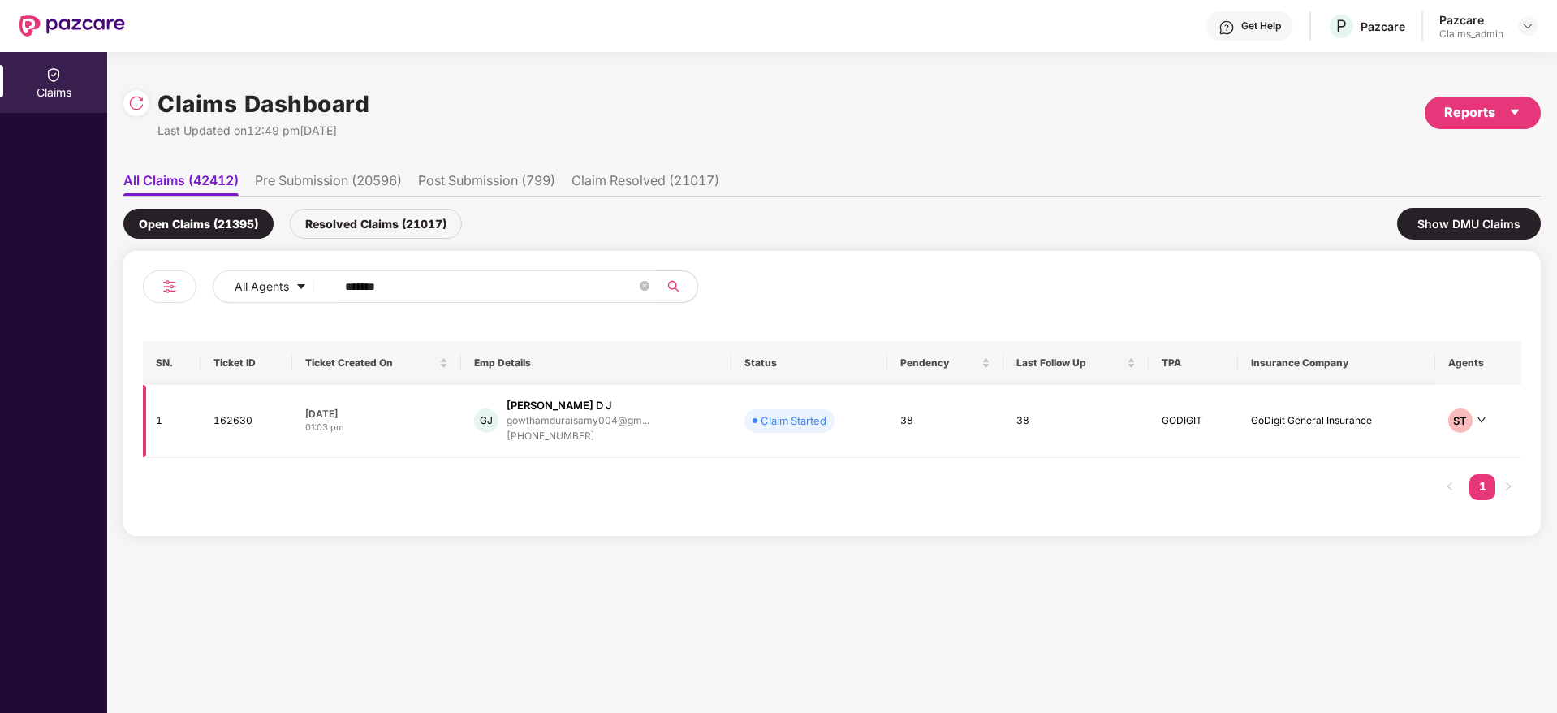
type input "******"
click at [523, 429] on div "+919715237570" at bounding box center [577, 436] width 143 height 15
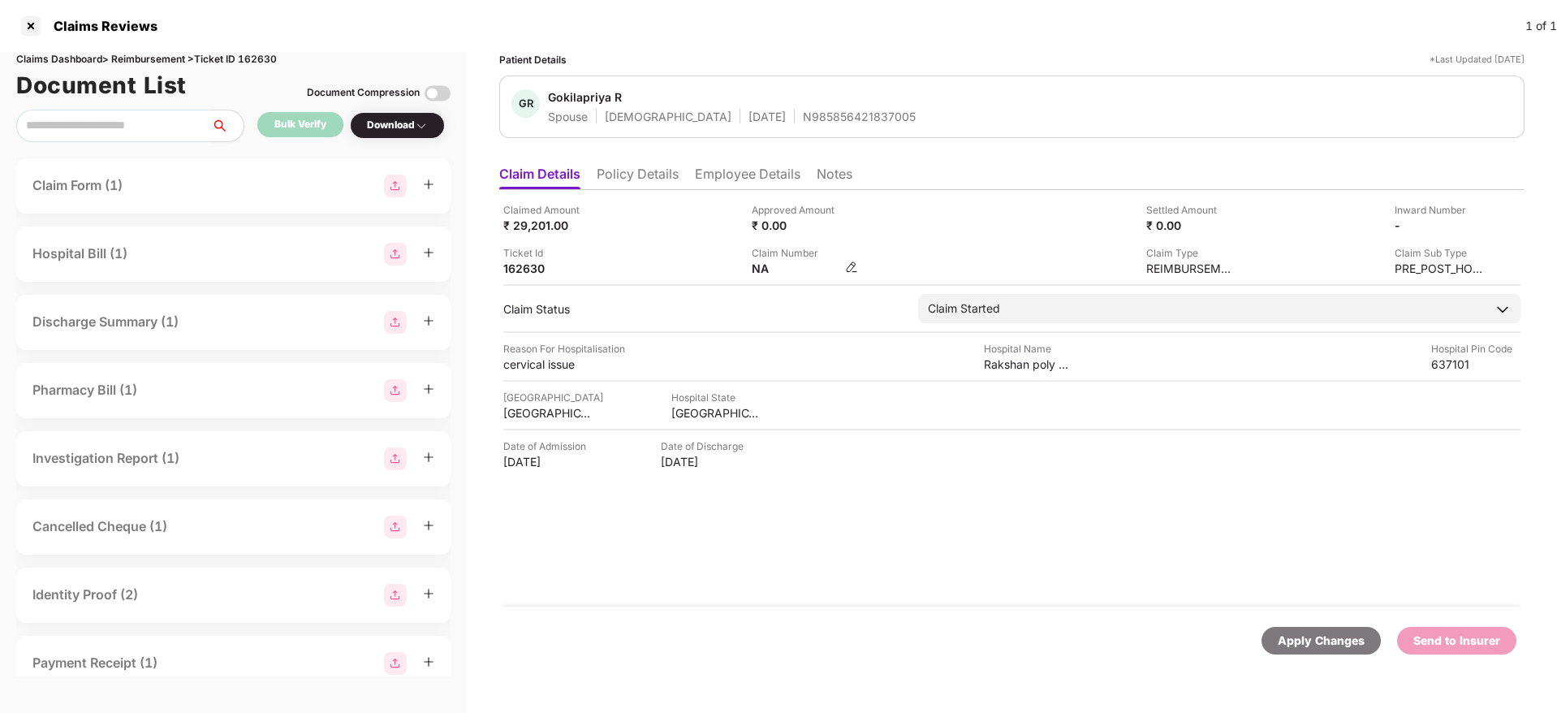
click at [855, 265] on img at bounding box center [851, 267] width 13 height 13
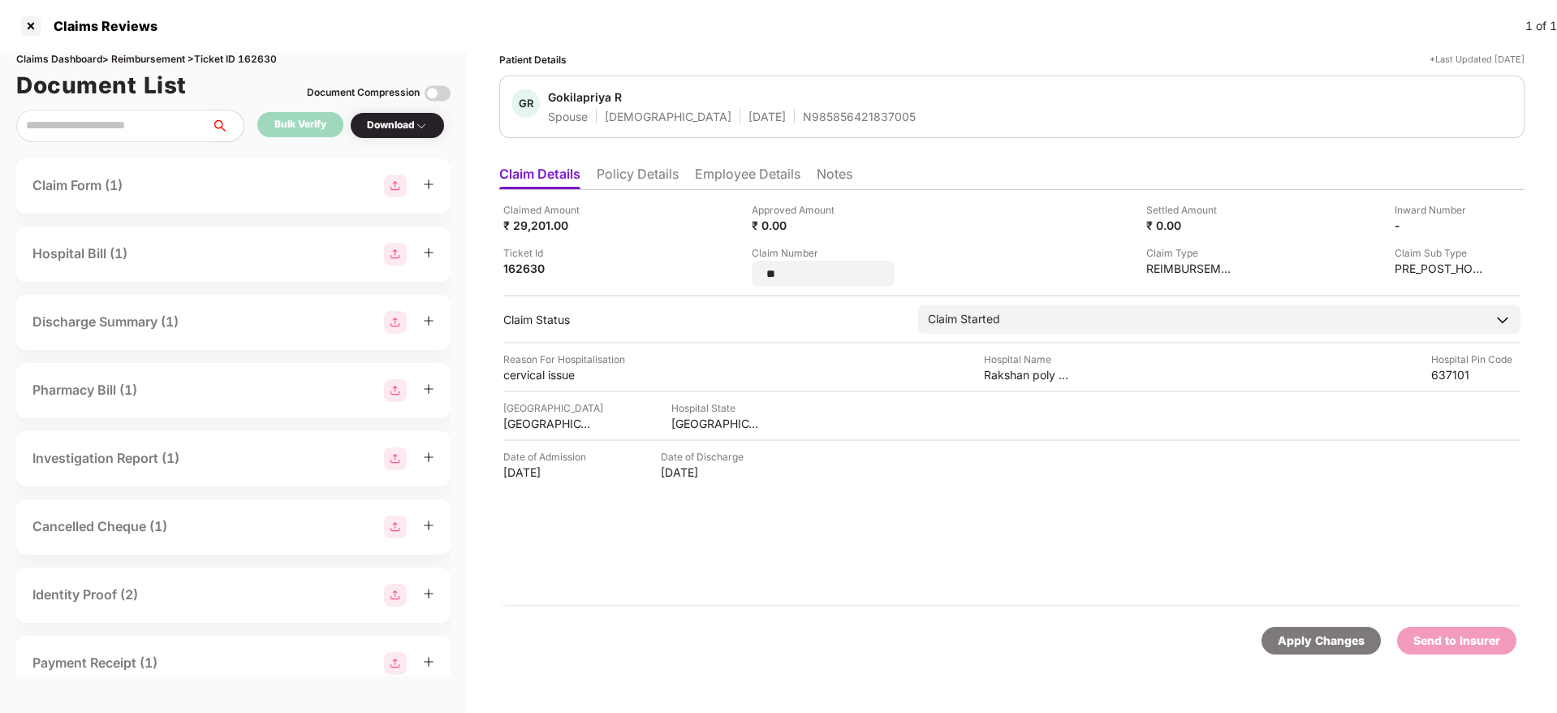
drag, startPoint x: 798, startPoint y: 275, endPoint x: 702, endPoint y: 276, distance: 95.8
click at [702, 276] on div "Claimed Amount ₹ 29,201.00 Approved Amount ₹ 0.00 Settled Amount ₹ 0.00 Inward …" at bounding box center [1011, 244] width 1017 height 84
type input "**********"
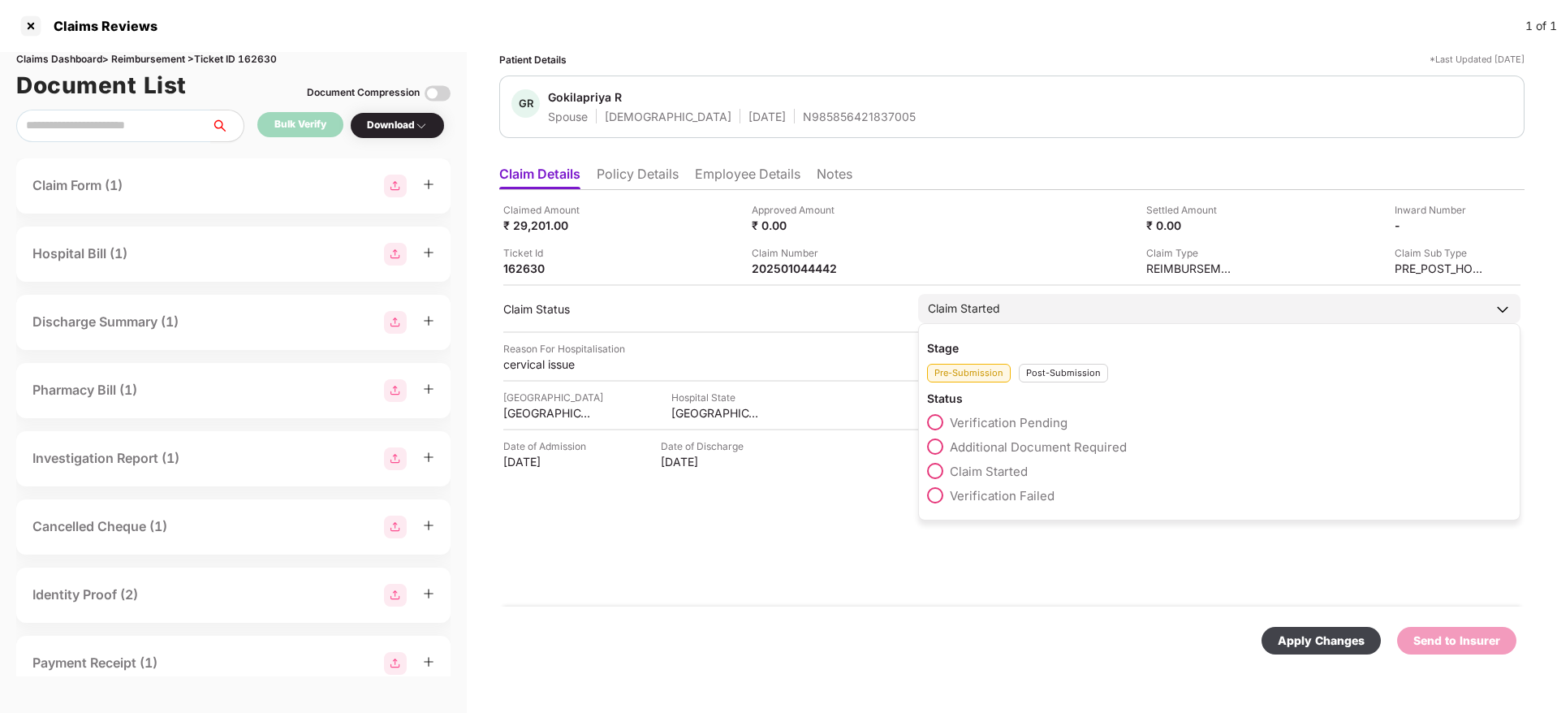
click at [1065, 381] on div "Post-Submission" at bounding box center [1063, 373] width 89 height 19
click at [941, 451] on span at bounding box center [935, 446] width 16 height 16
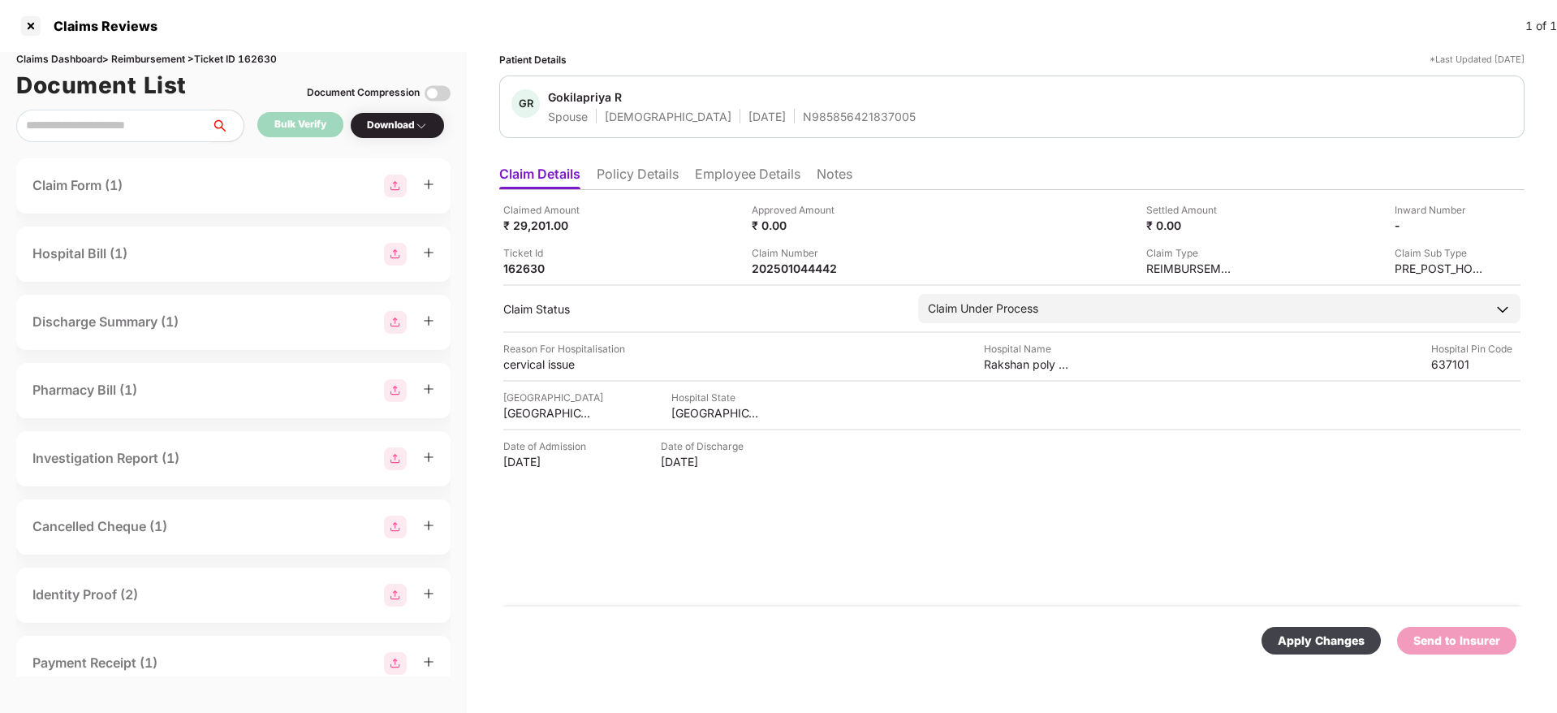
click at [1309, 641] on div "Apply Changes" at bounding box center [1320, 640] width 87 height 18
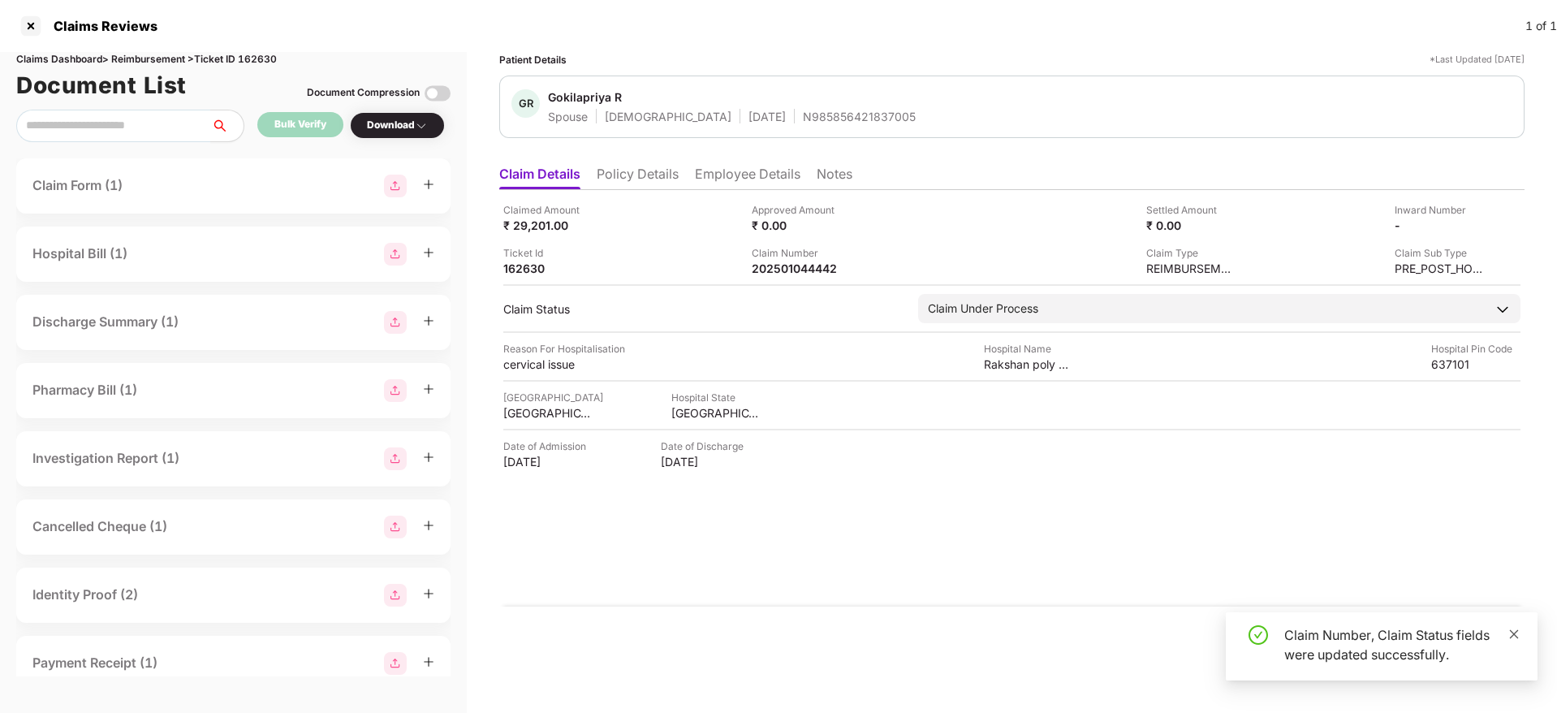
click at [1515, 631] on icon "close" at bounding box center [1513, 633] width 11 height 11
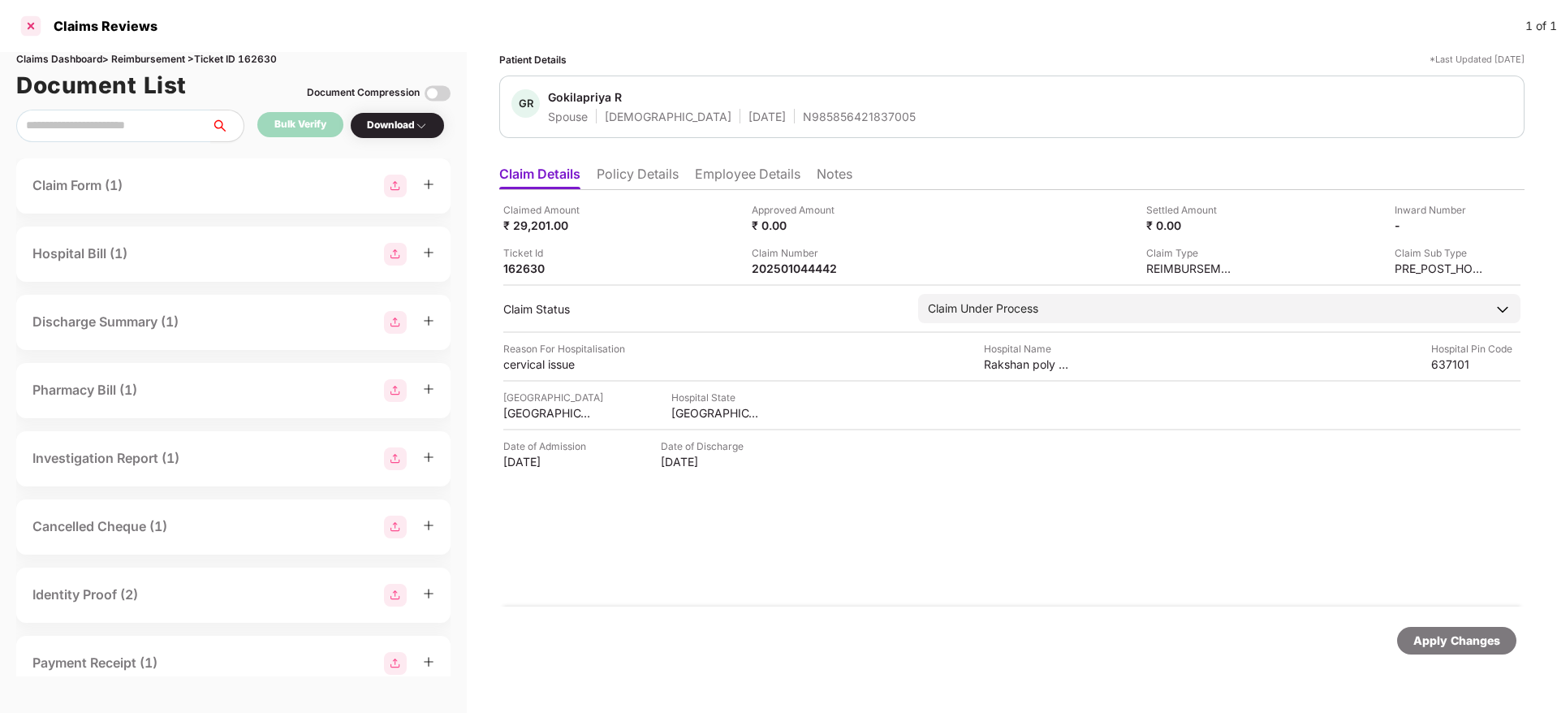
click at [23, 25] on div at bounding box center [31, 26] width 26 height 26
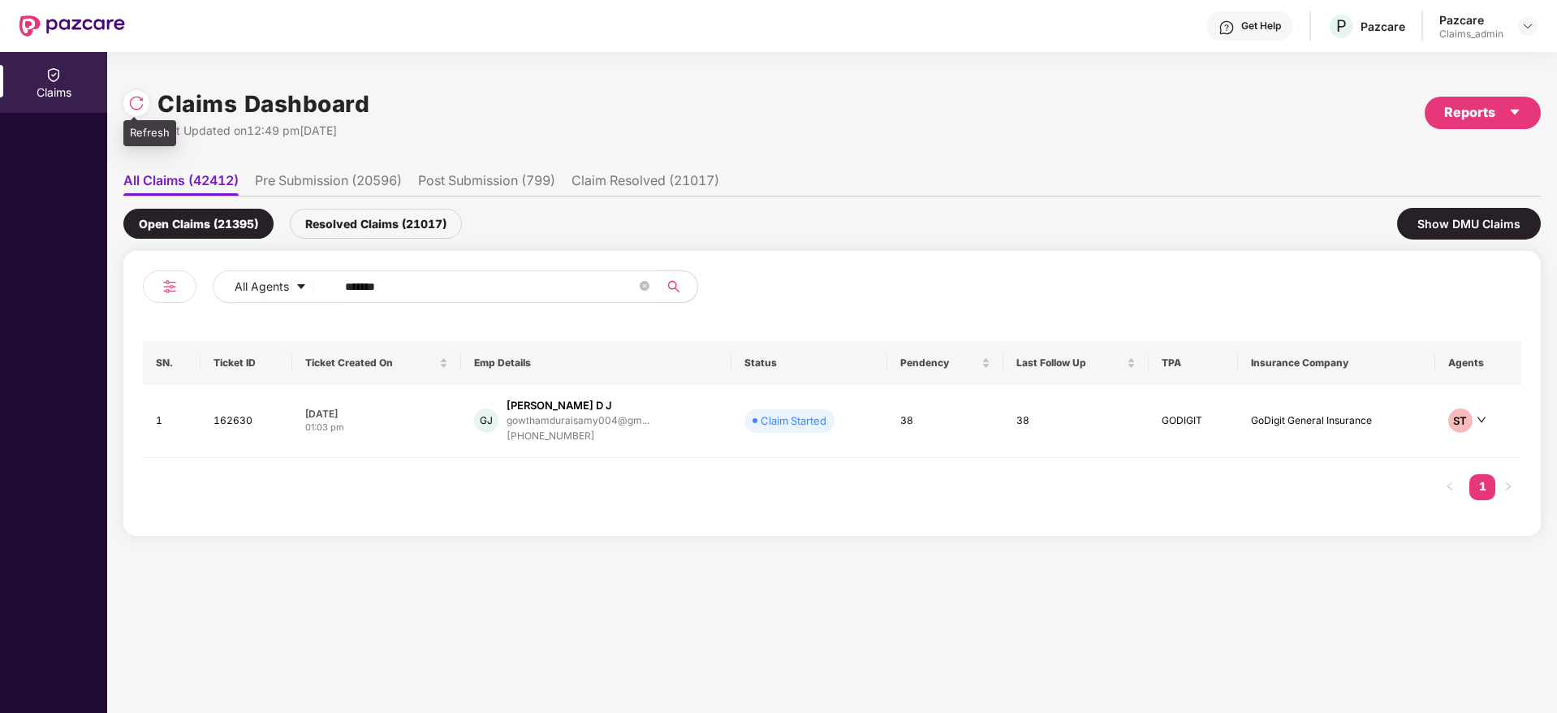
click at [127, 101] on div at bounding box center [136, 103] width 26 height 26
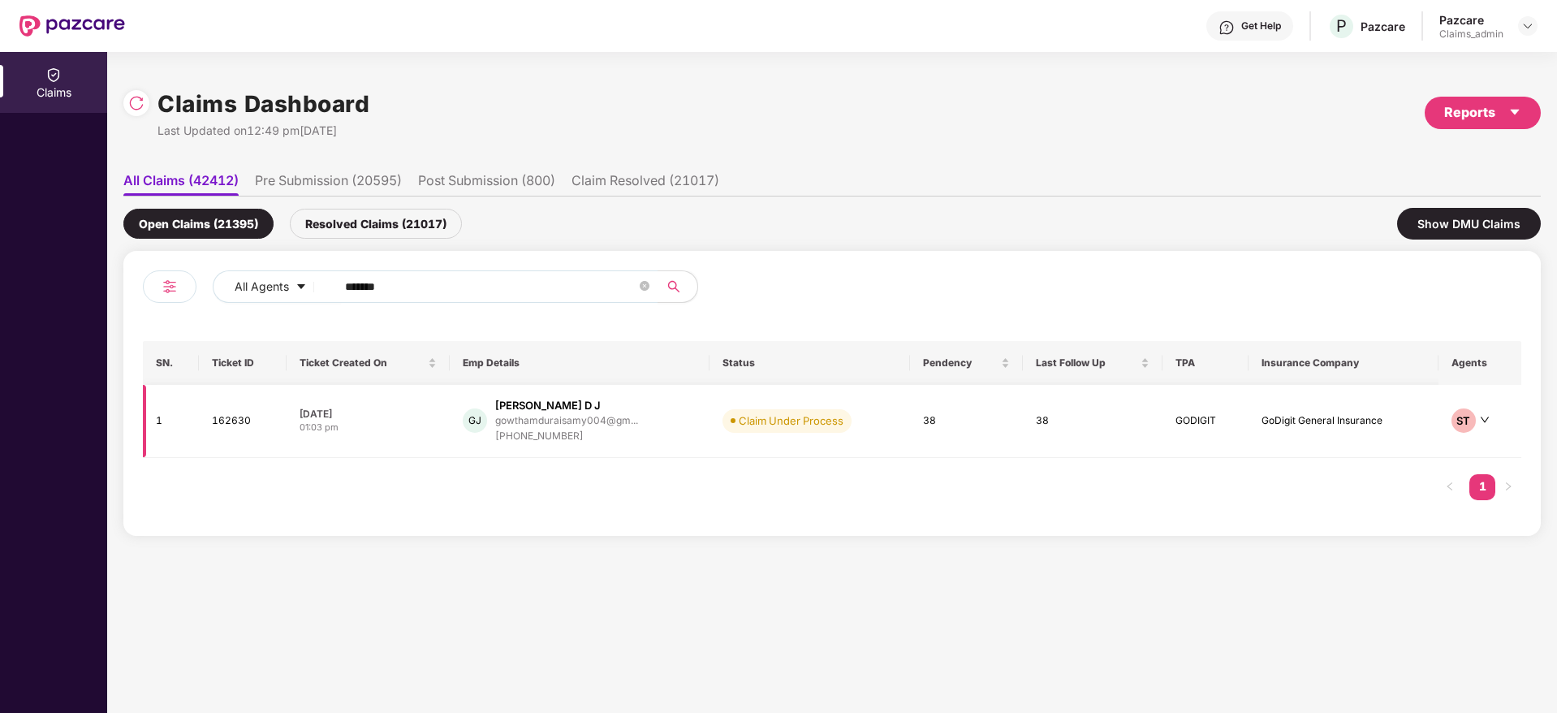
click at [533, 404] on div "Gowtham D J" at bounding box center [548, 405] width 106 height 15
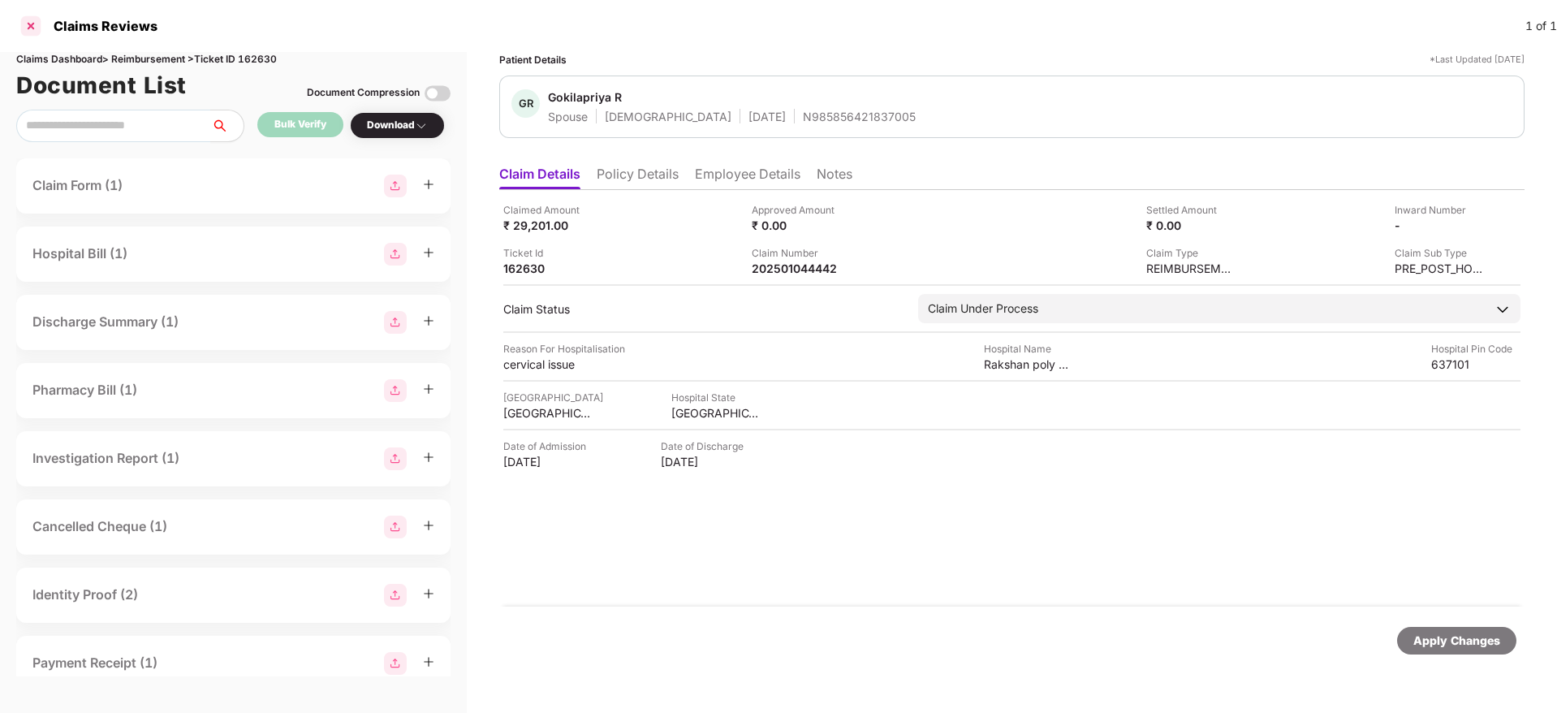
click at [27, 26] on div at bounding box center [31, 26] width 26 height 26
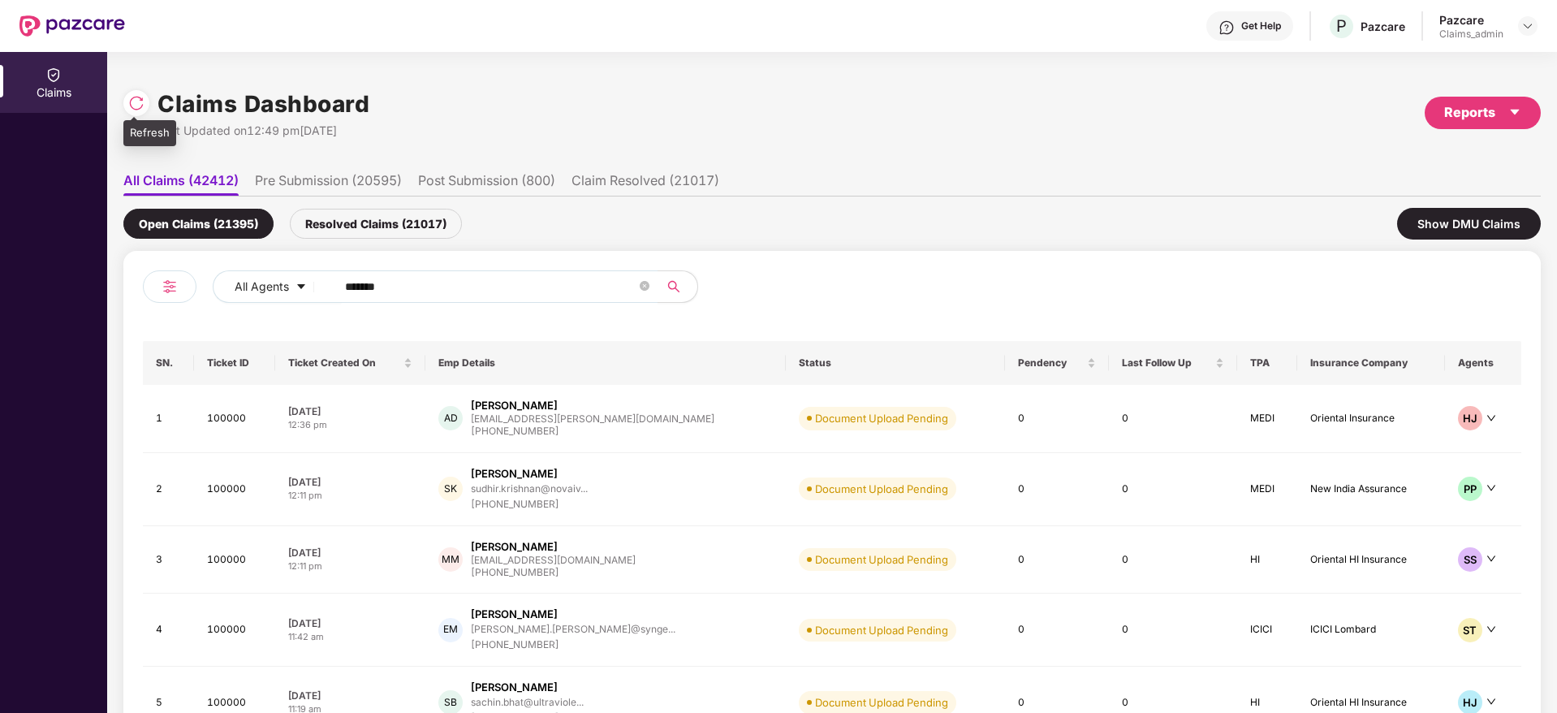
click at [128, 106] on img at bounding box center [136, 103] width 16 height 16
